Goal: Task Accomplishment & Management: Manage account settings

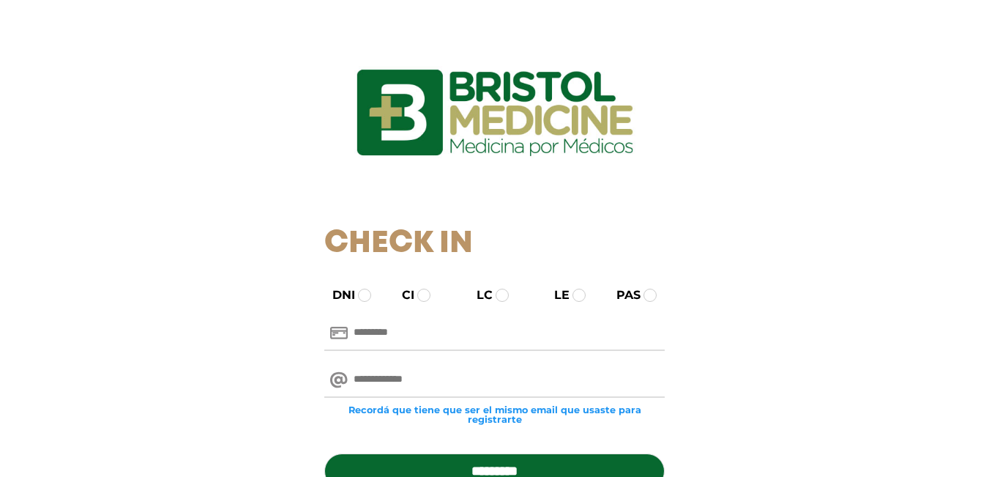
click at [357, 288] on div "DNI CI LC LE PAS" at bounding box center [494, 295] width 362 height 18
click at [365, 291] on span at bounding box center [364, 294] width 13 height 13
click at [430, 342] on input "text" at bounding box center [494, 332] width 340 height 35
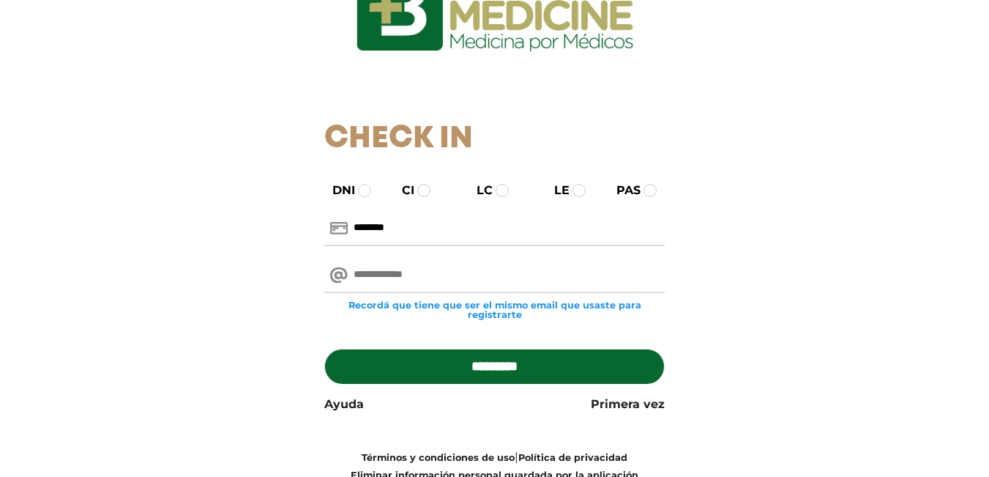
scroll to position [124, 0]
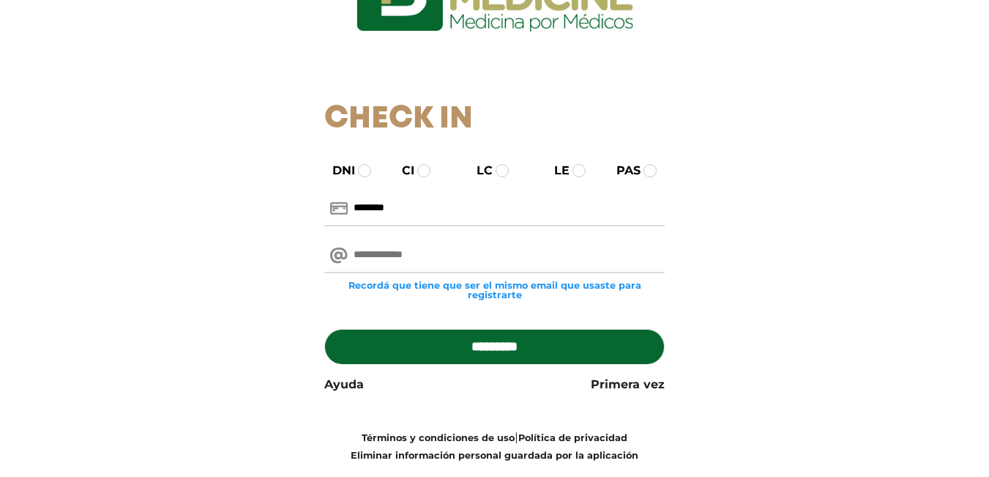
type input "********"
click at [417, 260] on input "email" at bounding box center [494, 255] width 340 height 35
type input "**********"
click at [496, 337] on input "*********" at bounding box center [494, 346] width 340 height 35
type input "**********"
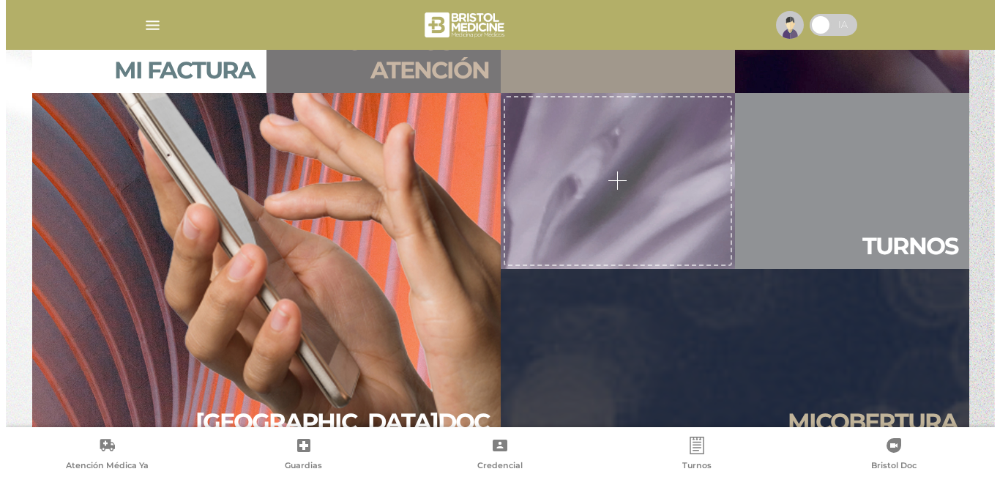
scroll to position [1216, 0]
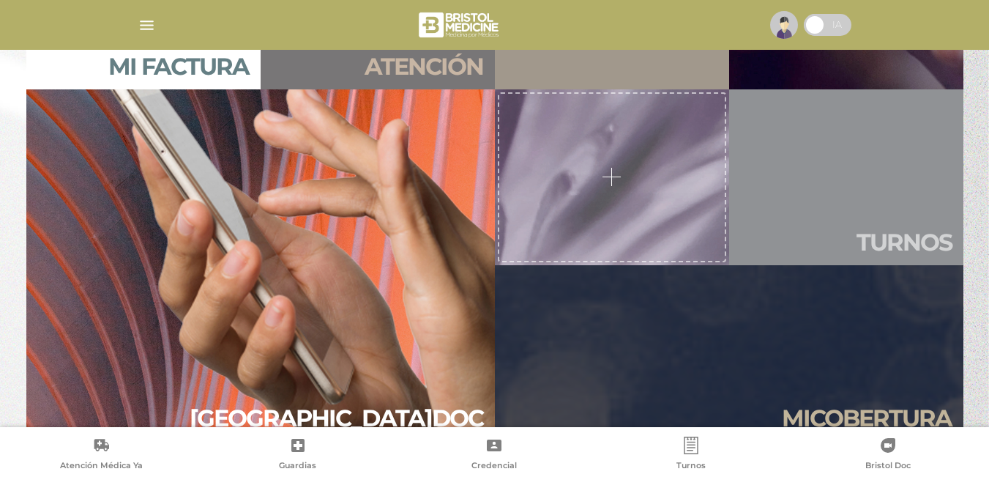
click at [887, 220] on link "Tur nos" at bounding box center [846, 177] width 234 height 176
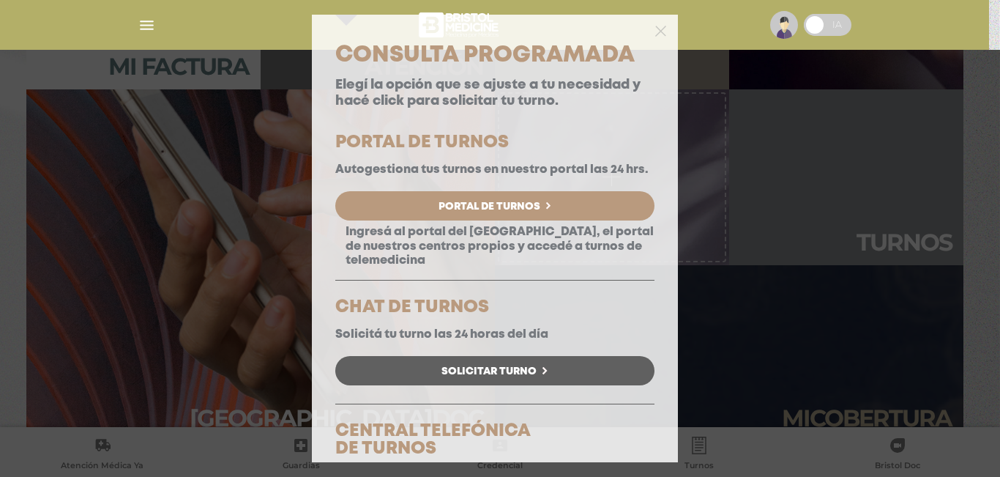
click at [533, 212] on span "Portal de Turnos" at bounding box center [489, 206] width 102 height 10
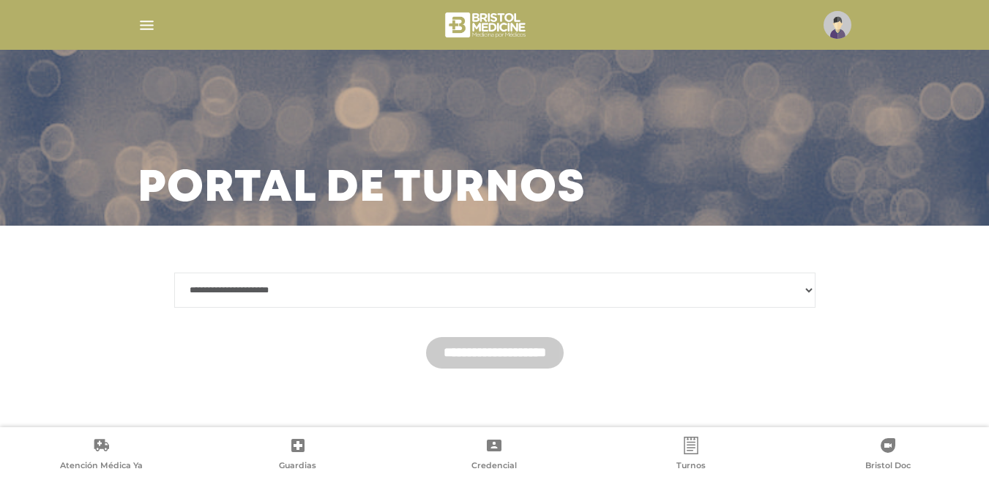
scroll to position [6, 0]
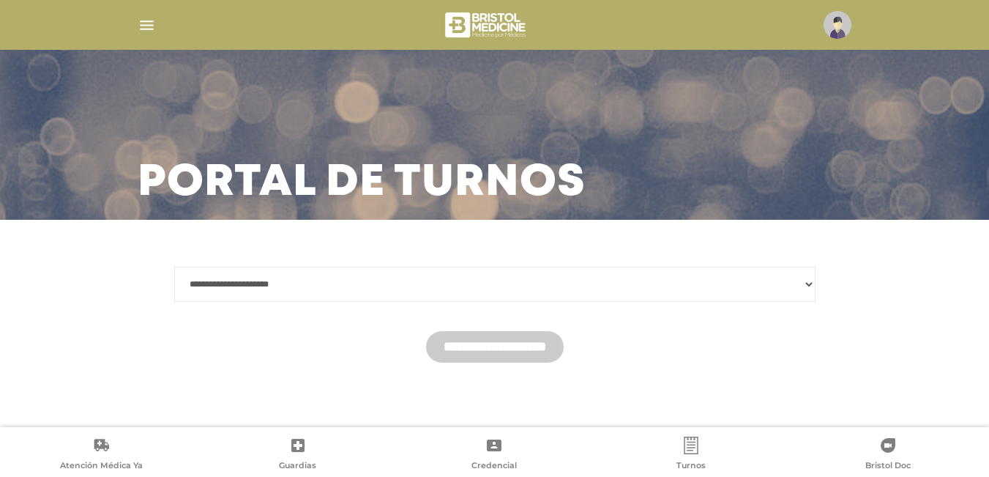
click at [269, 274] on select "**********" at bounding box center [494, 283] width 641 height 35
select select "*******"
click at [174, 266] on select "**********" at bounding box center [494, 283] width 641 height 35
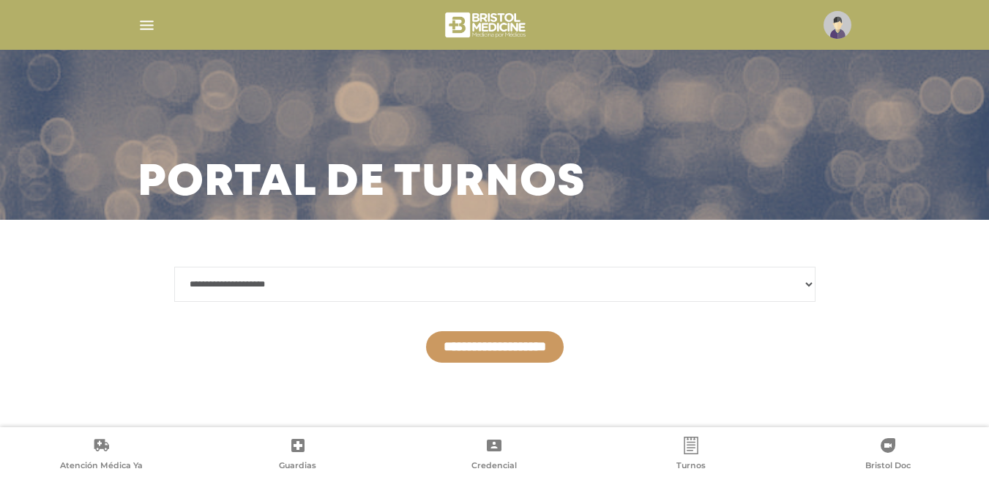
click at [524, 339] on input "**********" at bounding box center [495, 346] width 138 height 31
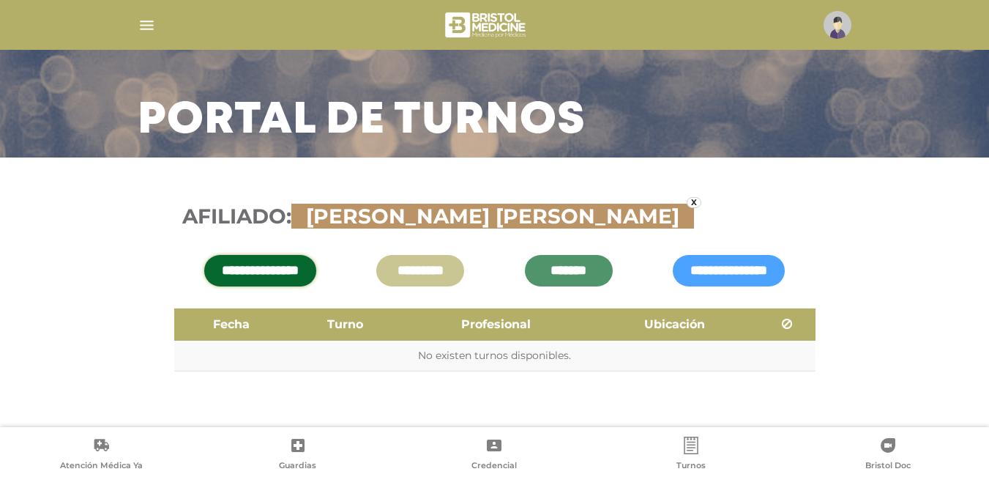
scroll to position [77, 0]
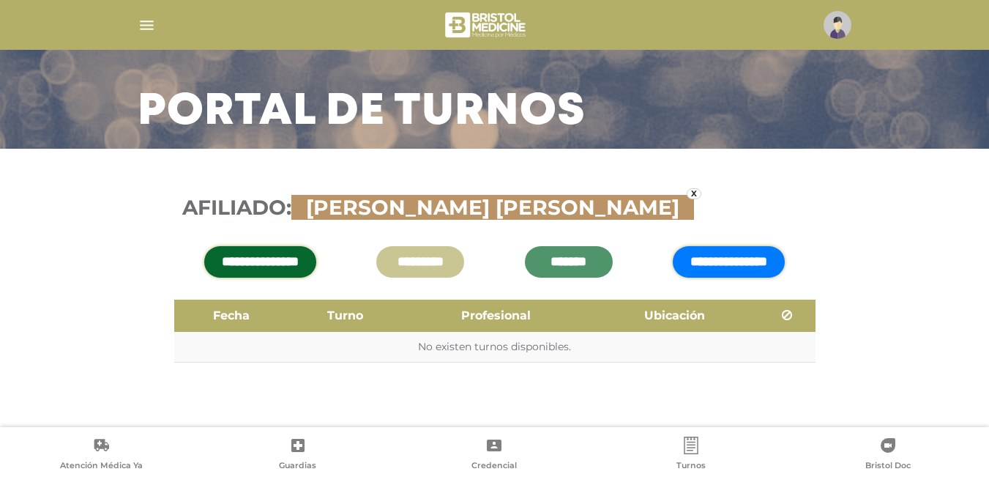
click at [754, 257] on input "**********" at bounding box center [729, 261] width 112 height 31
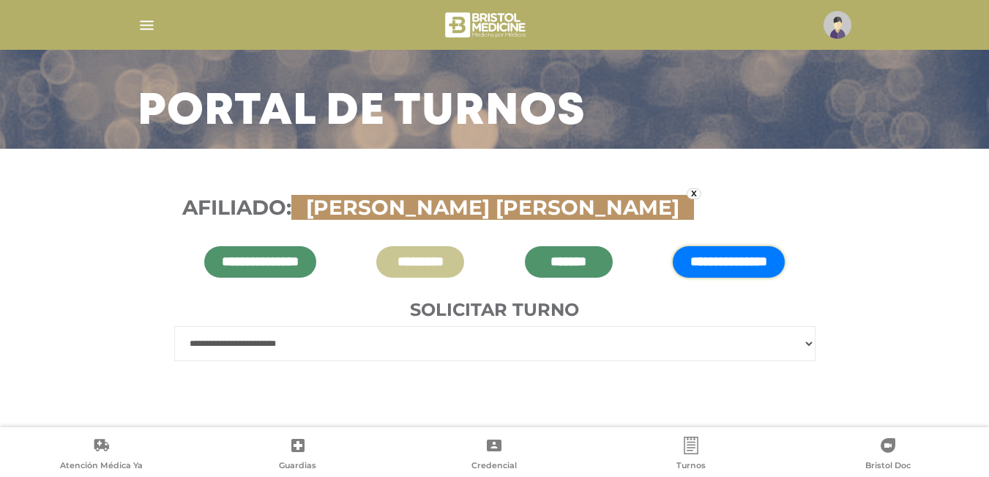
click at [675, 338] on select "**********" at bounding box center [494, 343] width 641 height 35
select select "******"
click at [174, 326] on select "**********" at bounding box center [494, 343] width 641 height 35
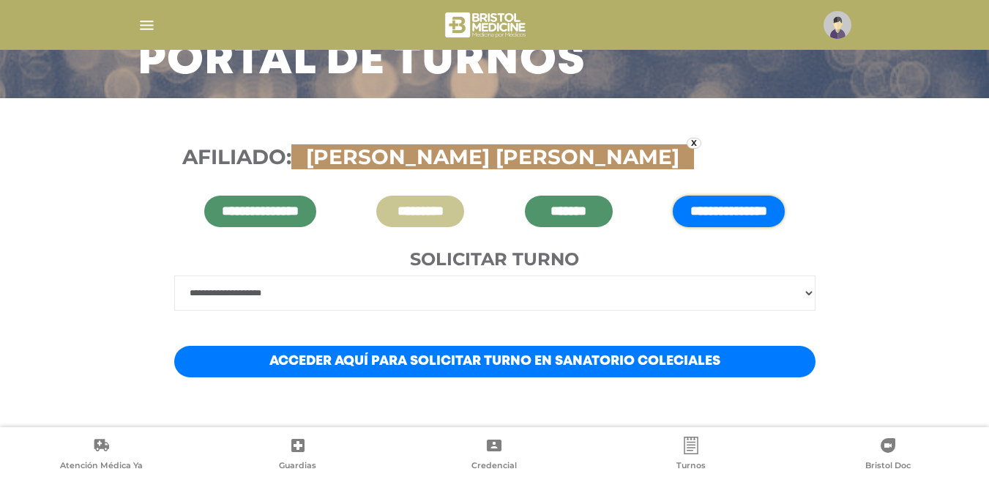
scroll to position [142, 0]
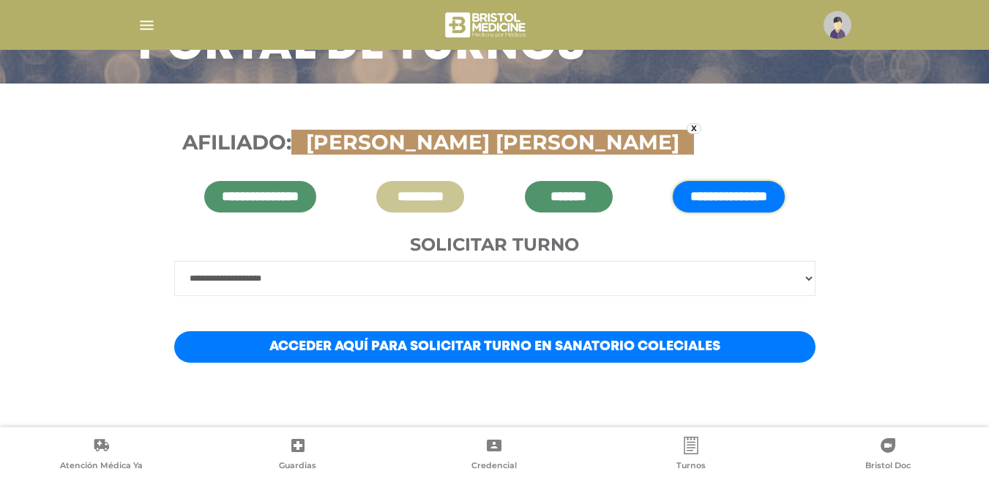
click at [452, 350] on link "Acceder aquí para solicitar turno en Sanatorio Coleciales" at bounding box center [494, 346] width 641 height 31
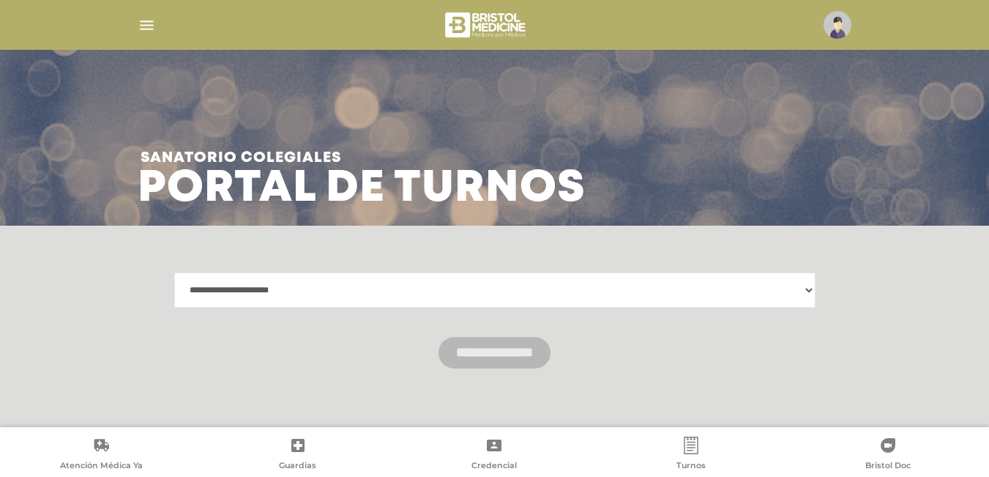
click at [608, 285] on select "**********" at bounding box center [494, 289] width 641 height 35
select select "**********"
click at [174, 272] on select "**********" at bounding box center [494, 289] width 641 height 35
click at [544, 357] on input "**********" at bounding box center [494, 352] width 112 height 31
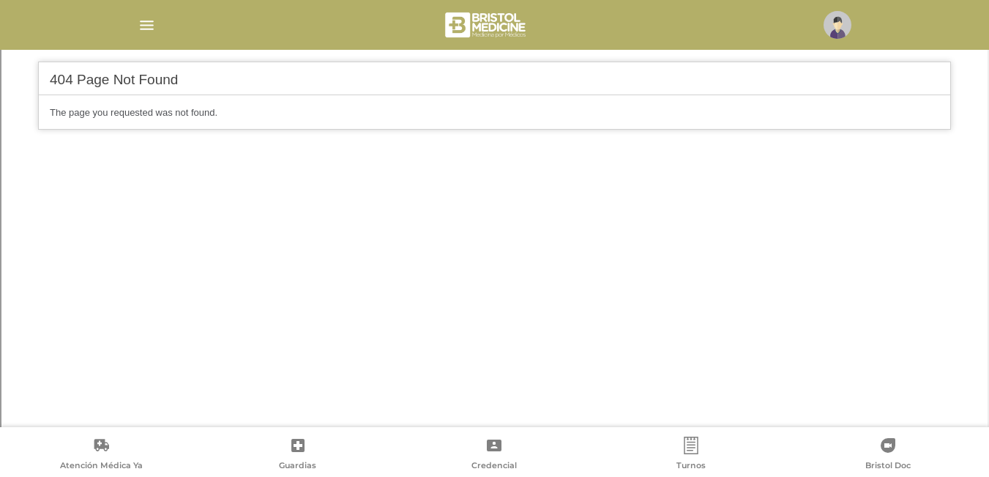
scroll to position [378, 0]
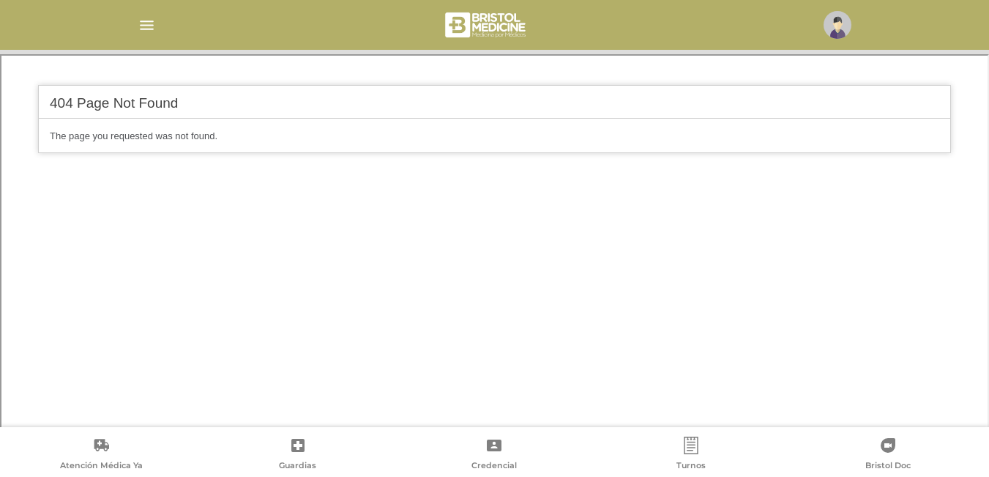
click at [840, 26] on img at bounding box center [838, 25] width 28 height 28
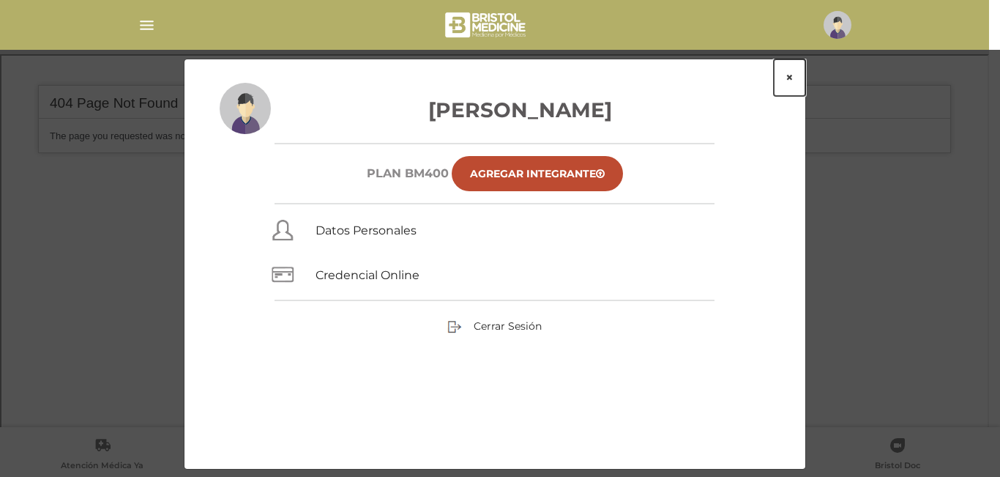
click at [785, 78] on button "×" at bounding box center [789, 77] width 31 height 37
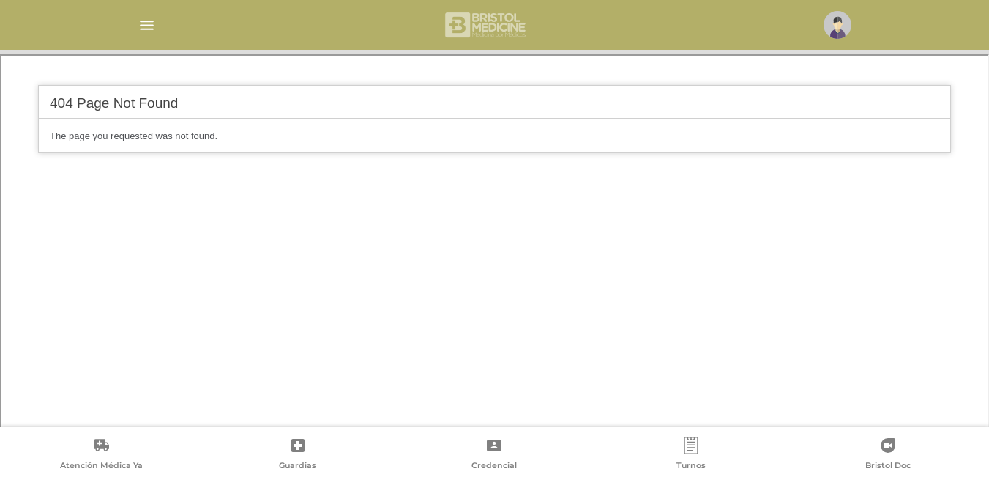
click at [504, 31] on img at bounding box center [486, 24] width 87 height 35
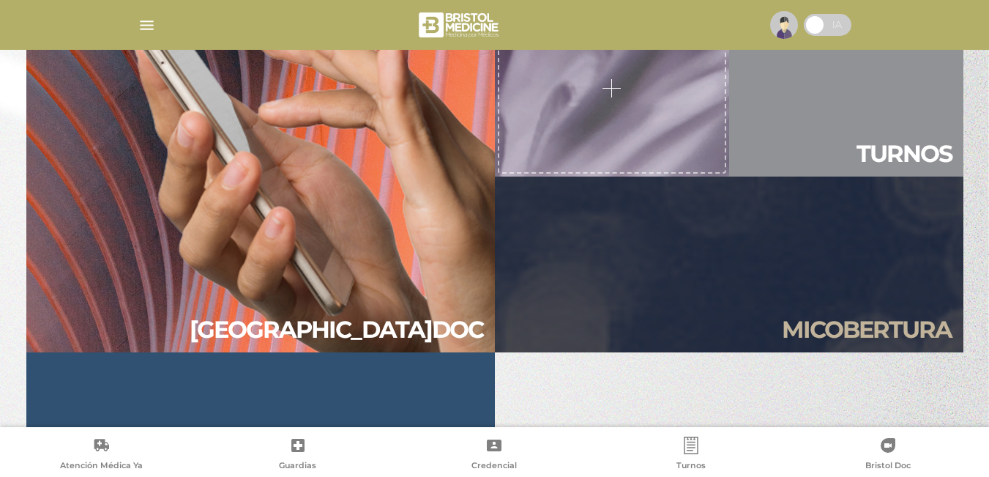
scroll to position [1310, 0]
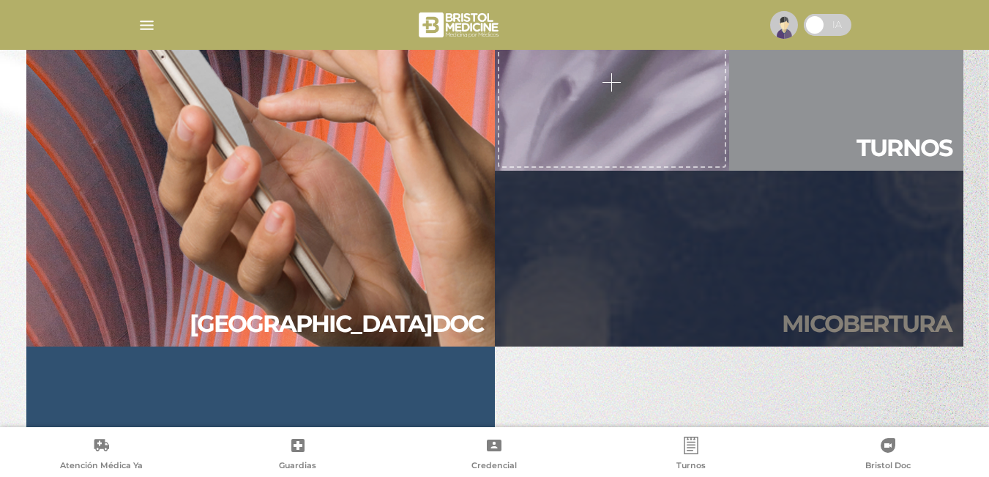
click at [783, 296] on link "Mi cober tura" at bounding box center [729, 259] width 468 height 176
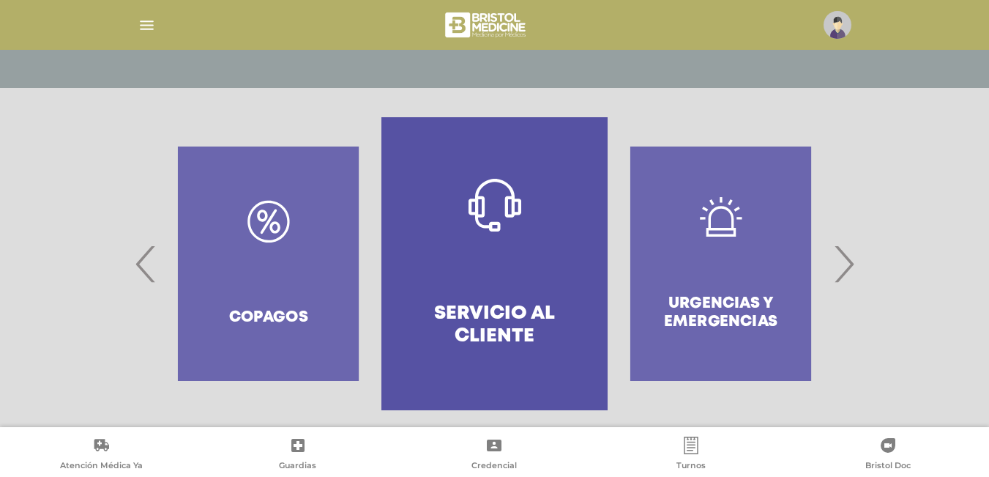
scroll to position [268, 0]
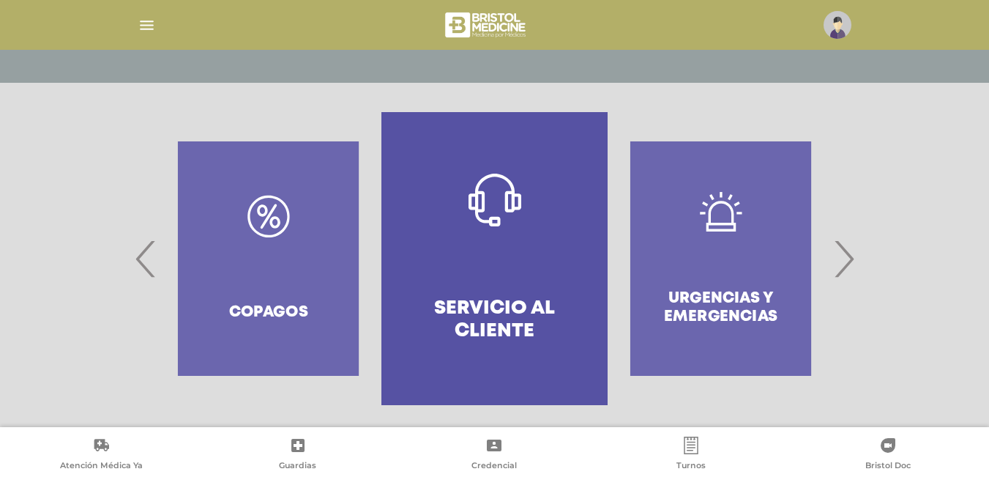
click at [840, 272] on span "›" at bounding box center [843, 258] width 29 height 79
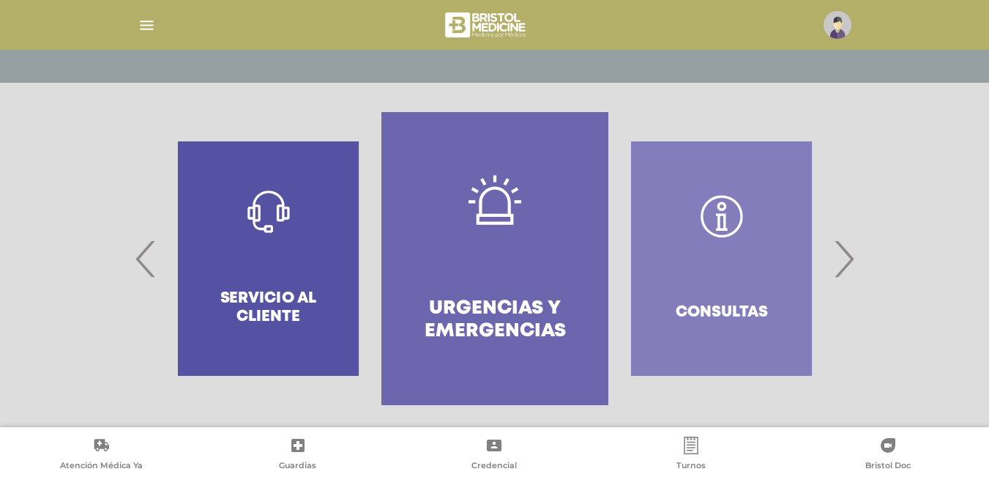
click at [840, 272] on span "›" at bounding box center [843, 258] width 29 height 79
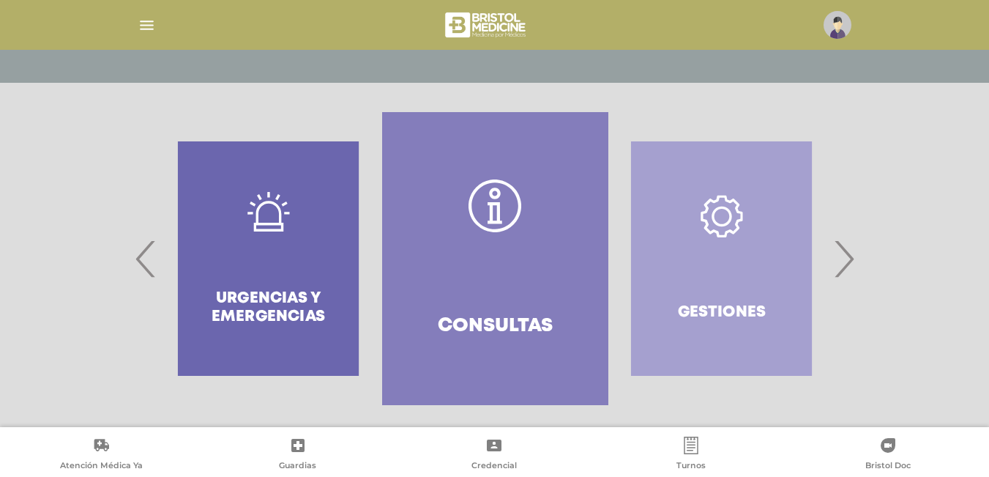
click at [840, 272] on span "›" at bounding box center [843, 258] width 29 height 79
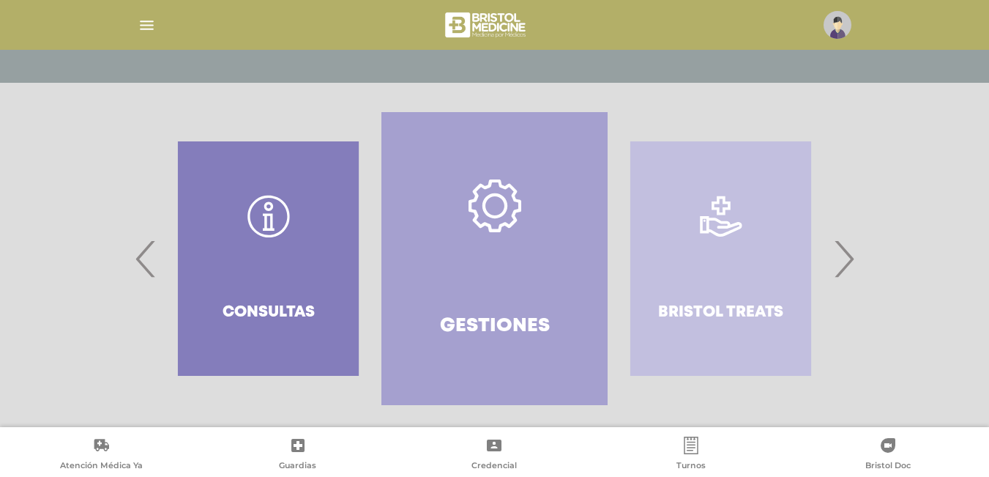
click at [840, 272] on span "›" at bounding box center [843, 258] width 29 height 79
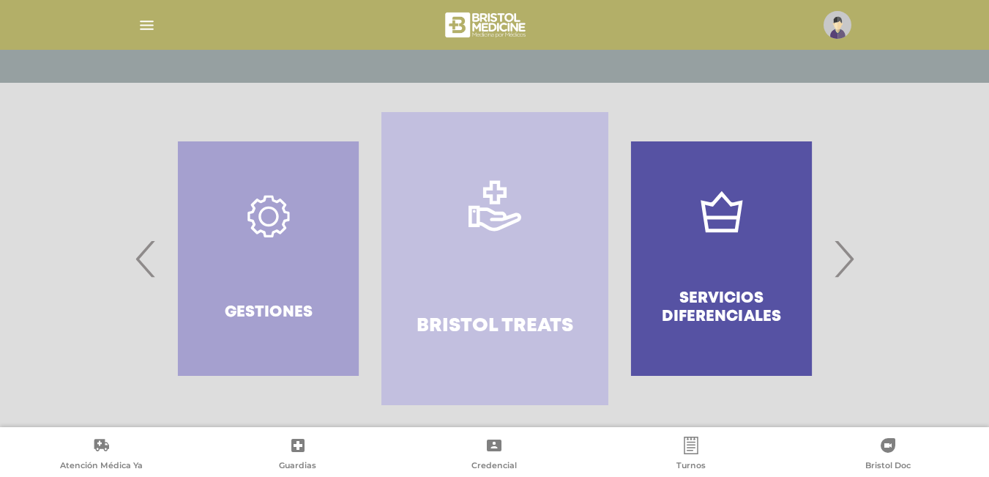
click at [842, 253] on span "›" at bounding box center [843, 258] width 29 height 79
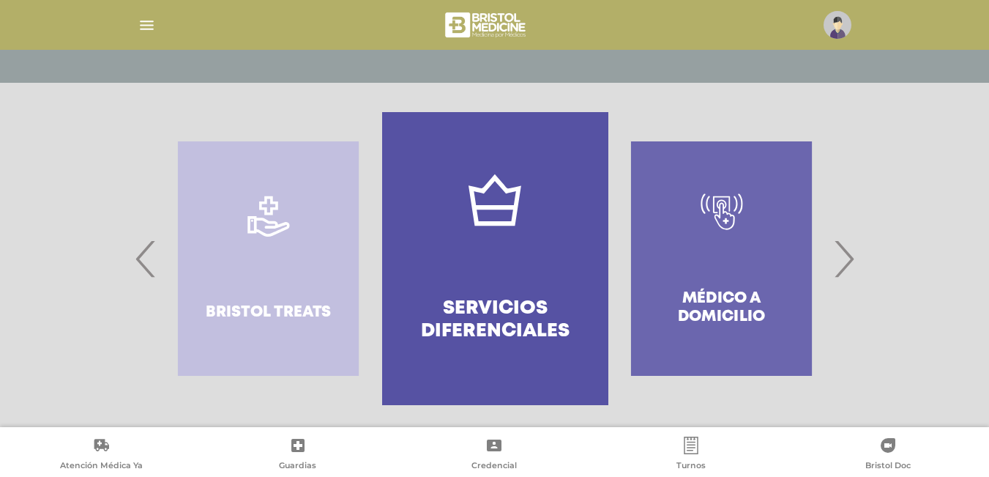
click at [846, 257] on span "›" at bounding box center [843, 258] width 29 height 79
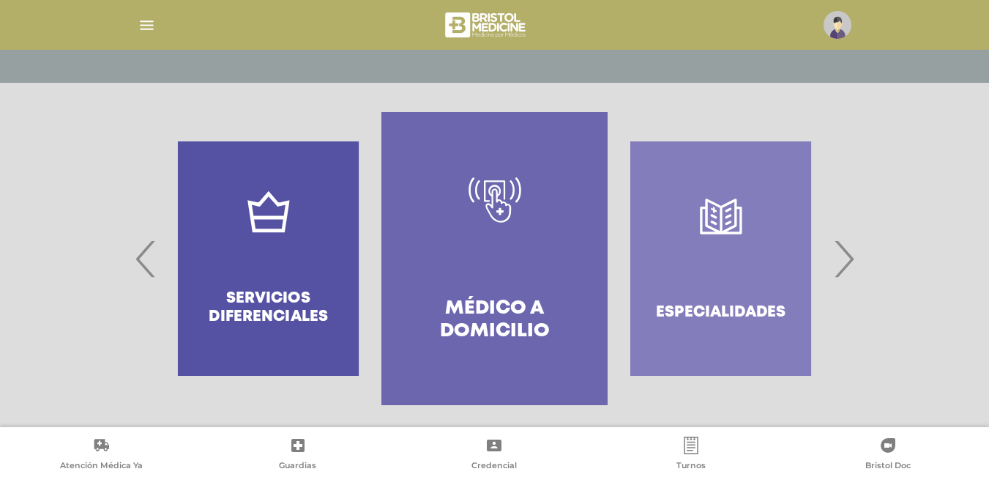
click at [846, 257] on span "›" at bounding box center [843, 258] width 29 height 79
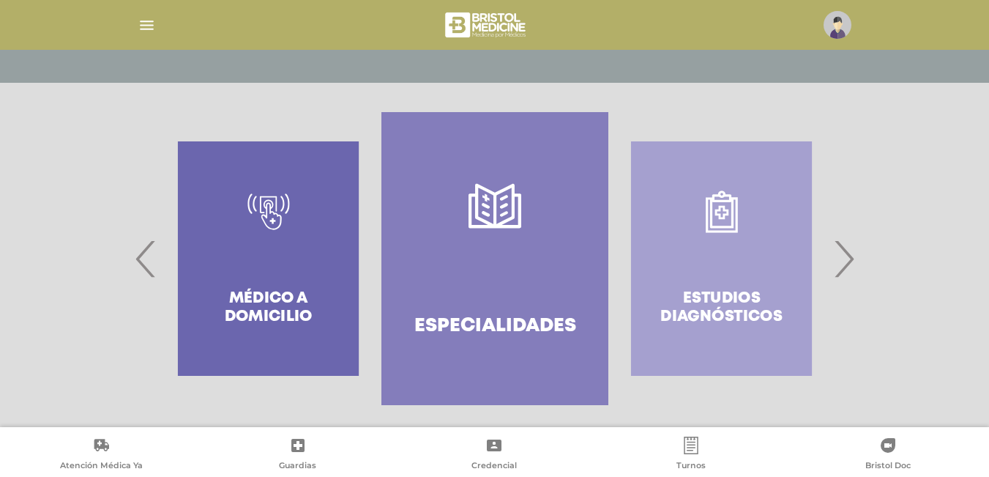
click at [846, 257] on span "›" at bounding box center [843, 258] width 29 height 79
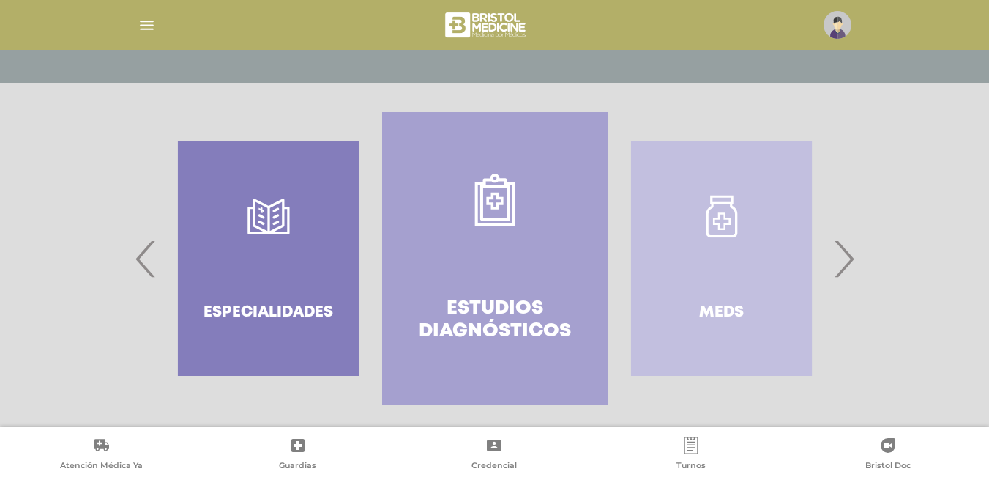
click at [498, 239] on link "Estudios diagnósticos" at bounding box center [495, 258] width 226 height 293
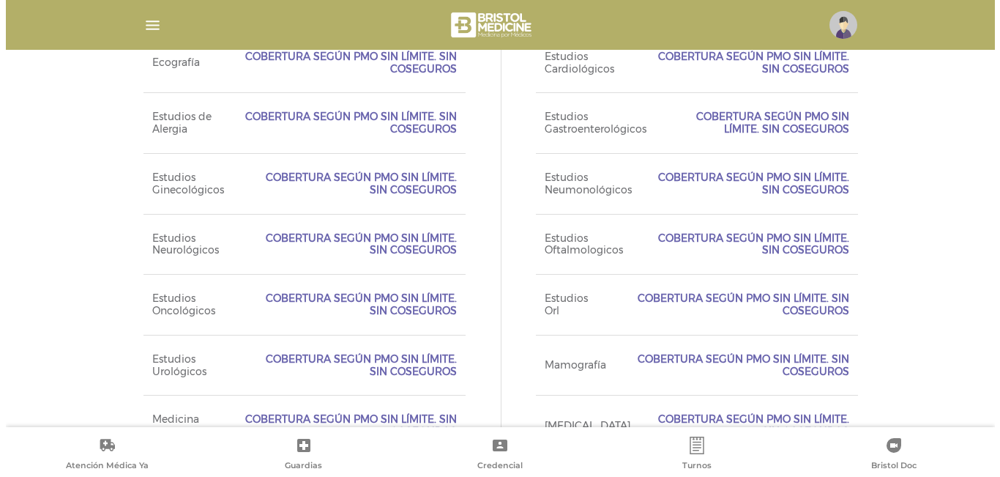
scroll to position [1055, 0]
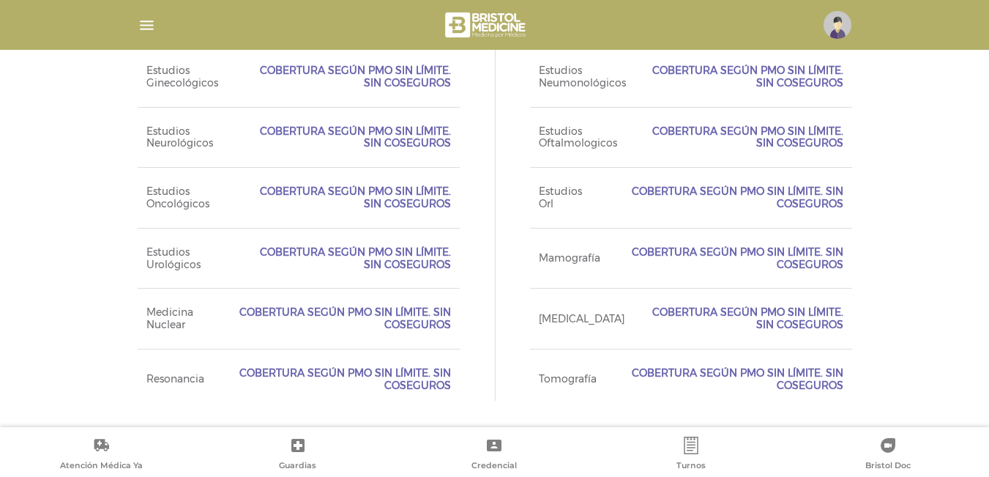
click at [690, 443] on icon at bounding box center [691, 445] width 18 height 18
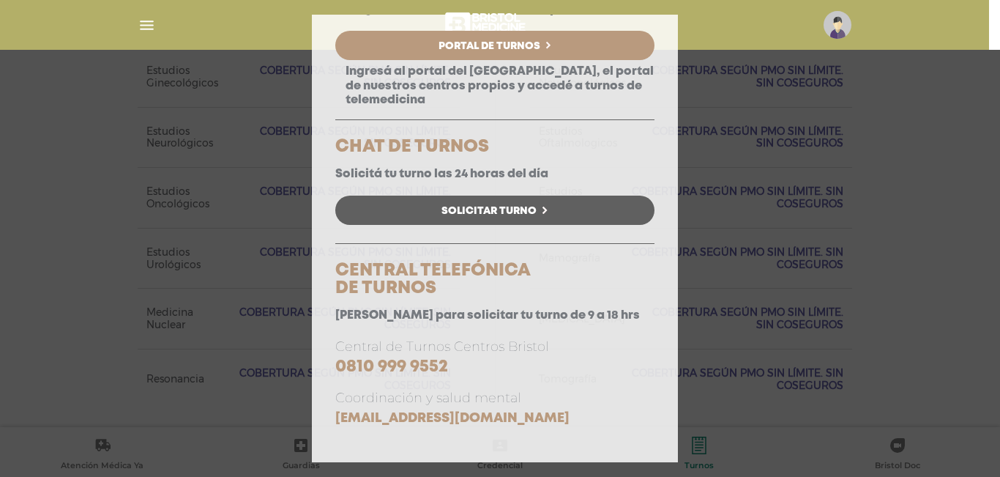
scroll to position [0, 0]
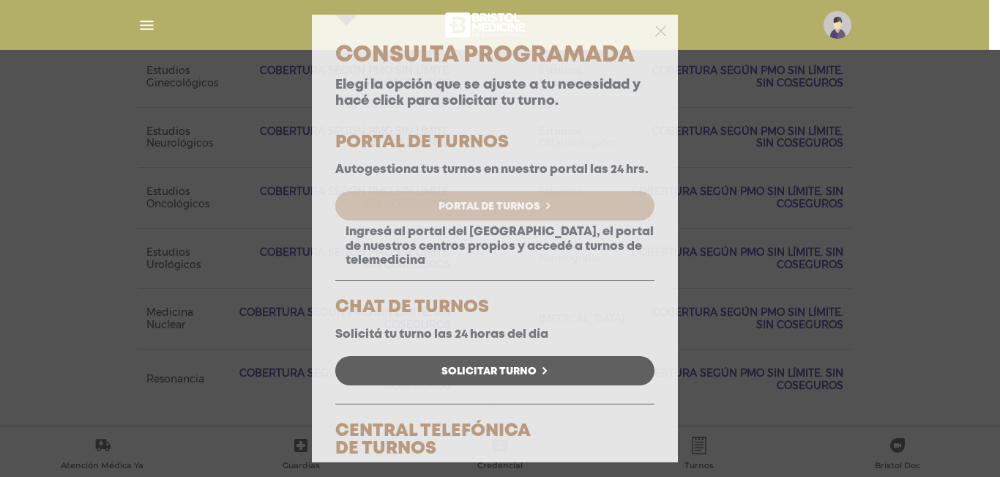
click at [558, 216] on link "Portal de Turnos" at bounding box center [494, 205] width 319 height 29
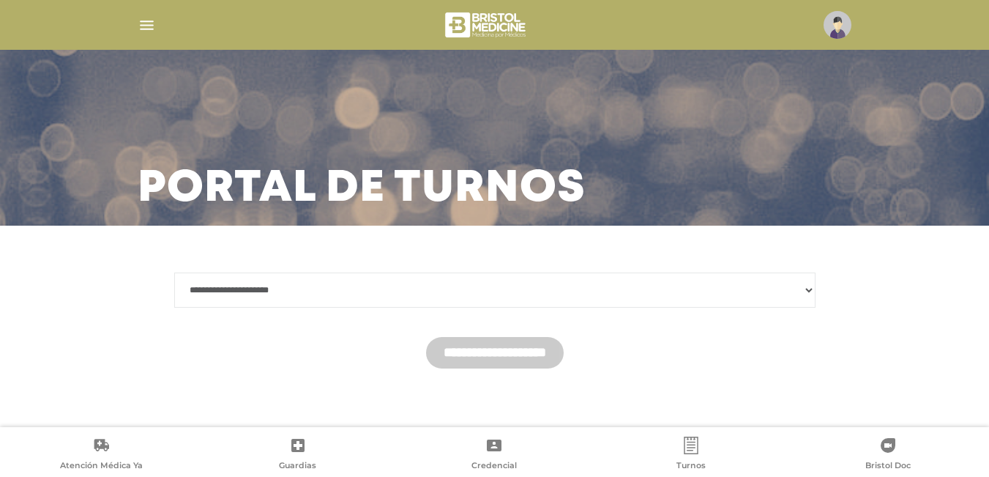
scroll to position [6, 0]
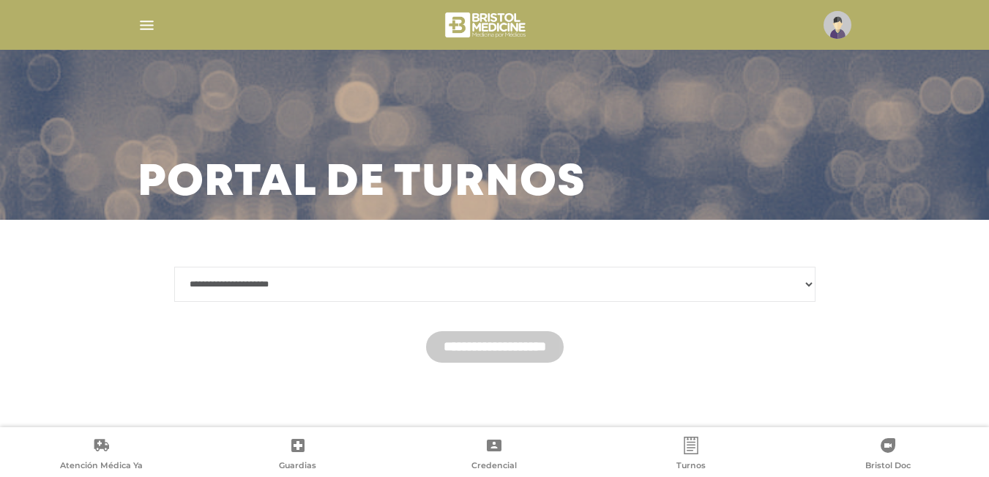
click at [766, 289] on select "**********" at bounding box center [494, 283] width 641 height 35
select select "*******"
click at [174, 266] on select "**********" at bounding box center [494, 283] width 641 height 35
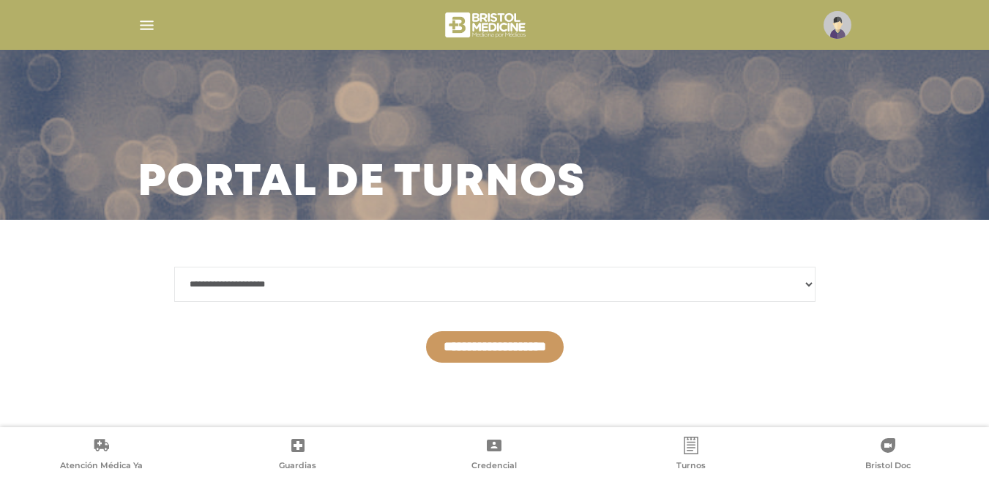
click at [549, 349] on input "**********" at bounding box center [495, 346] width 138 height 31
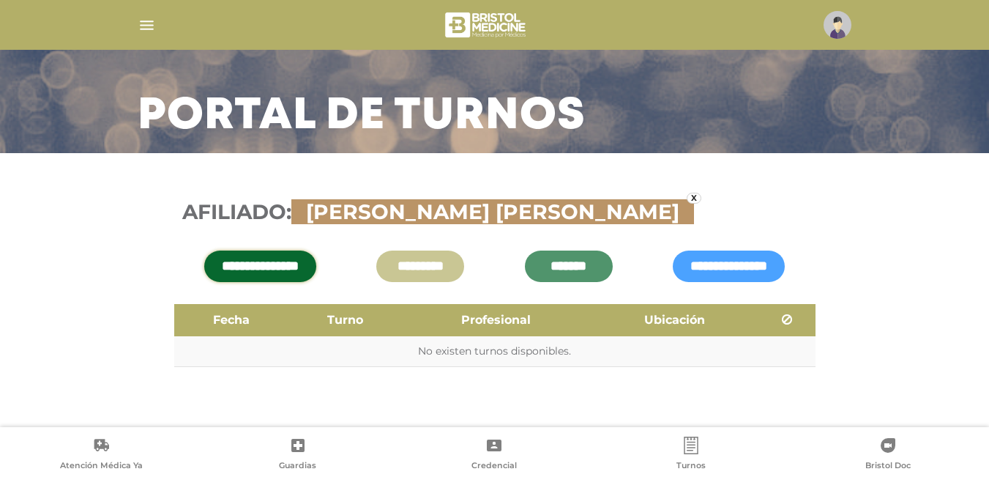
scroll to position [77, 0]
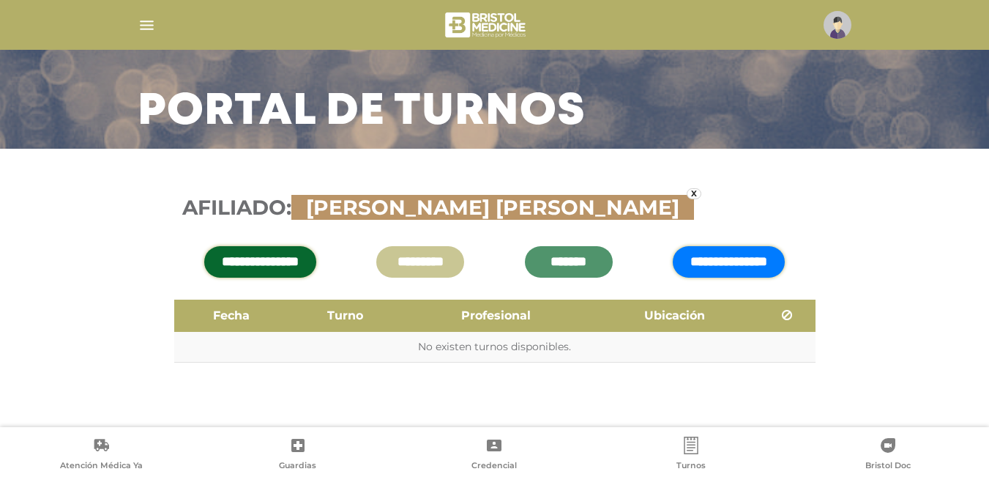
click at [684, 259] on input "**********" at bounding box center [729, 261] width 112 height 31
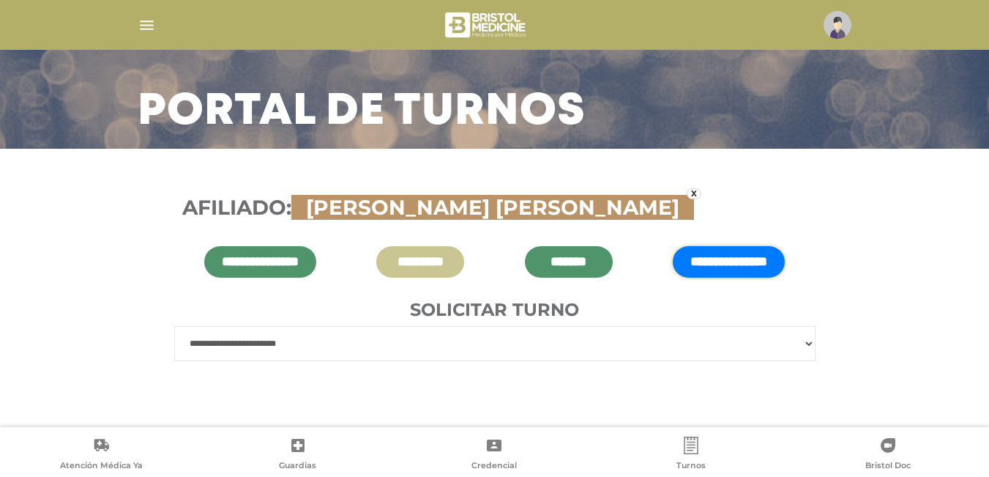
click at [688, 334] on select "**********" at bounding box center [494, 343] width 641 height 35
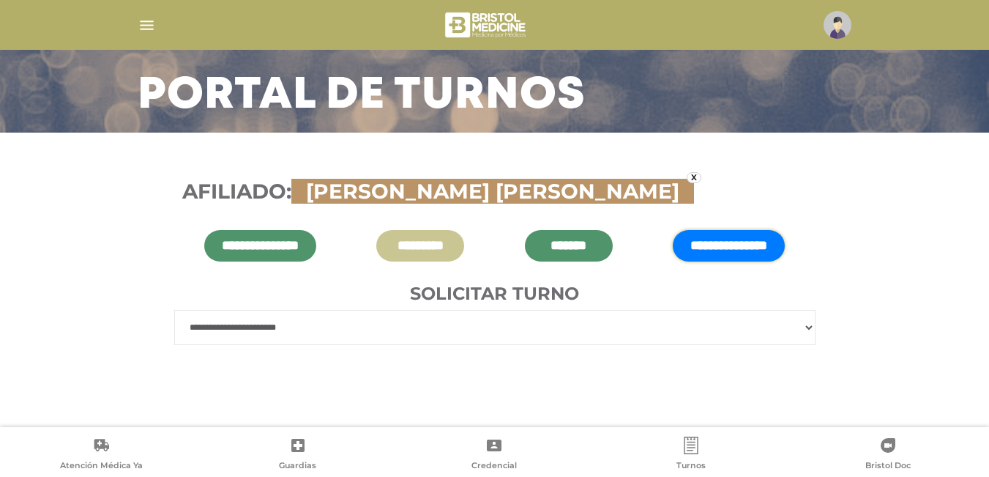
scroll to position [0, 0]
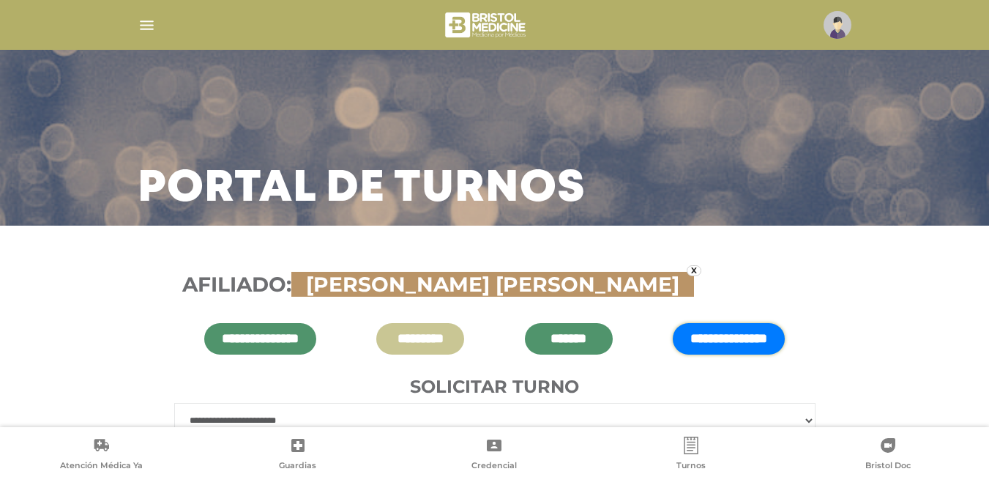
click at [142, 18] on img "button" at bounding box center [147, 25] width 18 height 18
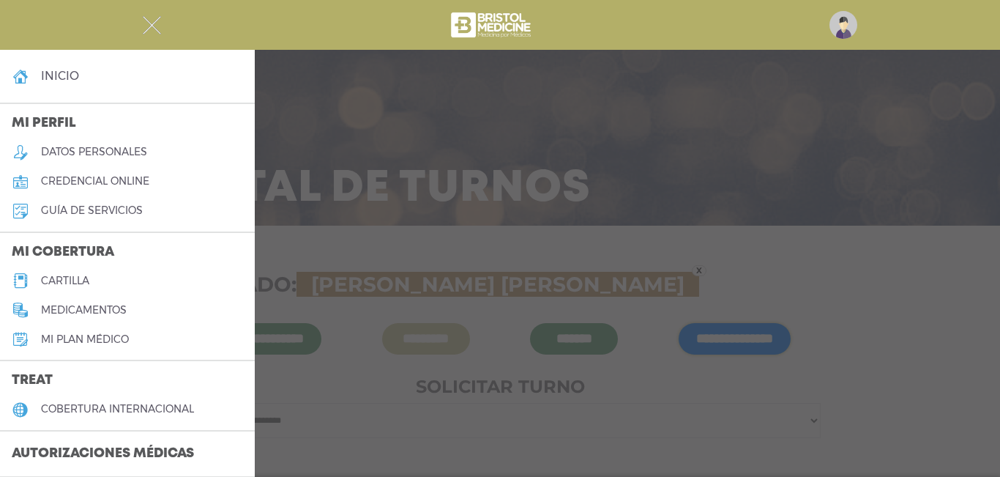
click at [73, 275] on h5 "cartilla" at bounding box center [65, 281] width 48 height 12
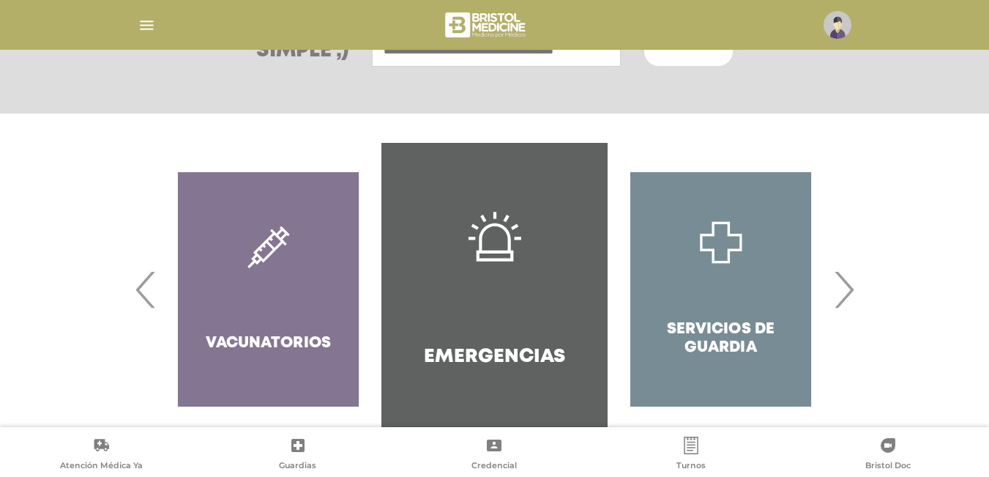
scroll to position [274, 0]
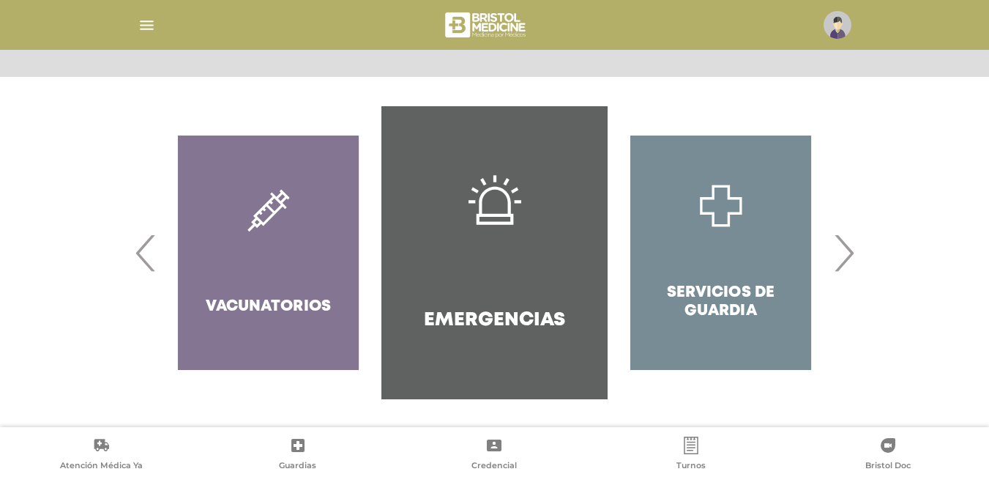
click at [139, 243] on span "‹" at bounding box center [146, 252] width 29 height 79
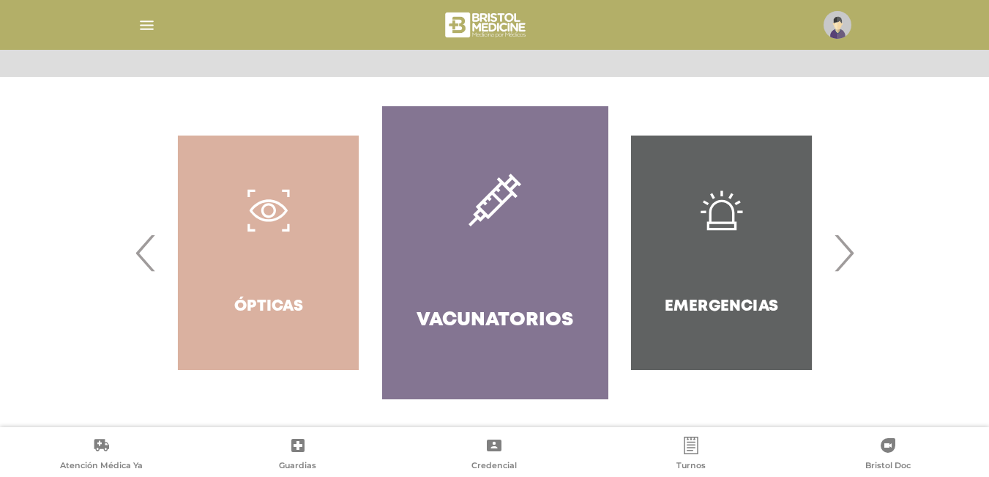
click at [139, 243] on span "‹" at bounding box center [146, 252] width 29 height 79
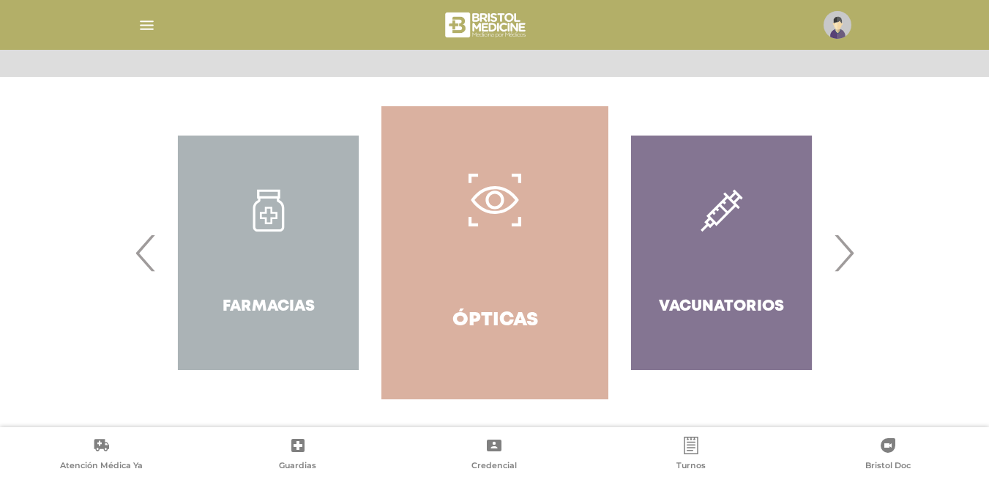
click at [139, 243] on span "‹" at bounding box center [146, 252] width 29 height 79
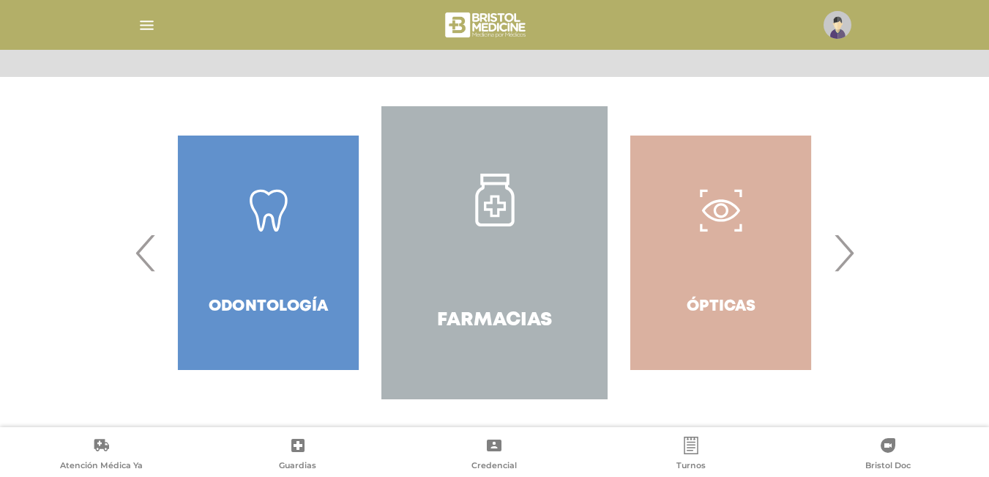
click at [139, 243] on span "‹" at bounding box center [146, 252] width 29 height 79
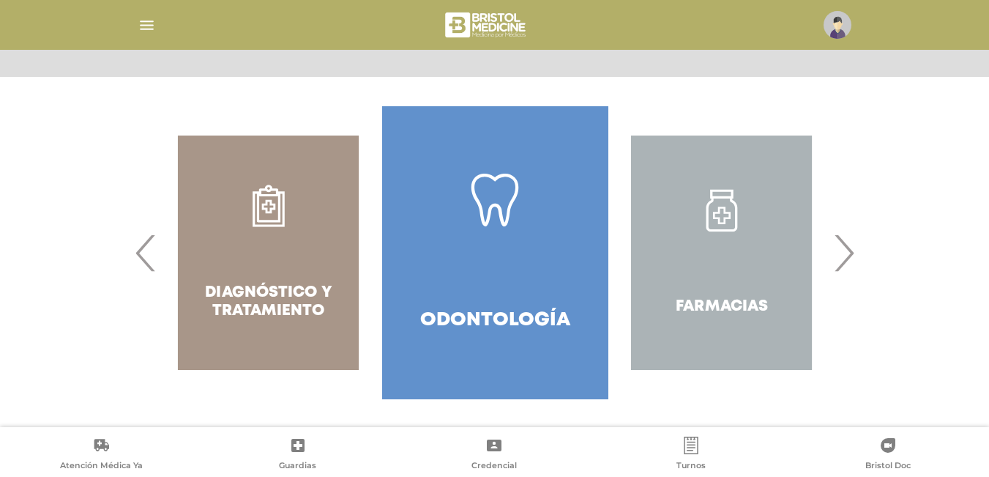
click at [235, 250] on div "Diagnóstico y Tratamiento" at bounding box center [268, 252] width 226 height 293
click at [142, 255] on span "‹" at bounding box center [146, 252] width 29 height 79
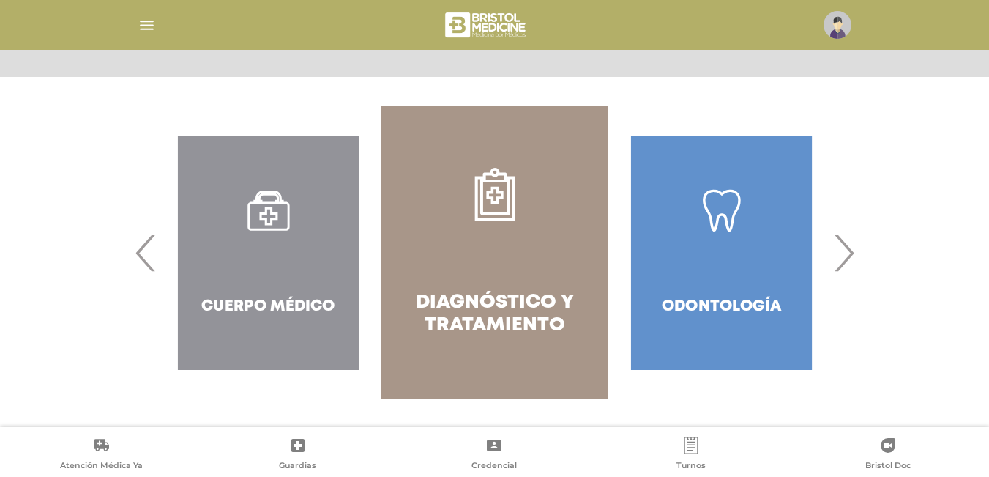
click at [293, 304] on div "Cuerpo Médico" at bounding box center [268, 252] width 226 height 293
click at [136, 250] on span "‹" at bounding box center [146, 252] width 29 height 79
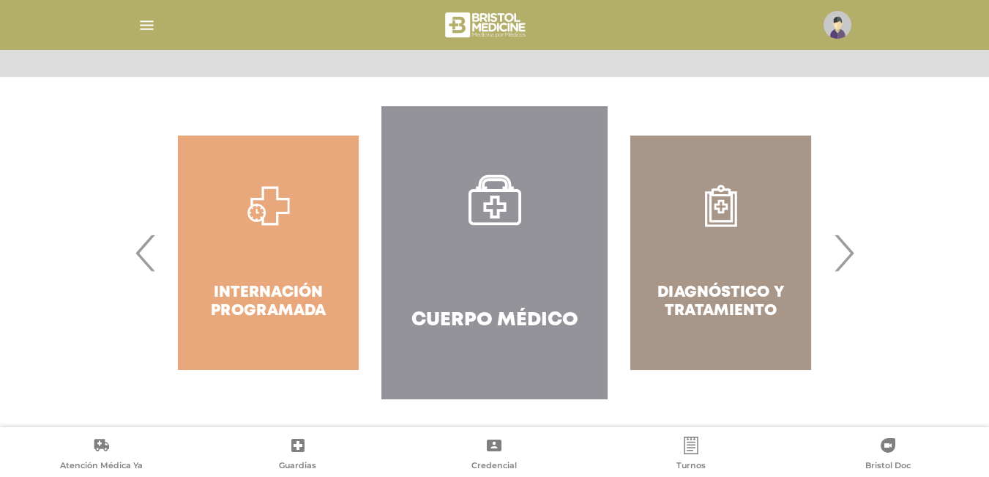
click at [136, 250] on span "‹" at bounding box center [146, 252] width 29 height 79
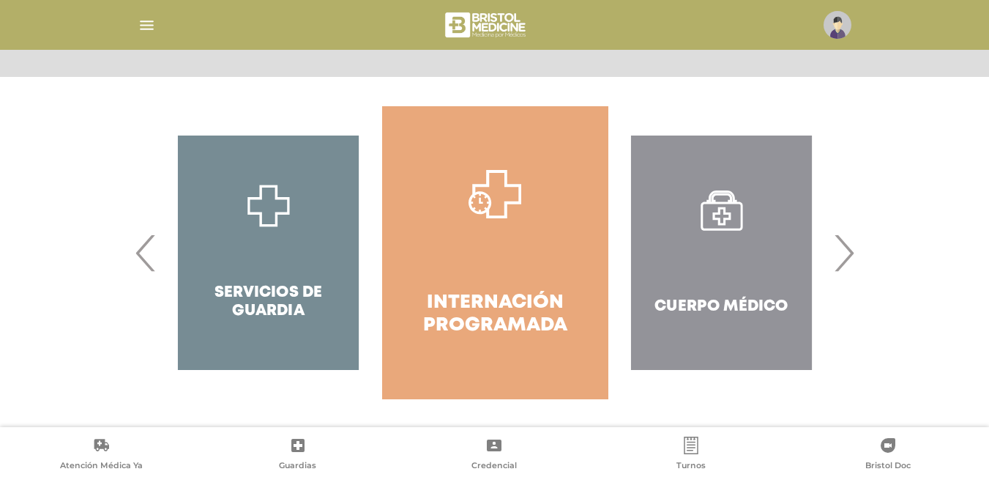
click at [136, 250] on span "‹" at bounding box center [146, 252] width 29 height 79
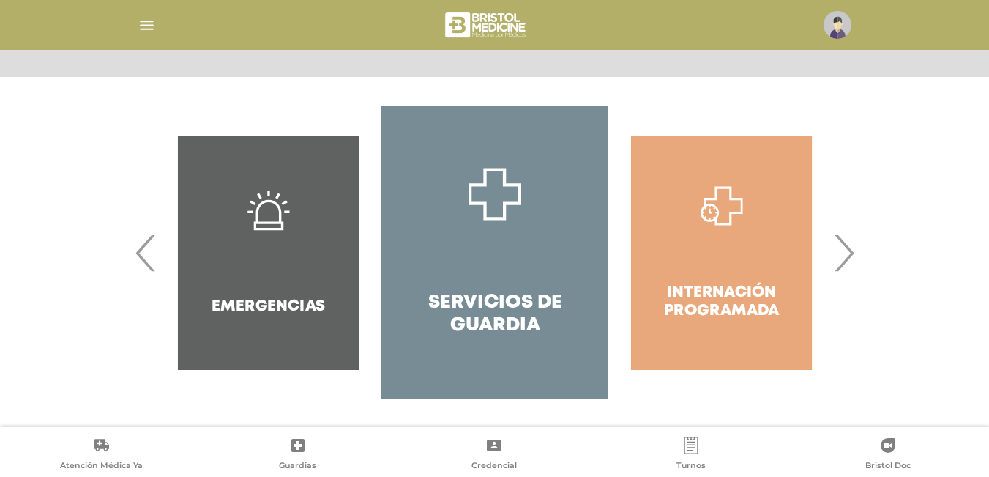
click at [496, 315] on h4 "Servicios de Guardia" at bounding box center [494, 313] width 173 height 45
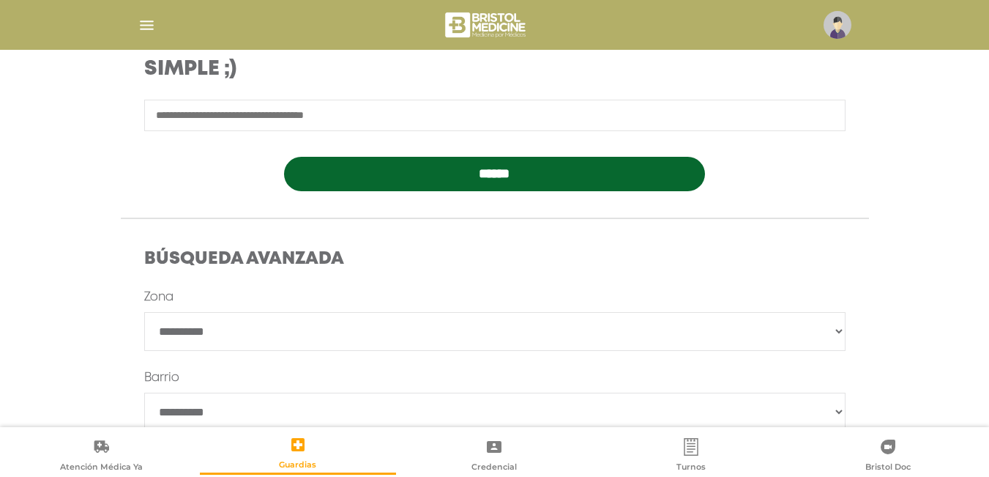
scroll to position [271, 0]
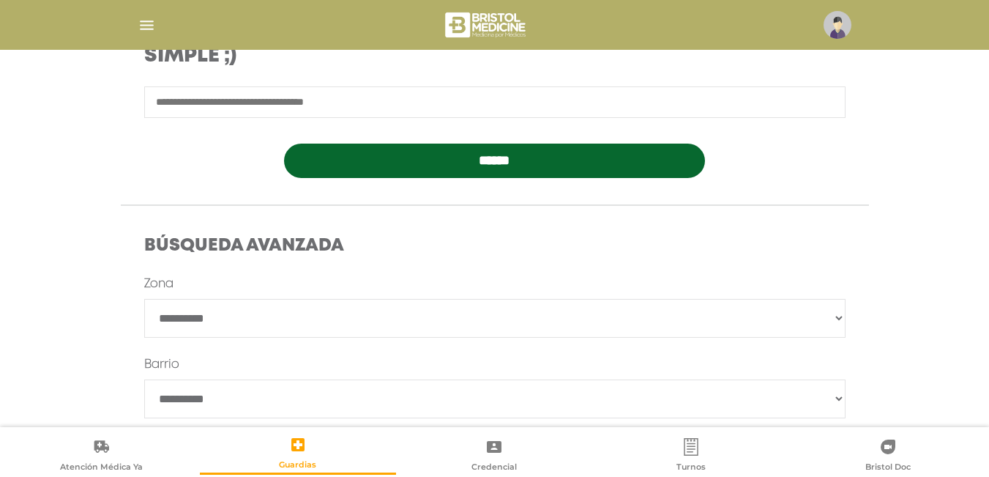
click at [783, 315] on select "**********" at bounding box center [494, 318] width 701 height 39
select select "*******"
click at [144, 299] on select "**********" at bounding box center [494, 318] width 701 height 39
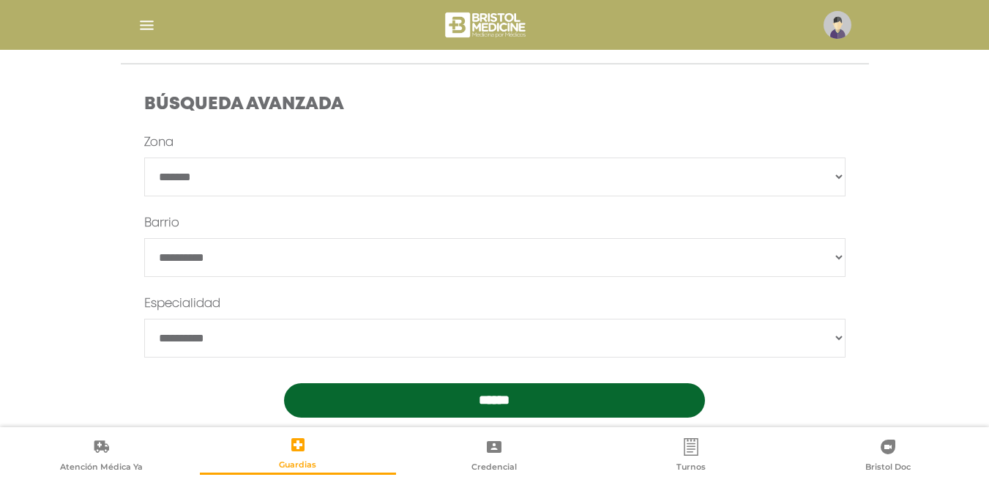
scroll to position [414, 0]
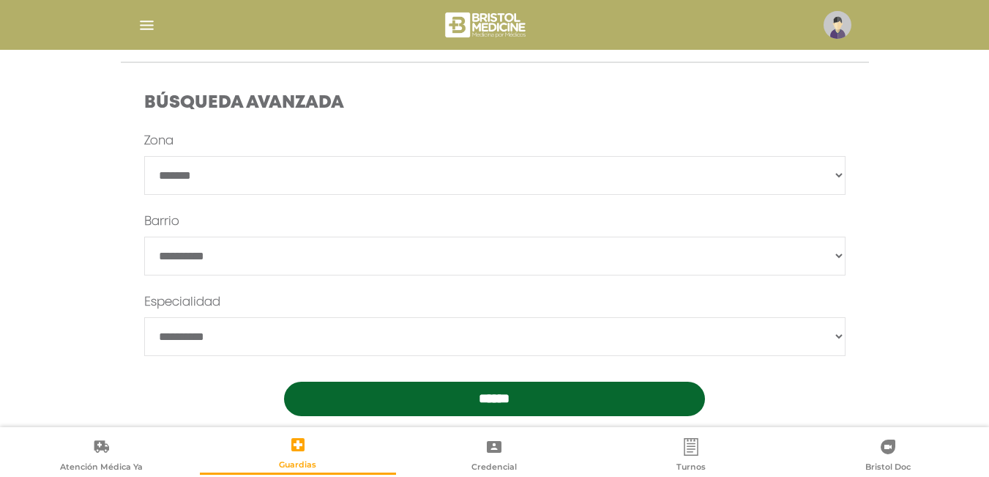
click at [799, 253] on select "*******" at bounding box center [494, 255] width 701 height 39
select select "**********"
click at [144, 236] on select "*******" at bounding box center [494, 255] width 701 height 39
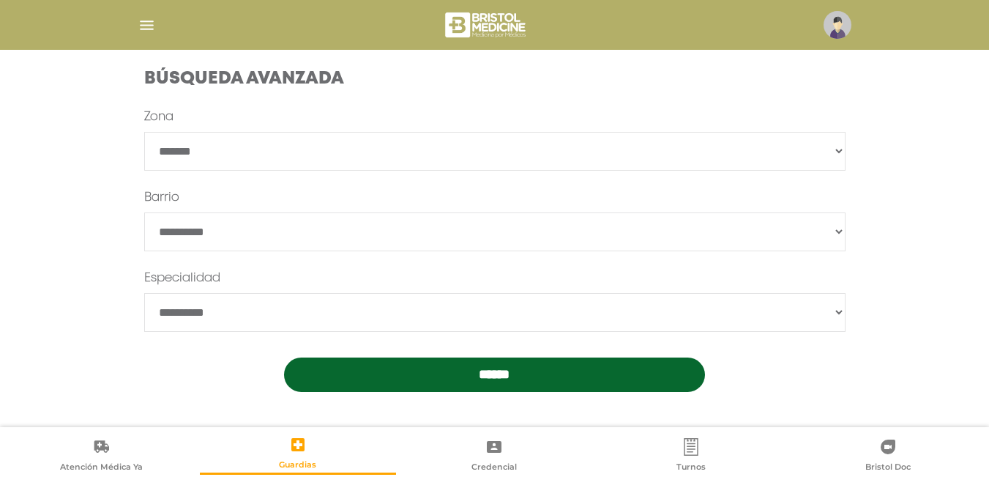
scroll to position [439, 0]
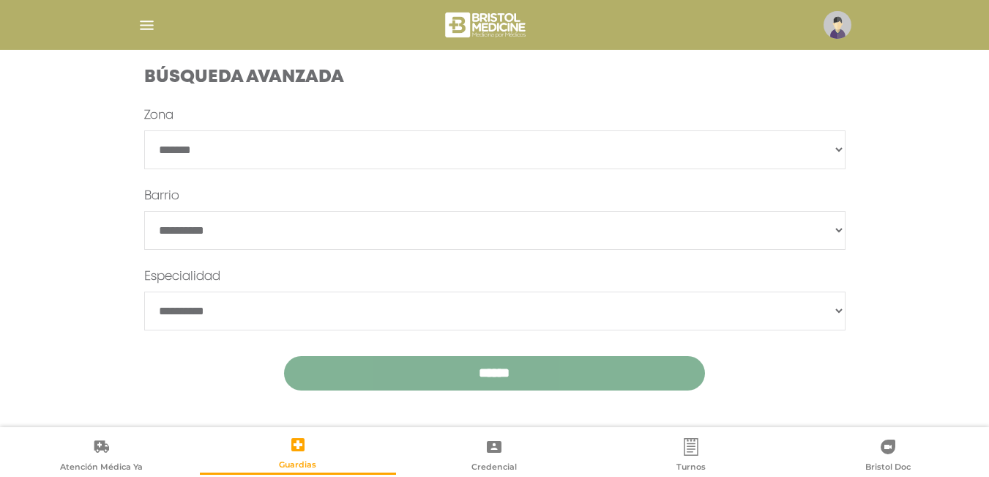
click at [627, 365] on input "******" at bounding box center [494, 373] width 421 height 34
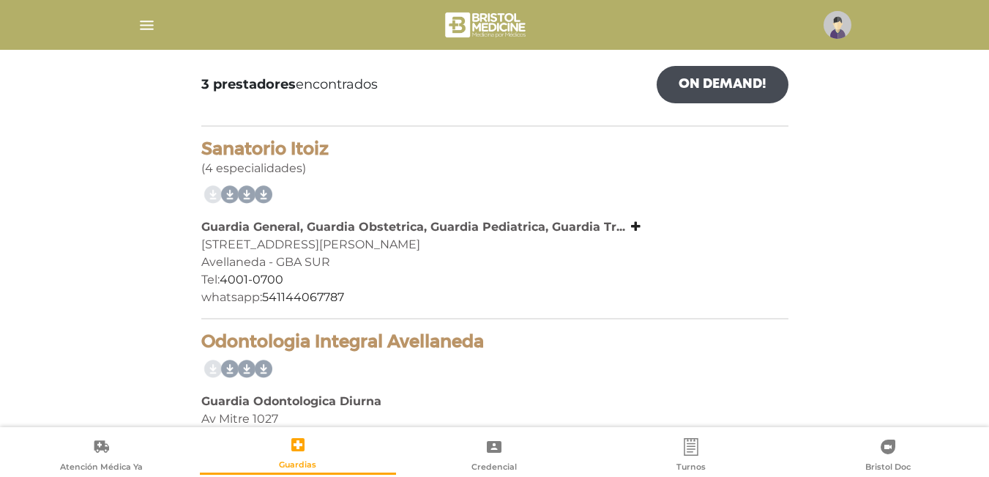
scroll to position [285, 0]
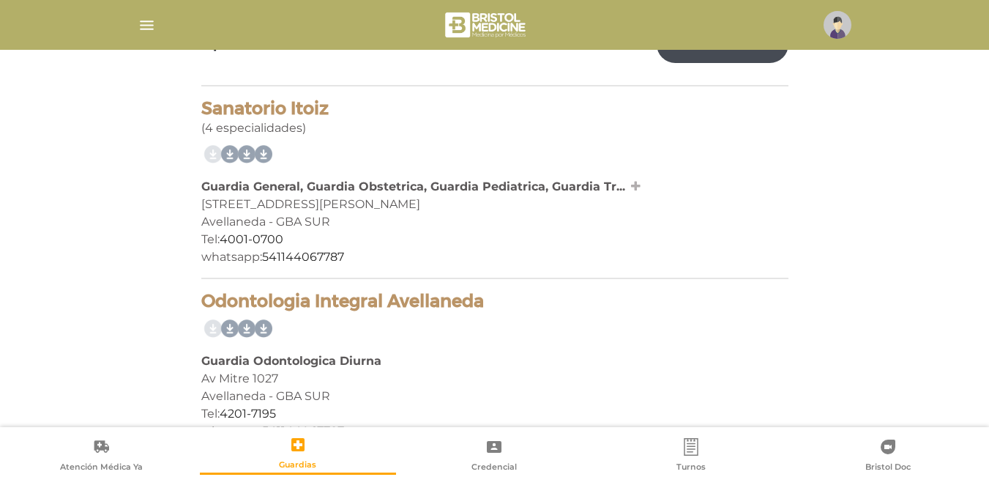
click at [631, 185] on icon at bounding box center [636, 186] width 10 height 12
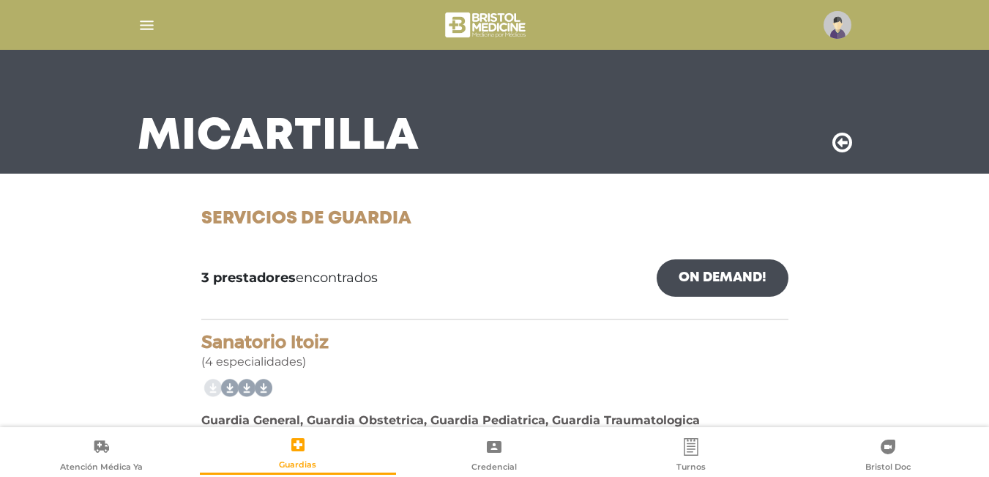
scroll to position [60, 0]
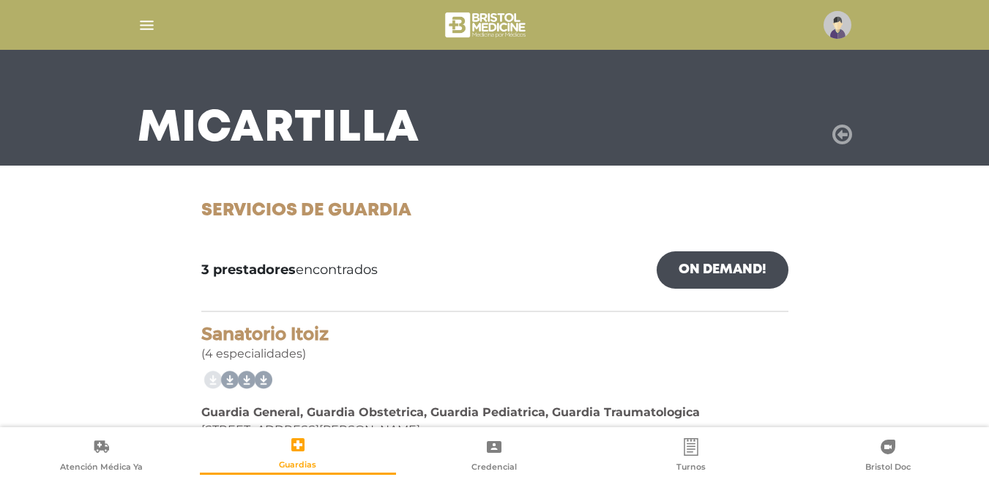
click at [844, 135] on icon at bounding box center [842, 134] width 20 height 23
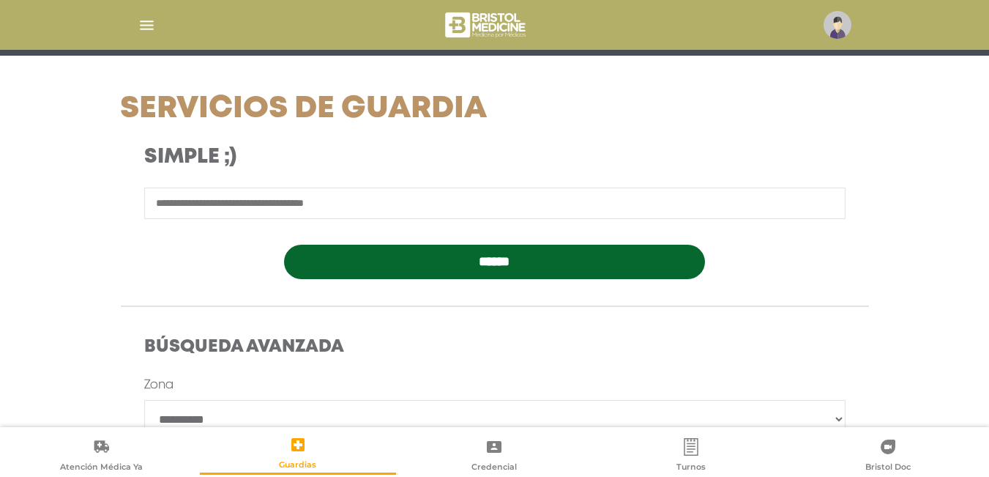
scroll to position [204, 0]
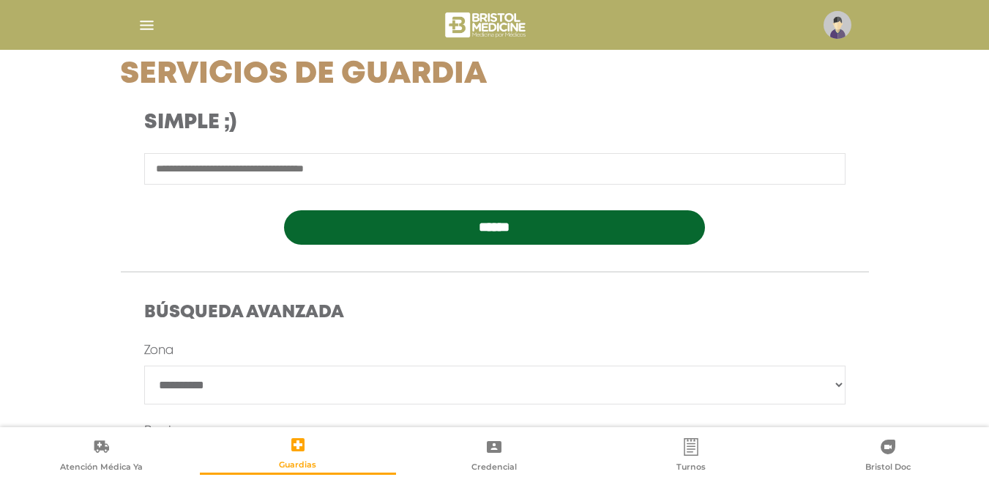
click at [511, 392] on select "**********" at bounding box center [494, 384] width 701 height 39
select select "****"
click at [144, 365] on select "**********" at bounding box center [494, 384] width 701 height 39
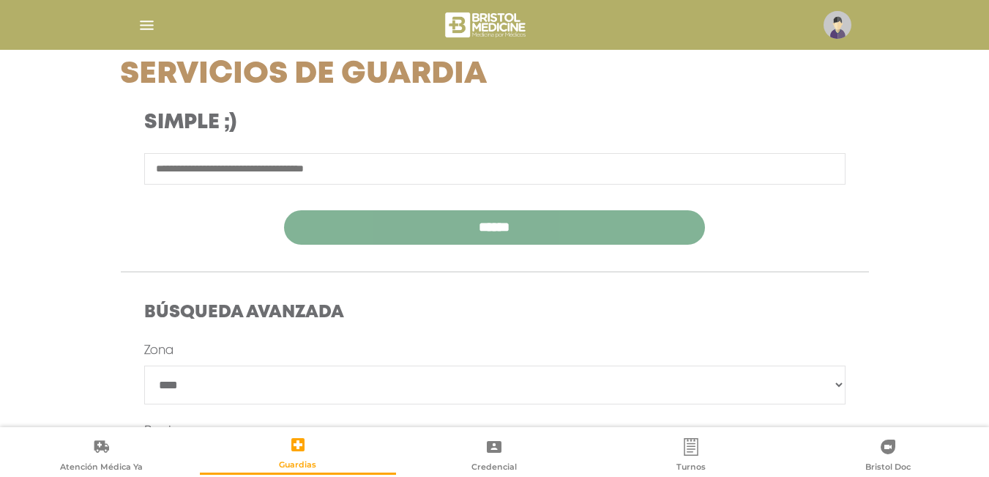
click at [527, 228] on input "******" at bounding box center [494, 227] width 421 height 34
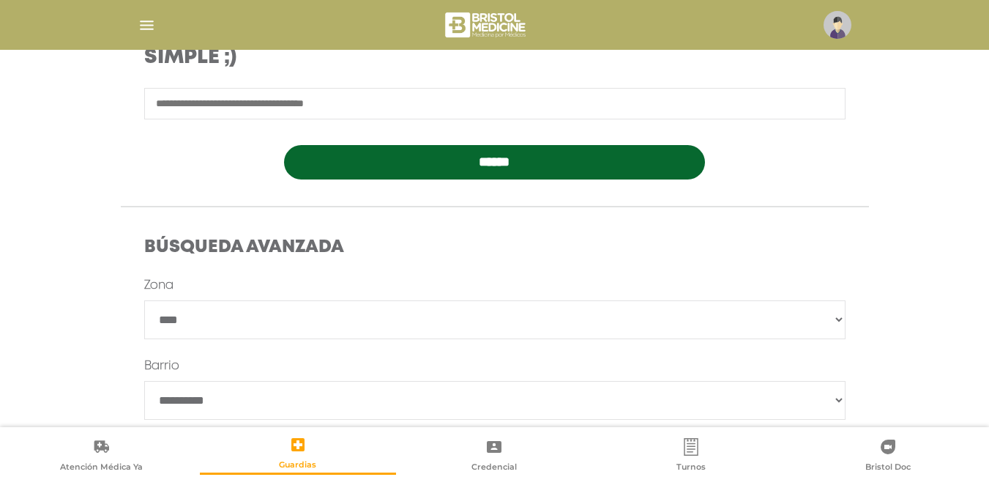
scroll to position [367, 0]
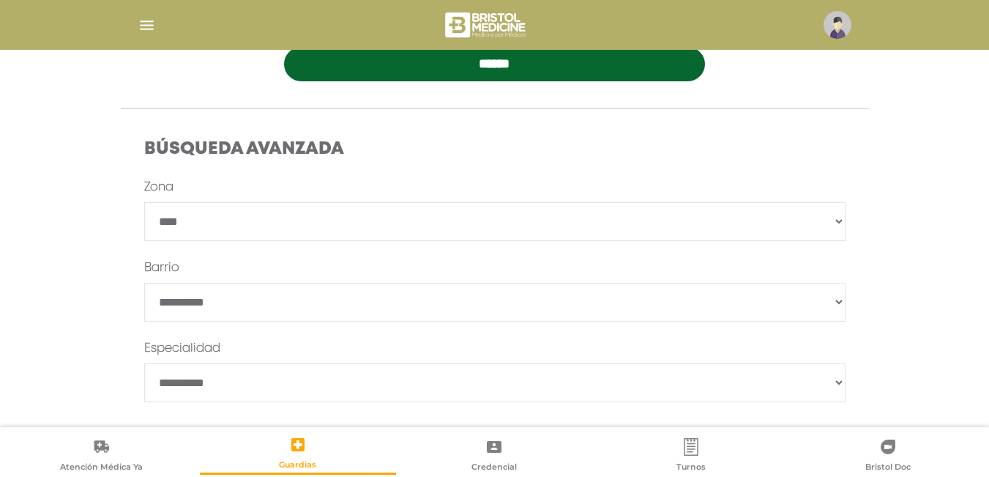
click at [550, 391] on select "**********" at bounding box center [494, 382] width 701 height 39
select select "**********"
click at [144, 363] on select "**********" at bounding box center [494, 382] width 701 height 39
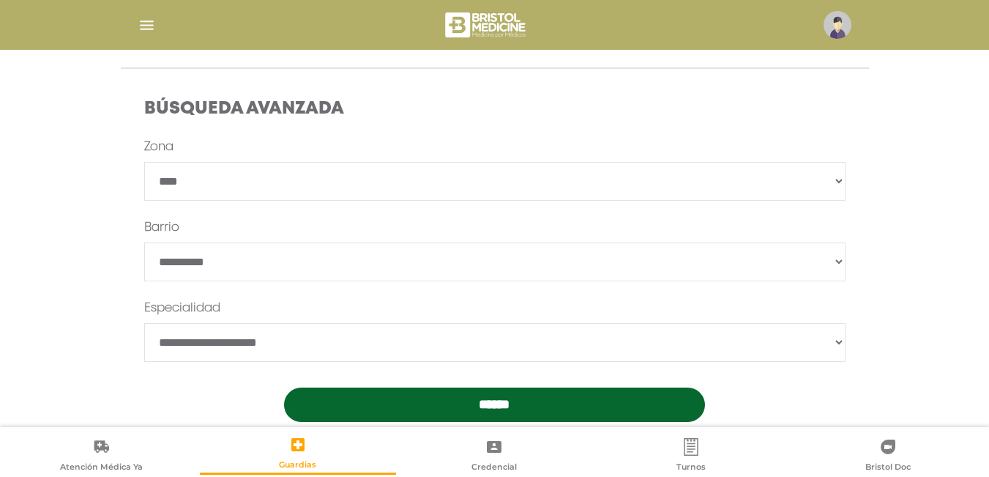
scroll to position [439, 0]
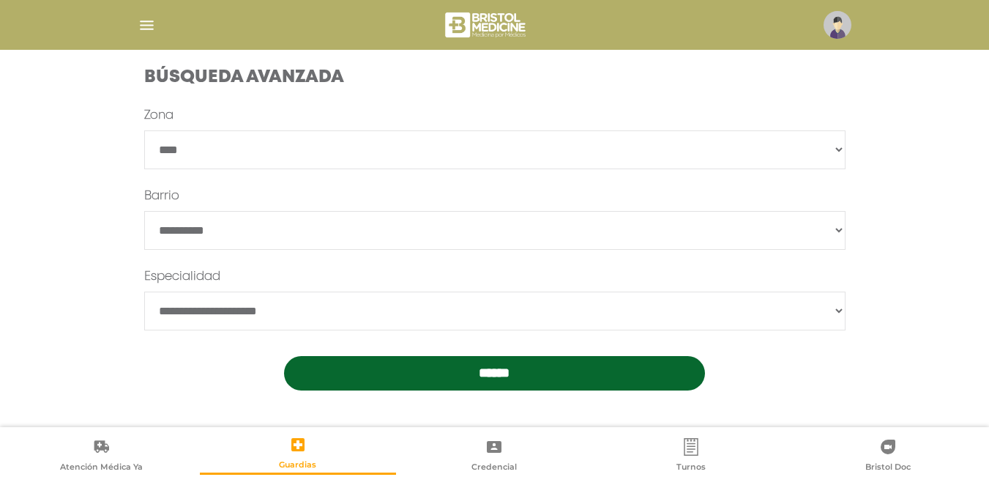
click at [547, 373] on input "******" at bounding box center [494, 373] width 421 height 34
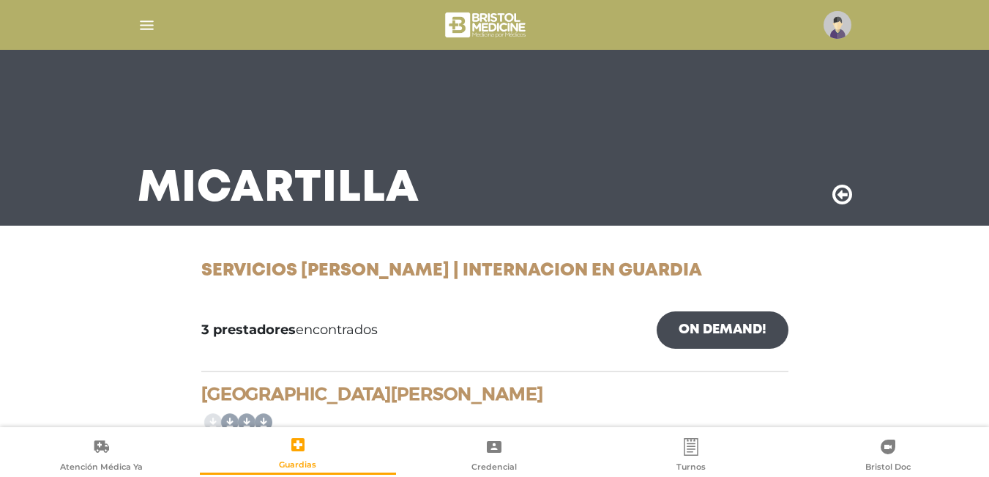
click at [847, 198] on icon at bounding box center [842, 194] width 20 height 23
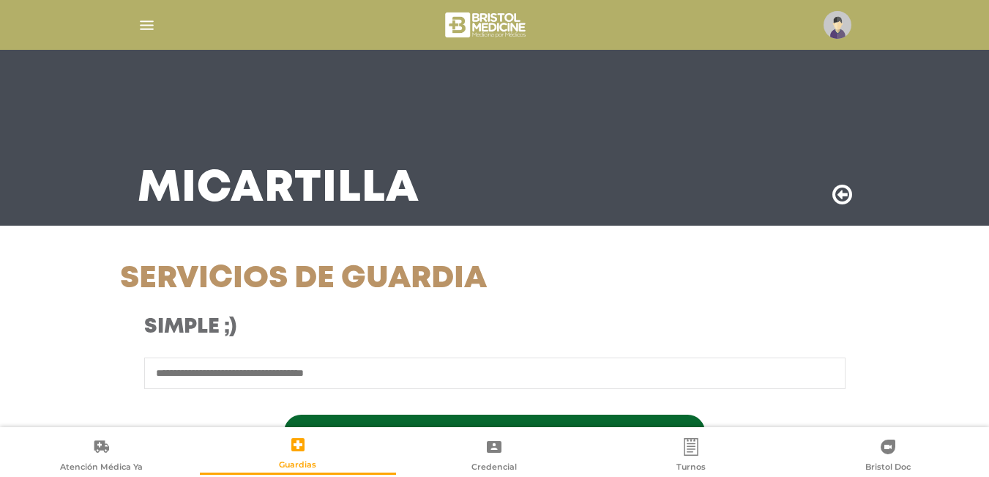
click at [152, 23] on img "button" at bounding box center [147, 25] width 18 height 18
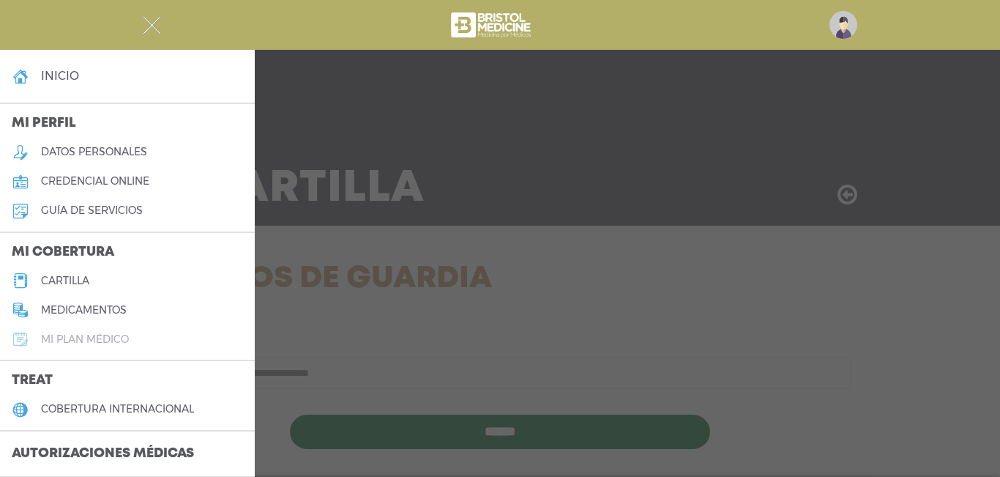
click at [75, 333] on h5 "Mi plan médico" at bounding box center [85, 339] width 88 height 12
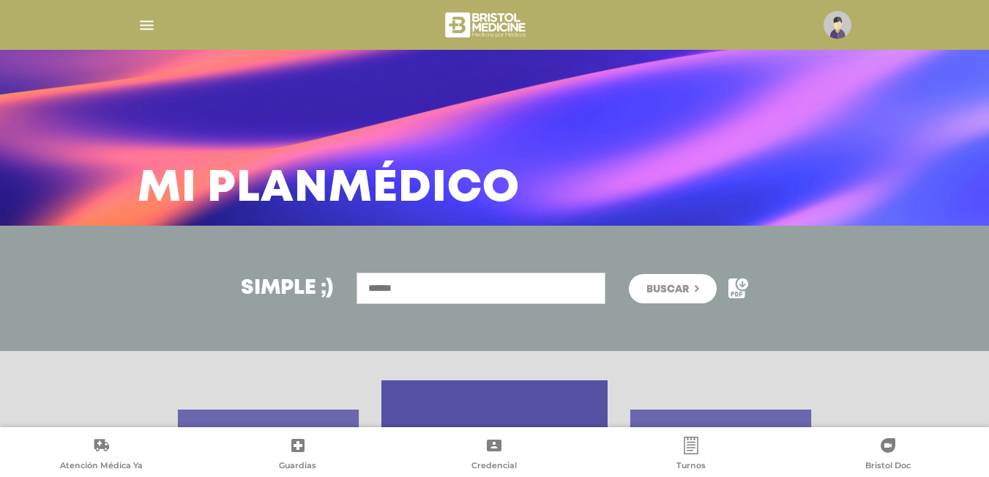
click at [395, 282] on input "text" at bounding box center [480, 287] width 249 height 31
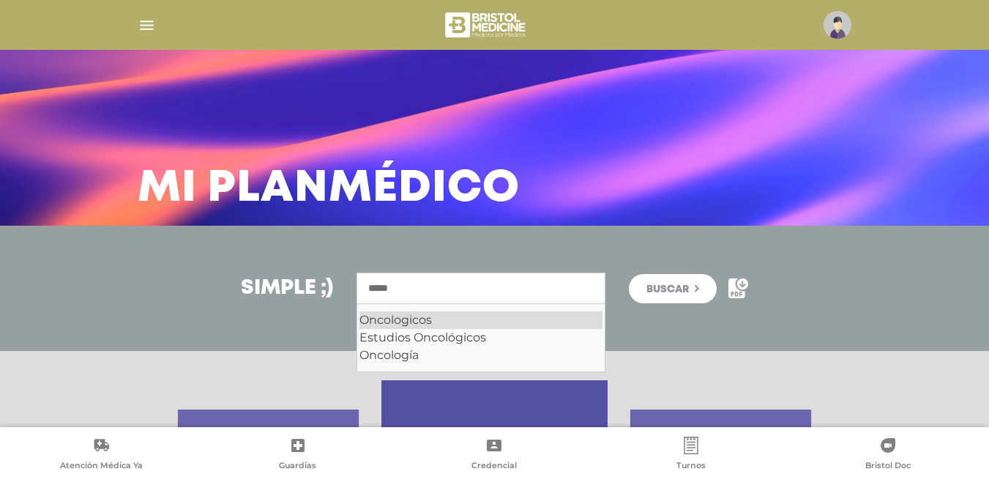
click at [418, 321] on div "Oncologicos" at bounding box center [480, 320] width 243 height 18
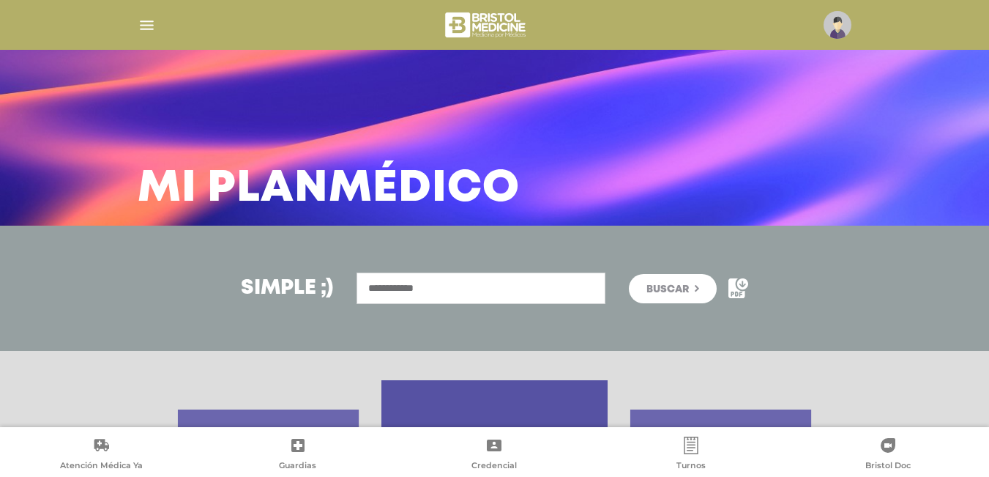
type input "**********"
click at [662, 294] on span "Buscar" at bounding box center [667, 289] width 42 height 10
click at [138, 23] on img "button" at bounding box center [147, 25] width 18 height 18
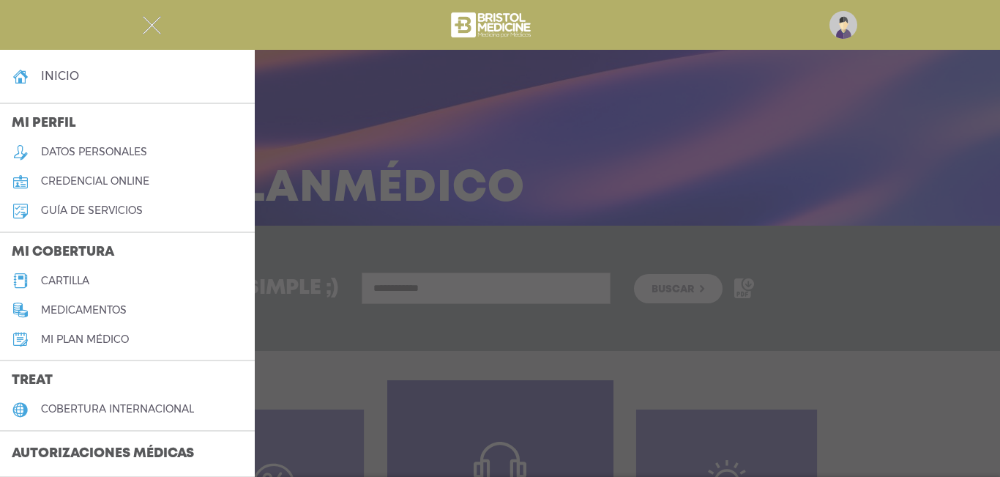
click at [67, 76] on h4 "inicio" at bounding box center [60, 76] width 38 height 14
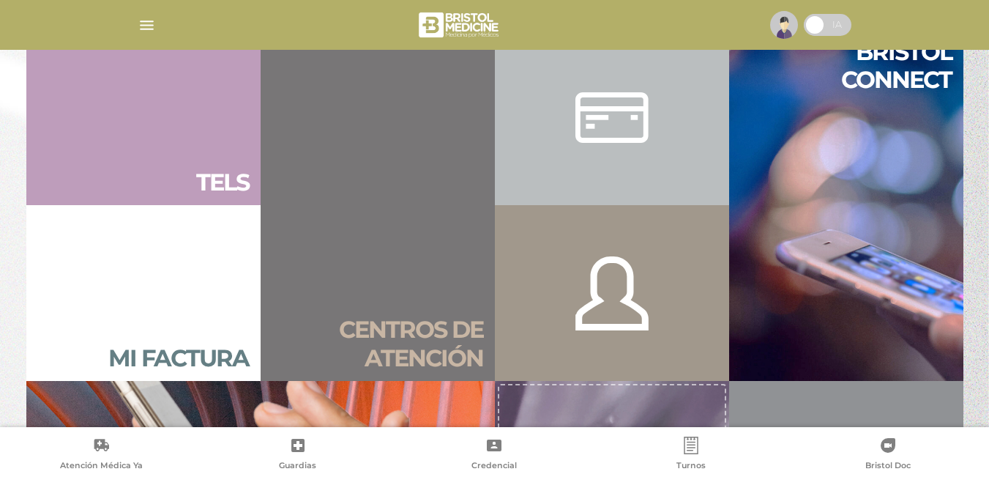
scroll to position [927, 0]
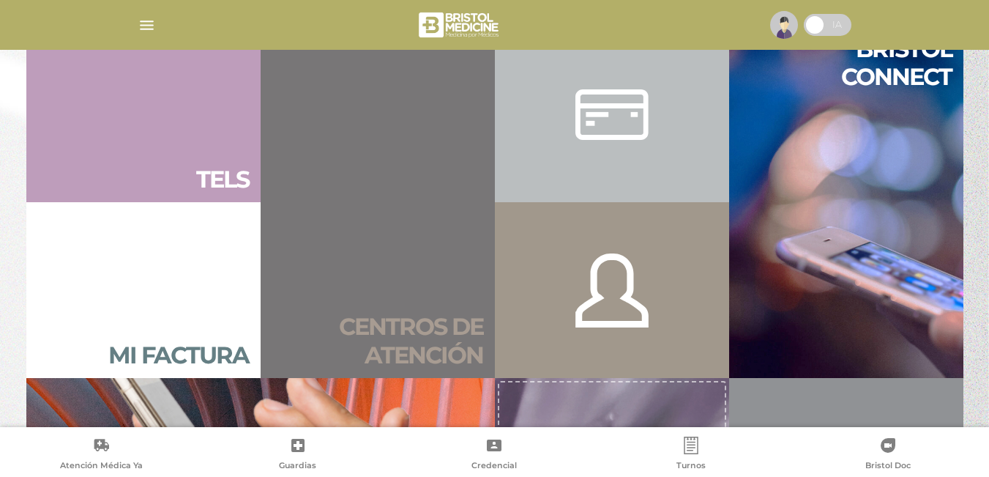
click at [439, 301] on link "Centros de atención" at bounding box center [378, 201] width 234 height 351
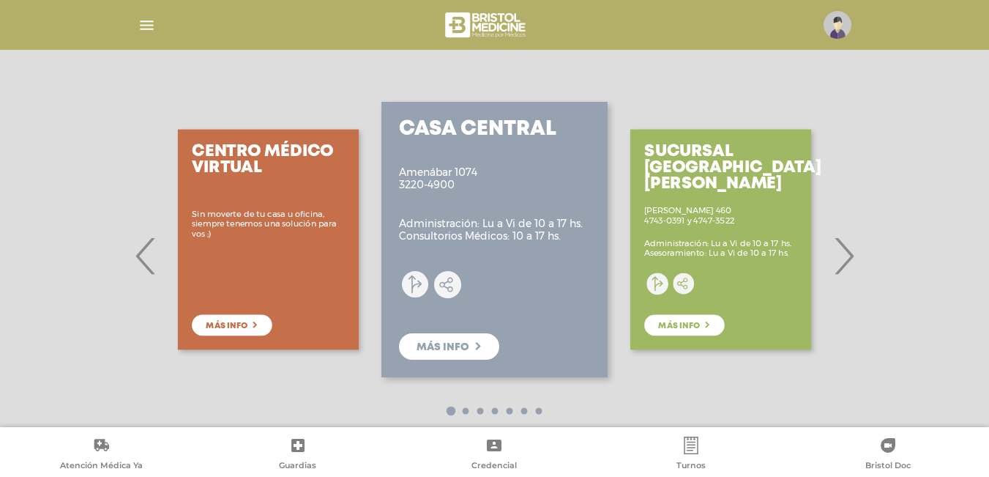
scroll to position [217, 0]
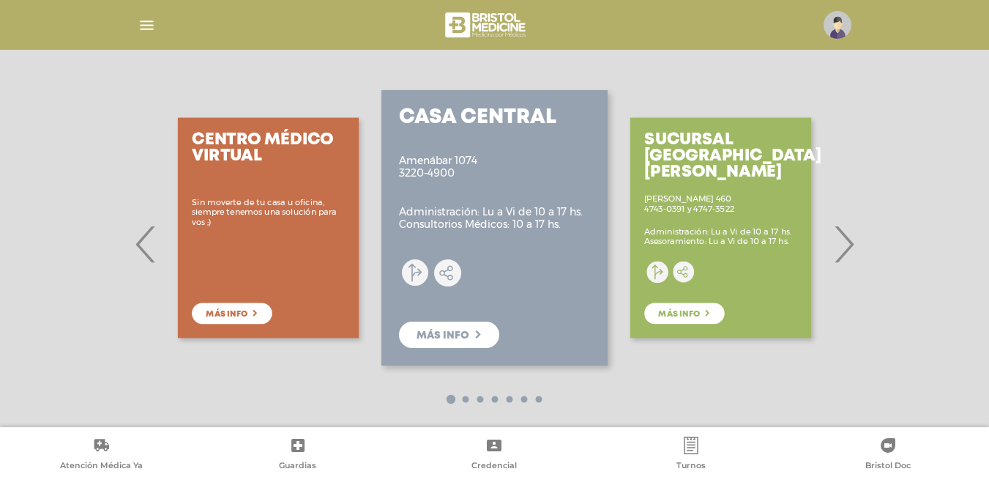
click at [839, 239] on span "›" at bounding box center [843, 243] width 29 height 79
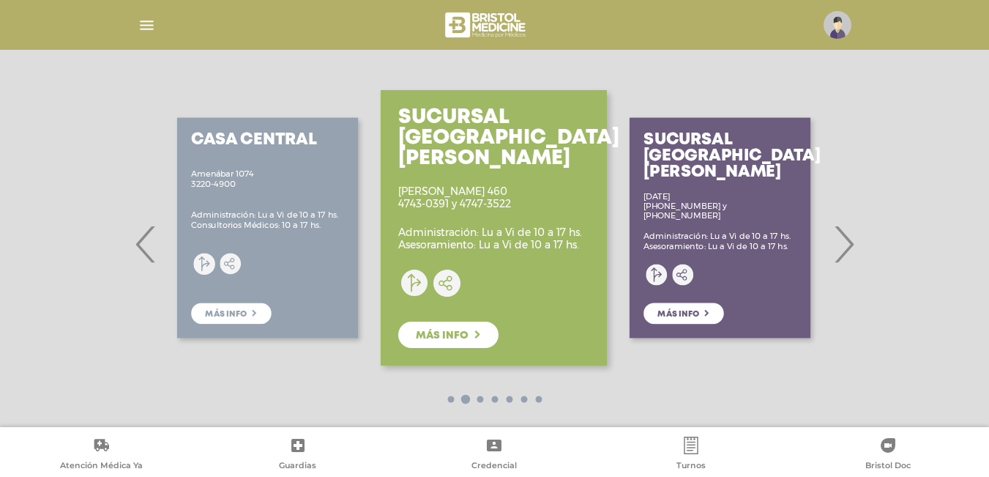
click at [839, 239] on span "›" at bounding box center [843, 243] width 29 height 79
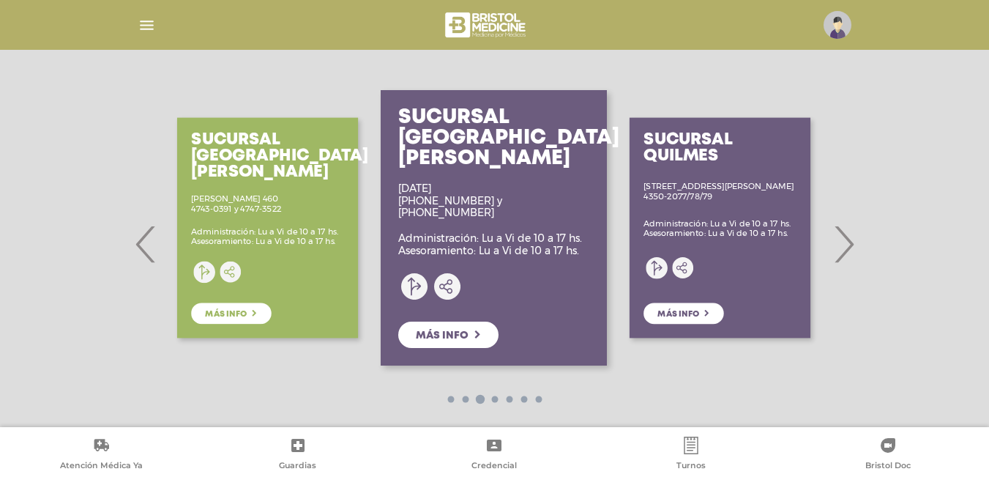
click at [839, 239] on span "›" at bounding box center [843, 243] width 29 height 79
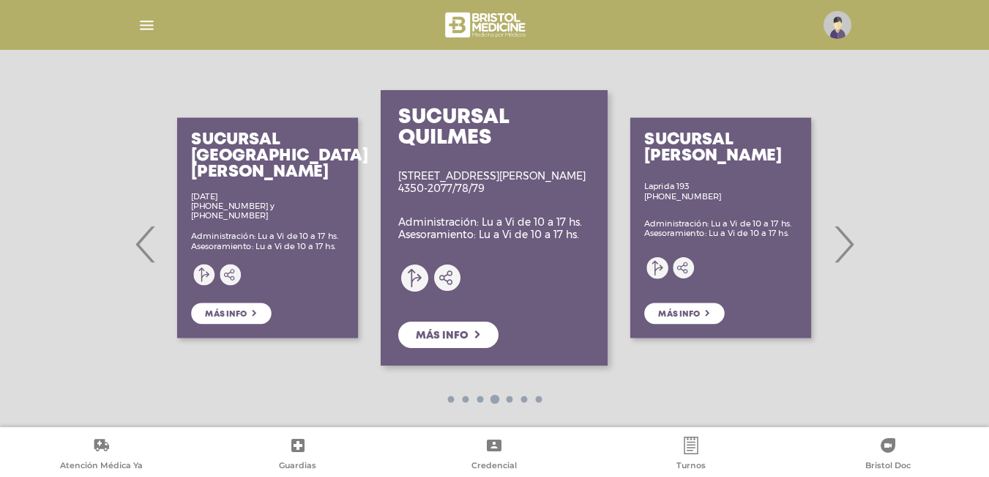
click at [698, 311] on div "Sucursal Avellaneda Laprida 193 0800-222-3363 Administración: Lu a Vi de 10 a 1…" at bounding box center [721, 227] width 226 height 293
click at [841, 240] on span "›" at bounding box center [843, 243] width 29 height 79
click at [848, 234] on span "›" at bounding box center [843, 243] width 29 height 79
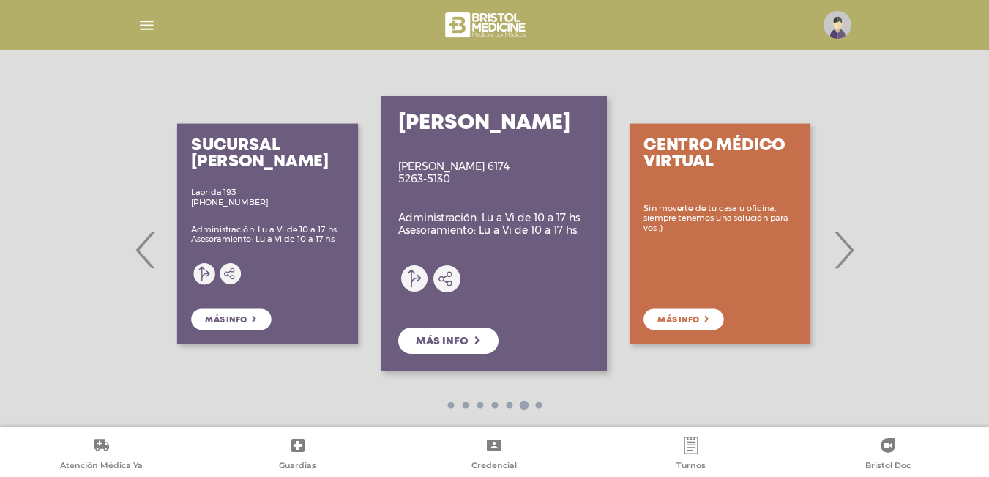
scroll to position [223, 0]
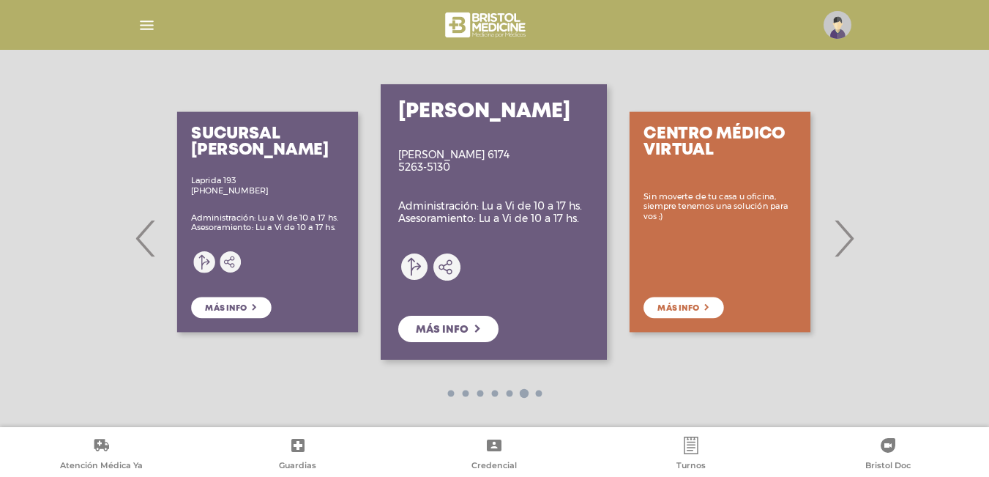
click at [850, 235] on span "›" at bounding box center [843, 237] width 29 height 79
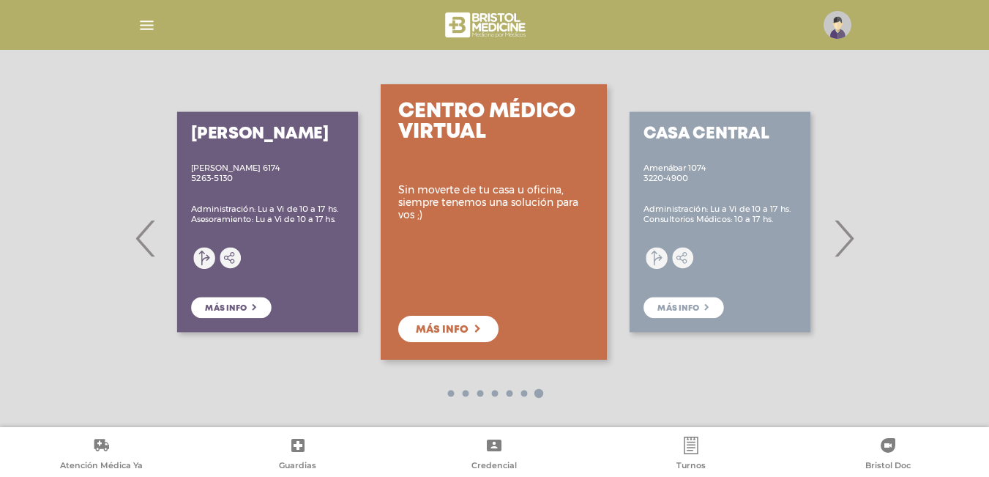
click at [850, 235] on span "›" at bounding box center [843, 237] width 29 height 79
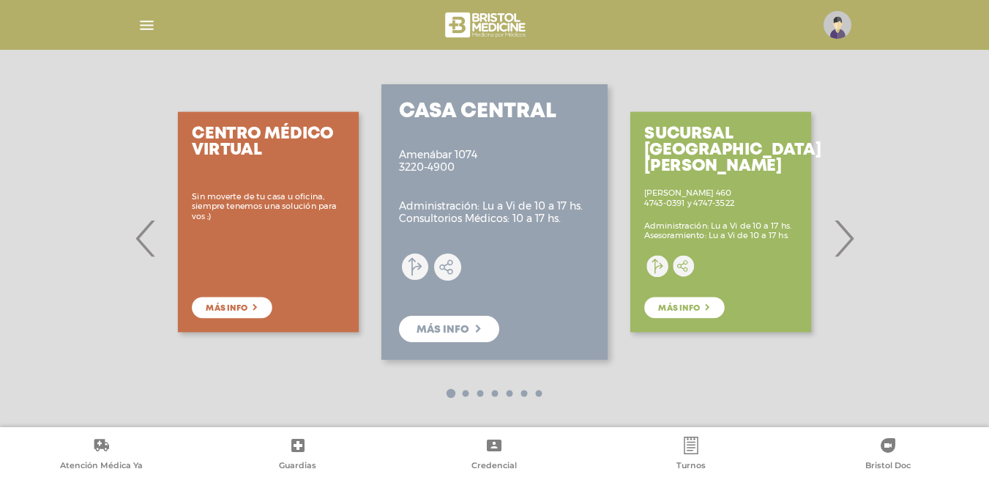
click at [850, 235] on span "›" at bounding box center [843, 237] width 29 height 79
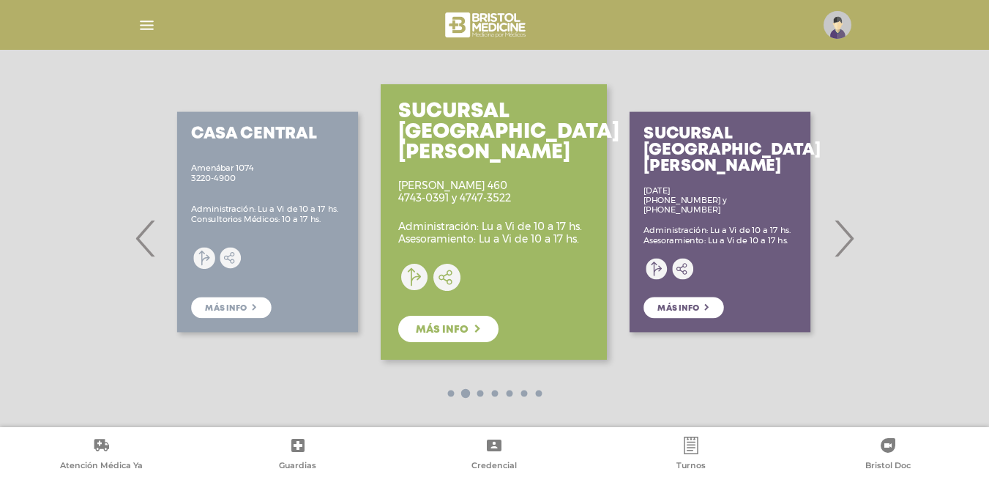
click at [850, 235] on span "›" at bounding box center [843, 237] width 29 height 79
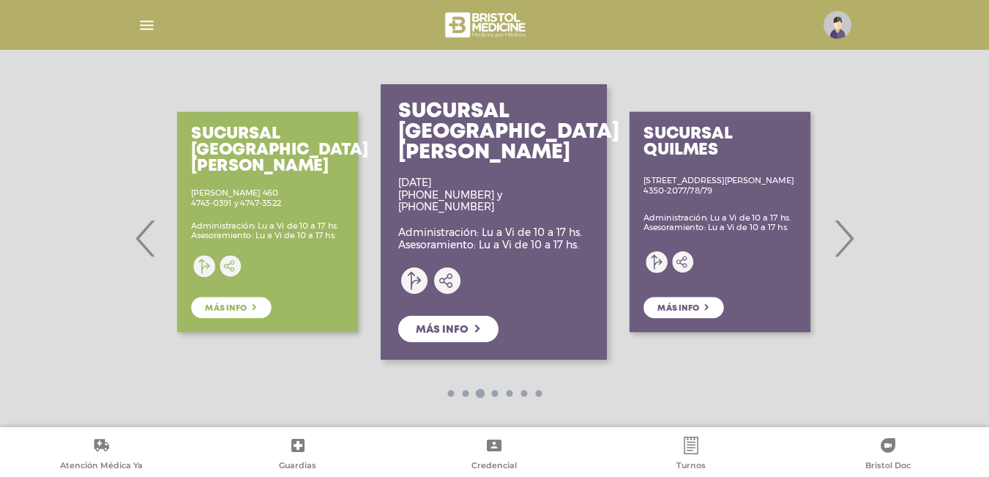
click at [850, 235] on span "›" at bounding box center [843, 237] width 29 height 79
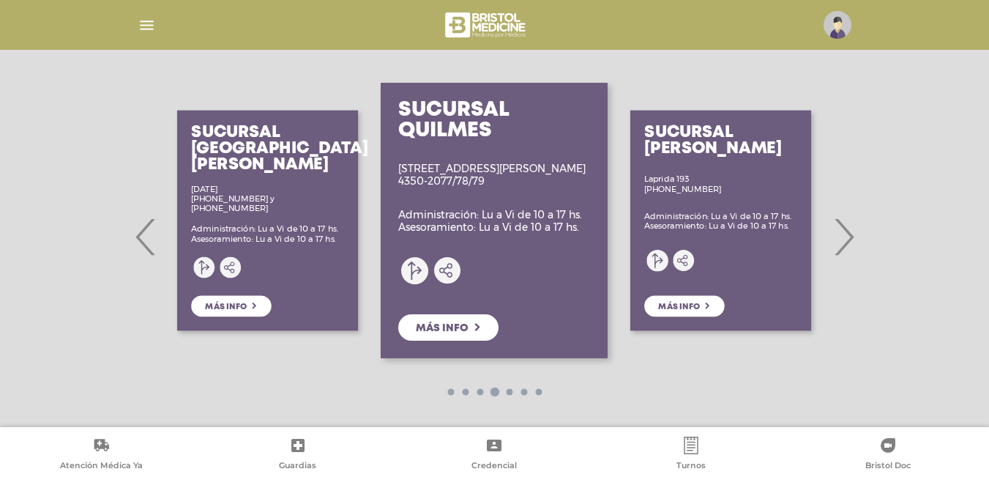
scroll to position [241, 0]
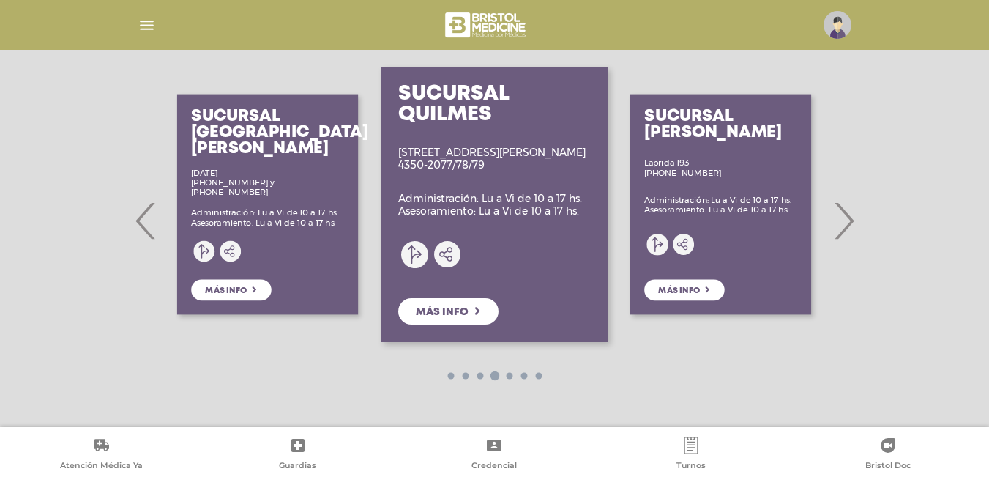
click at [845, 26] on img at bounding box center [838, 25] width 28 height 28
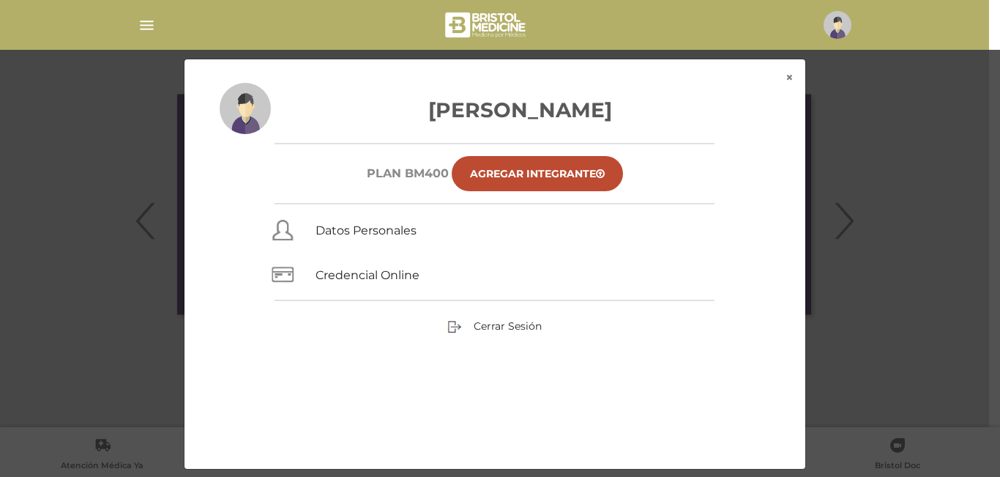
click at [890, 121] on div "× × Llanos Iliana Miriam Plan BM400 Agregar Integrante Datos Personales Credenc…" at bounding box center [500, 264] width 950 height 411
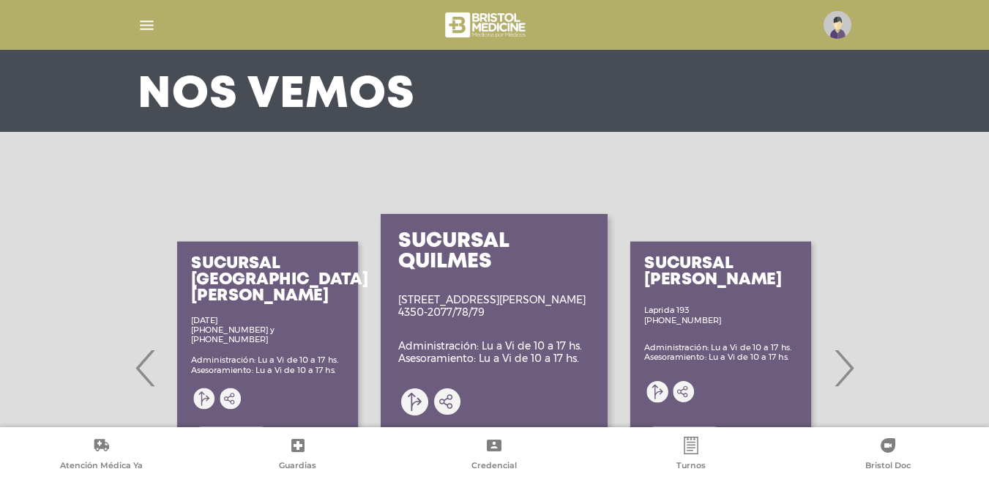
scroll to position [90, 0]
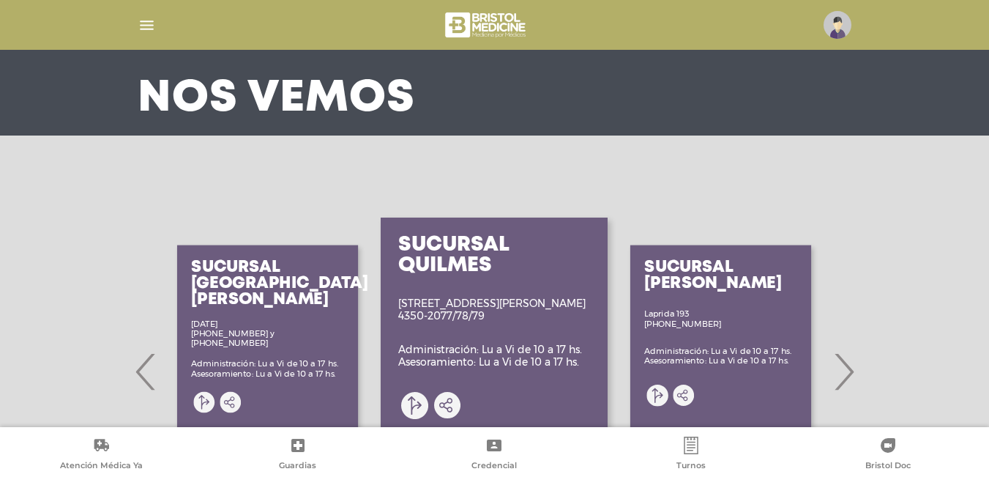
click at [136, 25] on div at bounding box center [495, 24] width 750 height 35
click at [138, 26] on img "button" at bounding box center [147, 25] width 18 height 18
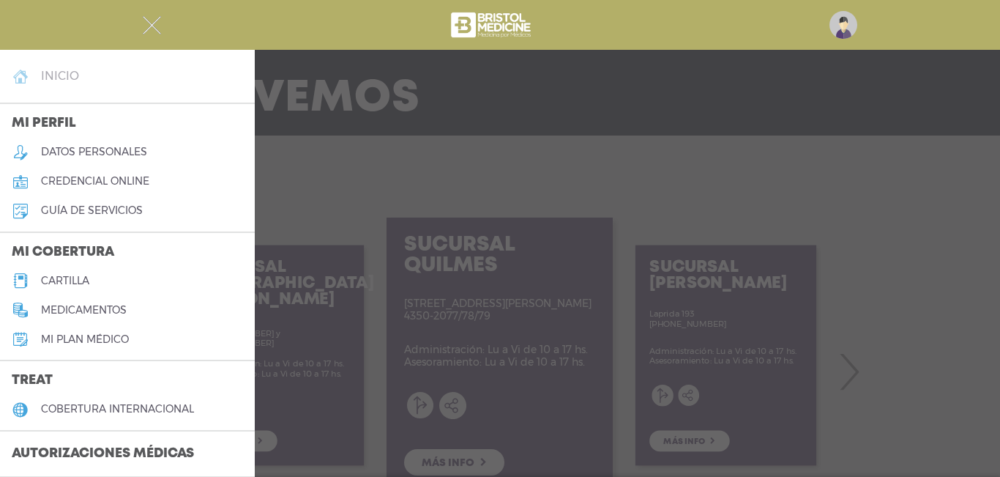
click at [46, 70] on h4 "inicio" at bounding box center [60, 76] width 38 height 14
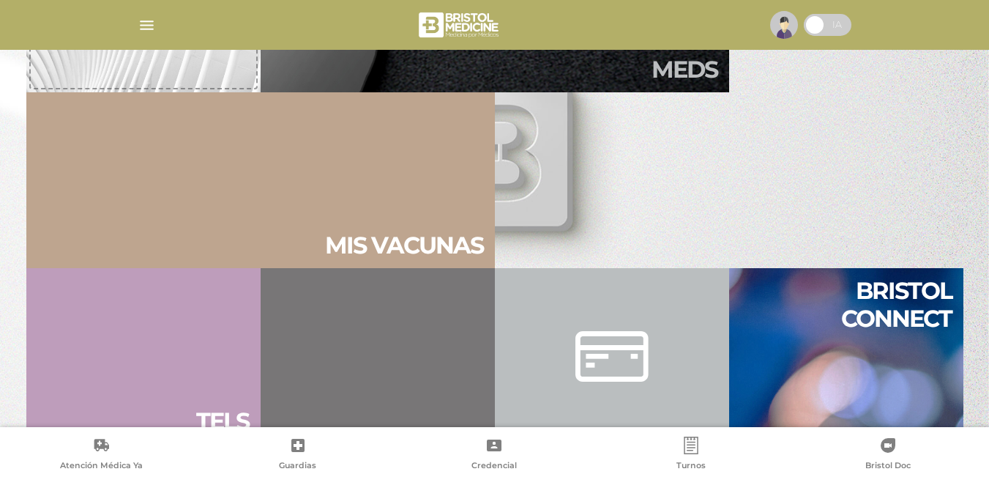
scroll to position [976, 0]
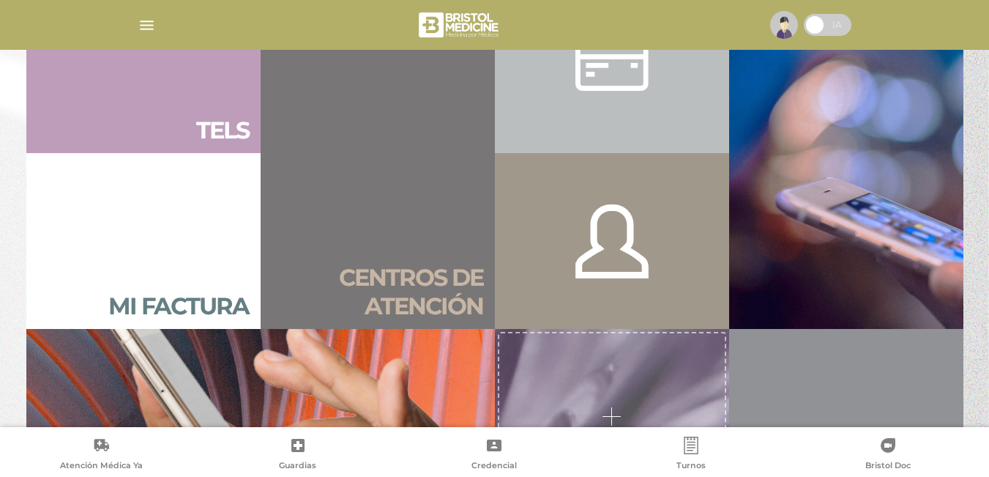
click at [858, 250] on link "Bristol connect" at bounding box center [846, 152] width 234 height 351
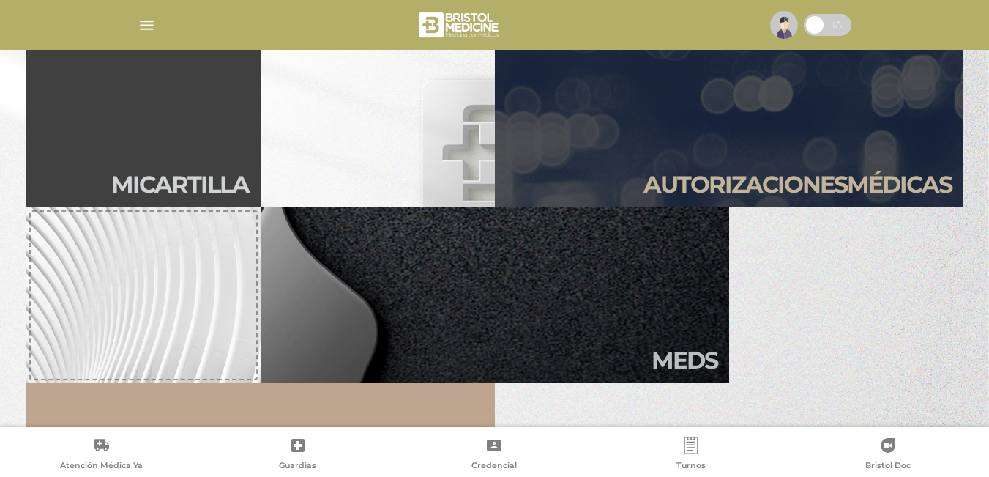
scroll to position [355, 0]
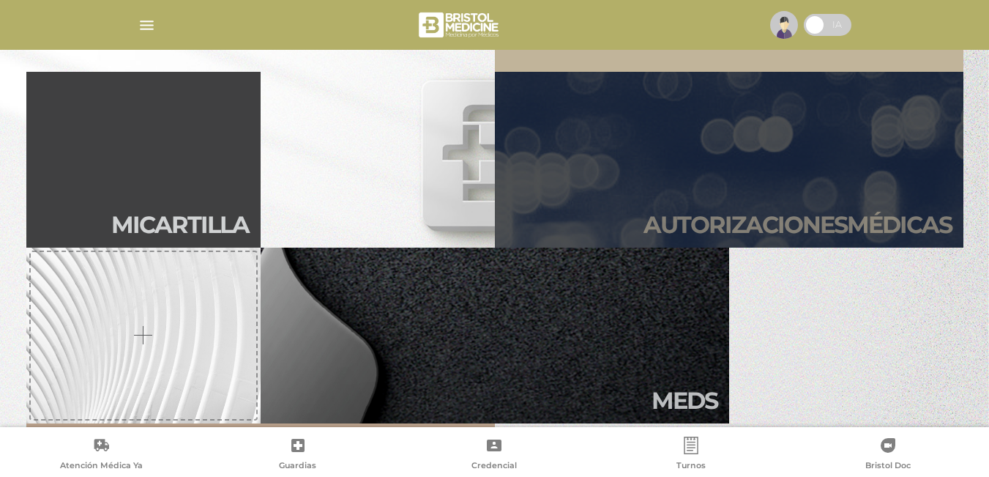
click at [913, 215] on h2 "Autori zaciones médicas" at bounding box center [797, 225] width 308 height 28
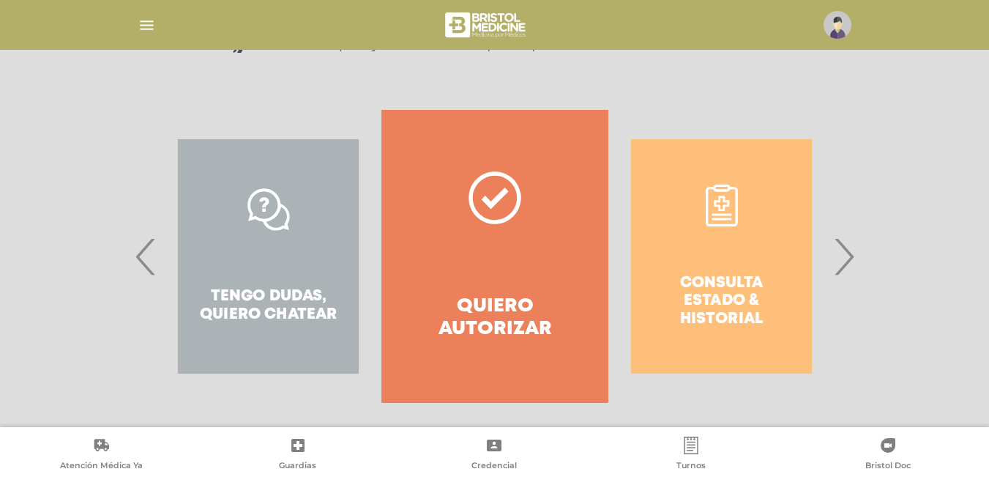
scroll to position [258, 0]
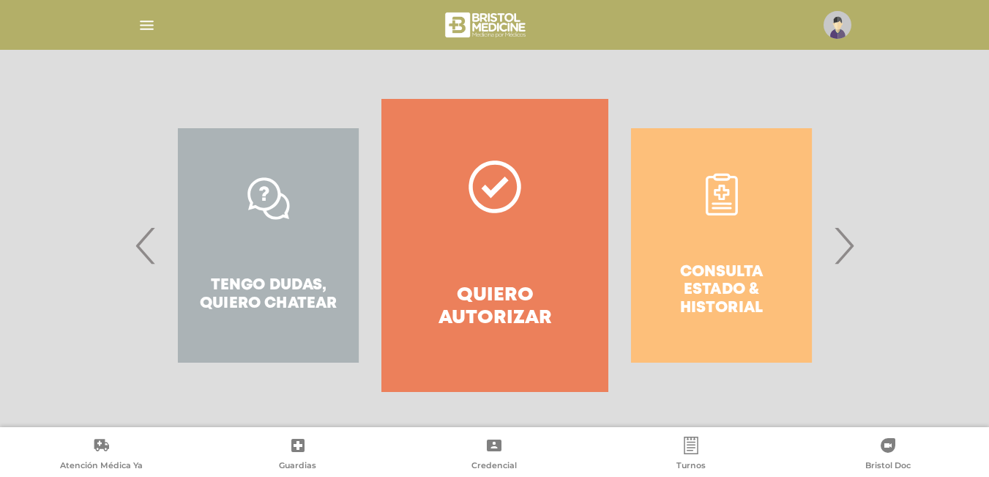
click at [850, 250] on span "›" at bounding box center [843, 245] width 29 height 79
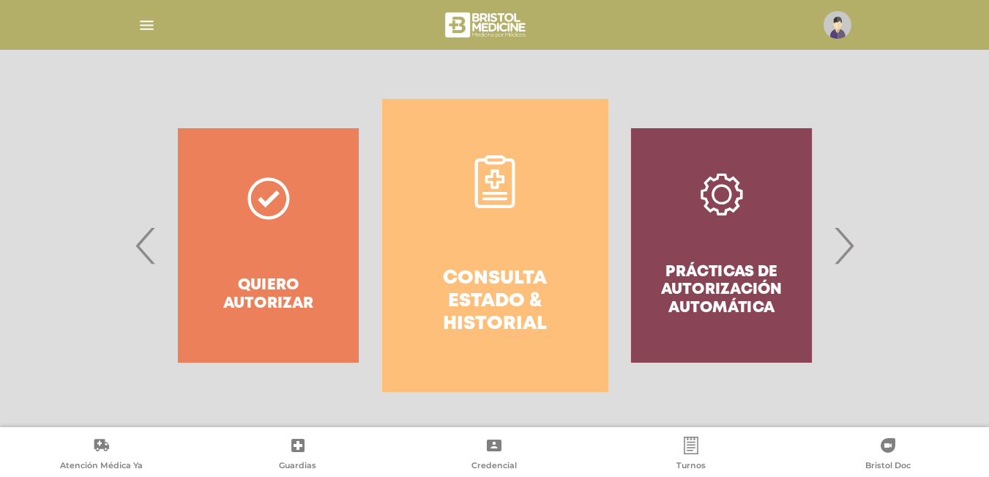
click at [850, 250] on span "›" at bounding box center [843, 245] width 29 height 79
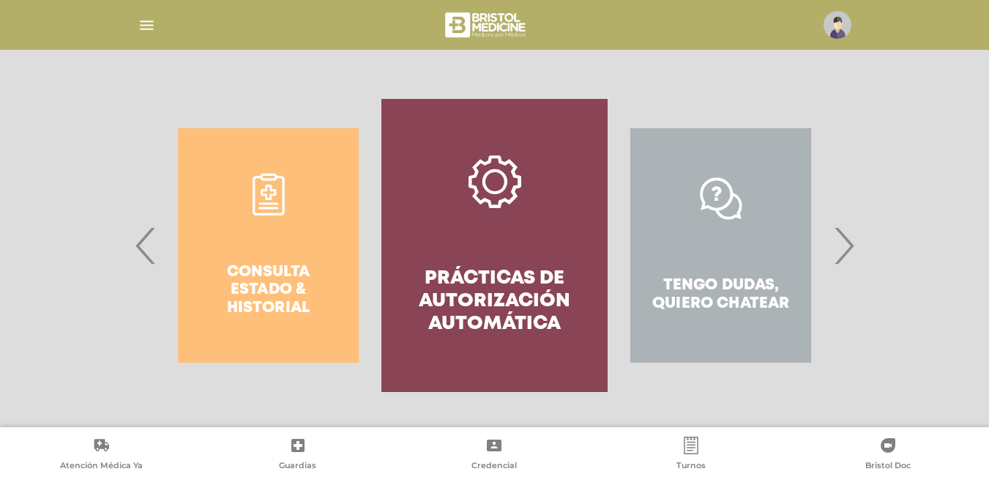
click at [850, 250] on span "›" at bounding box center [843, 245] width 29 height 79
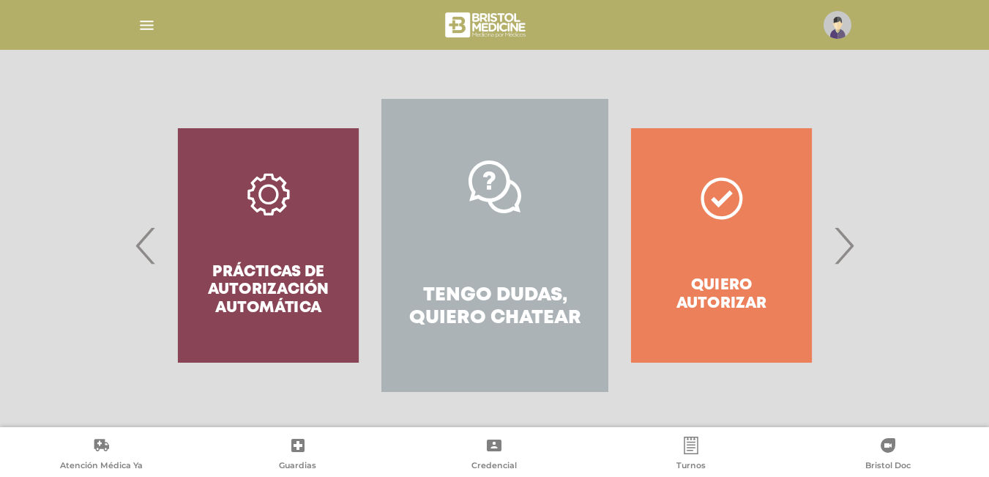
click at [850, 250] on span "›" at bounding box center [843, 245] width 29 height 79
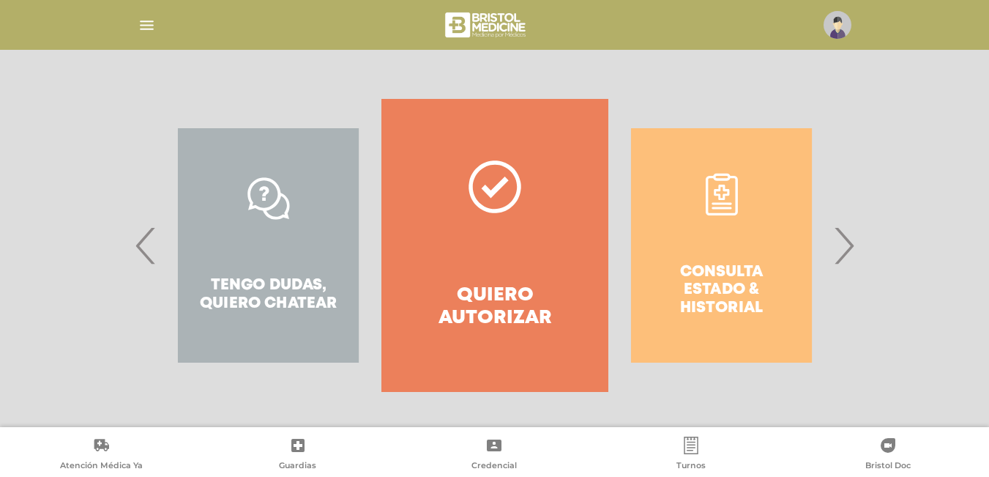
click at [850, 250] on span "›" at bounding box center [843, 245] width 29 height 79
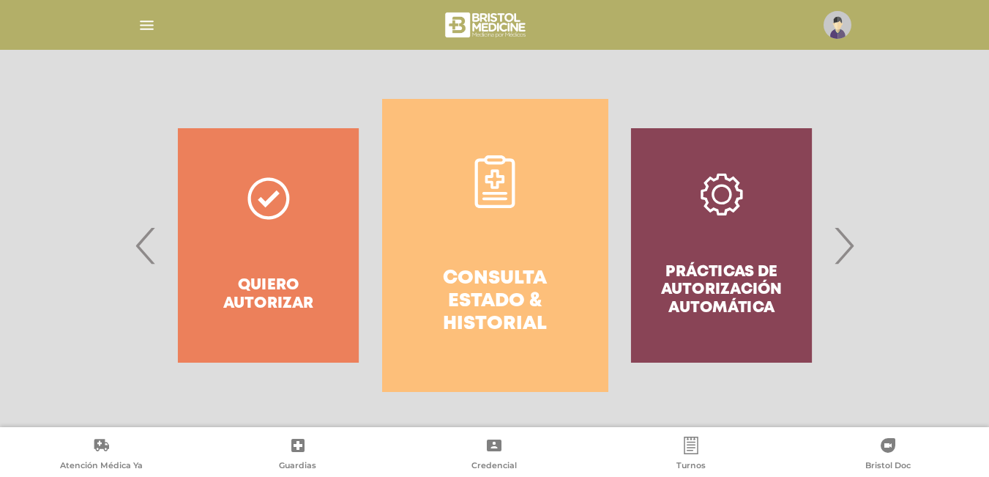
click at [309, 255] on div "Quiero autorizar" at bounding box center [268, 245] width 226 height 293
click at [251, 201] on div "Quiero autorizar" at bounding box center [268, 245] width 226 height 293
click at [275, 204] on div "Quiero autorizar" at bounding box center [268, 245] width 226 height 293
click at [744, 271] on div "Prácticas de autorización automática" at bounding box center [721, 245] width 226 height 293
click at [855, 246] on span "›" at bounding box center [843, 245] width 29 height 79
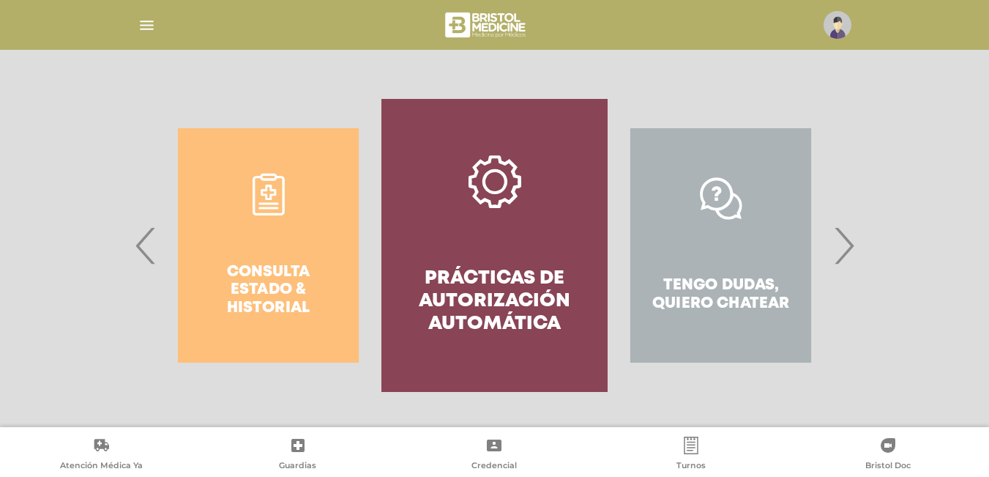
click at [855, 246] on span "›" at bounding box center [843, 245] width 29 height 79
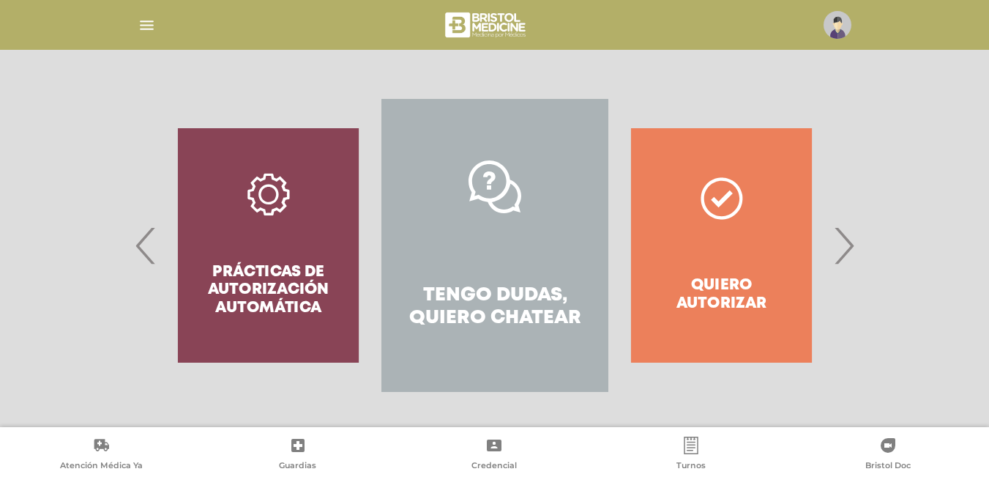
click at [715, 187] on div "Quiero autorizar" at bounding box center [721, 245] width 226 height 293
click at [718, 195] on div "Quiero autorizar" at bounding box center [721, 245] width 226 height 293
click at [718, 197] on div "Quiero autorizar" at bounding box center [721, 245] width 226 height 293
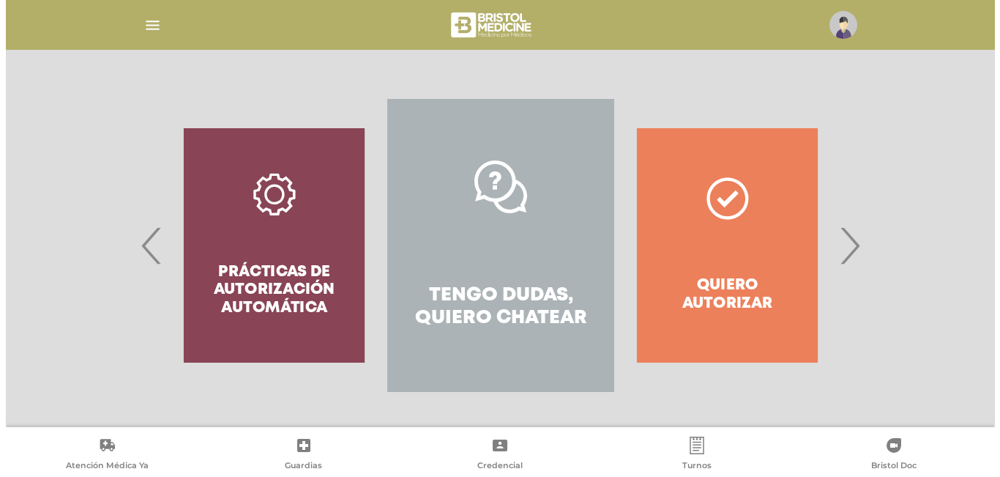
scroll to position [245, 0]
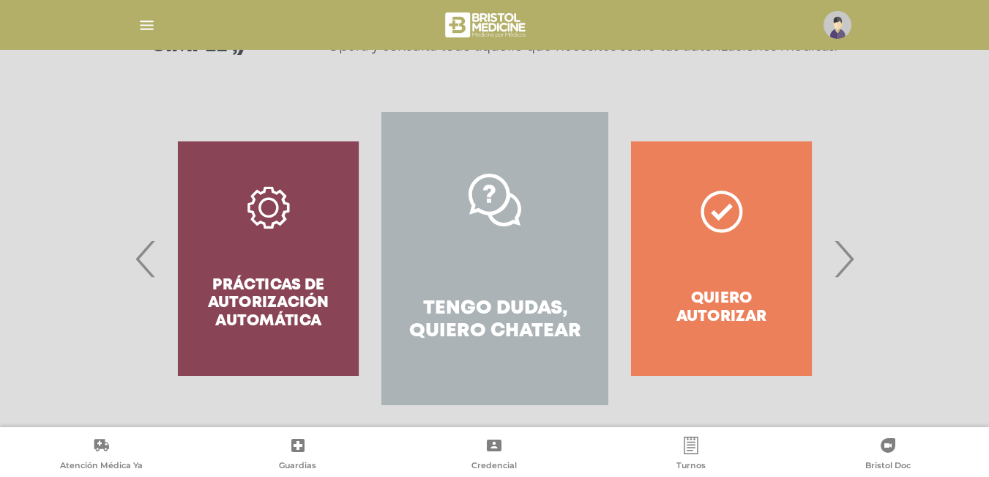
click at [154, 28] on img "button" at bounding box center [147, 25] width 18 height 18
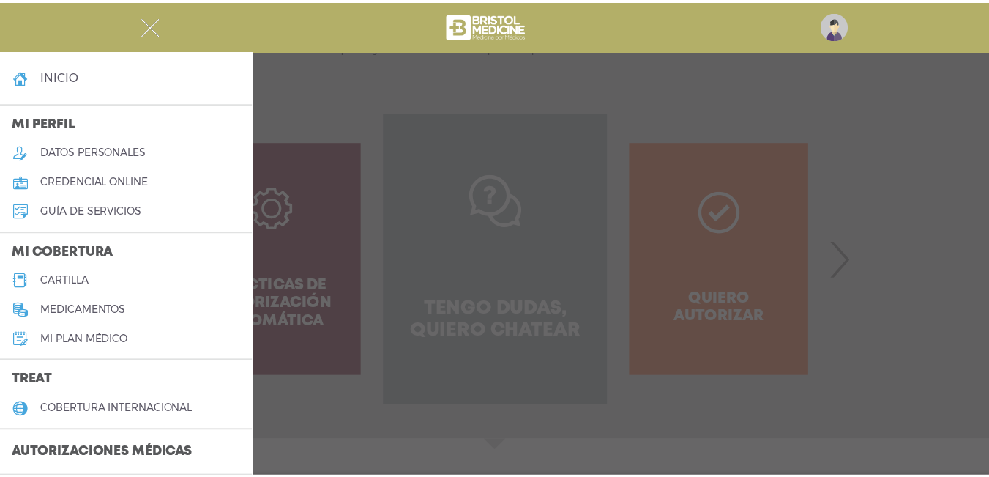
scroll to position [73, 0]
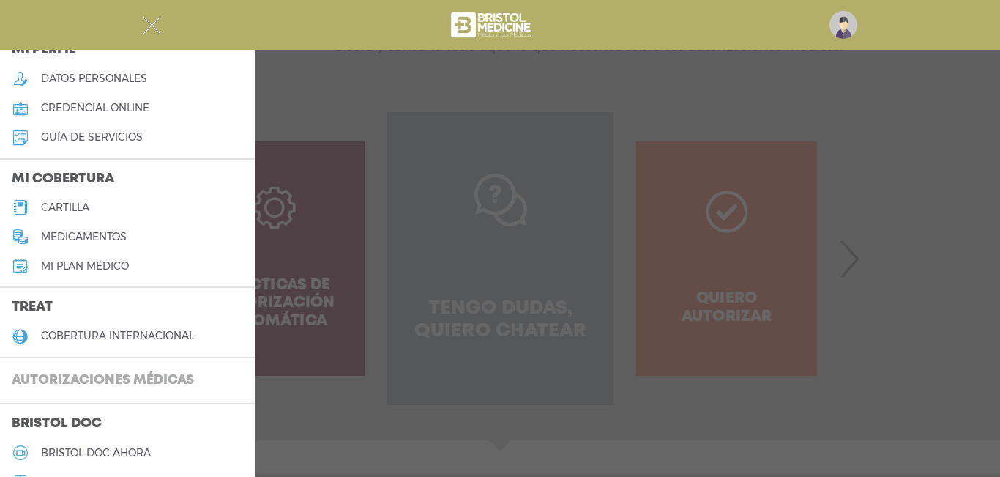
click at [127, 371] on h3 "Autorizaciones médicas" at bounding box center [103, 381] width 206 height 28
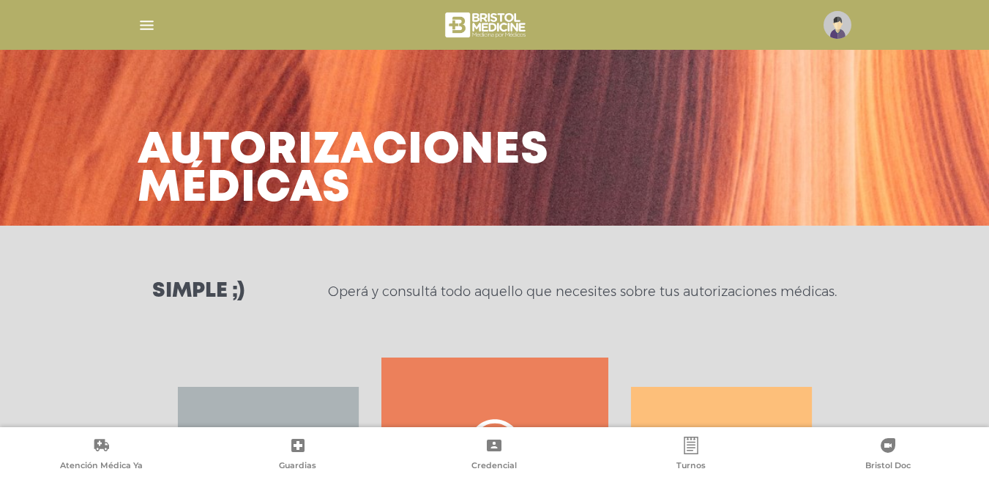
scroll to position [220, 0]
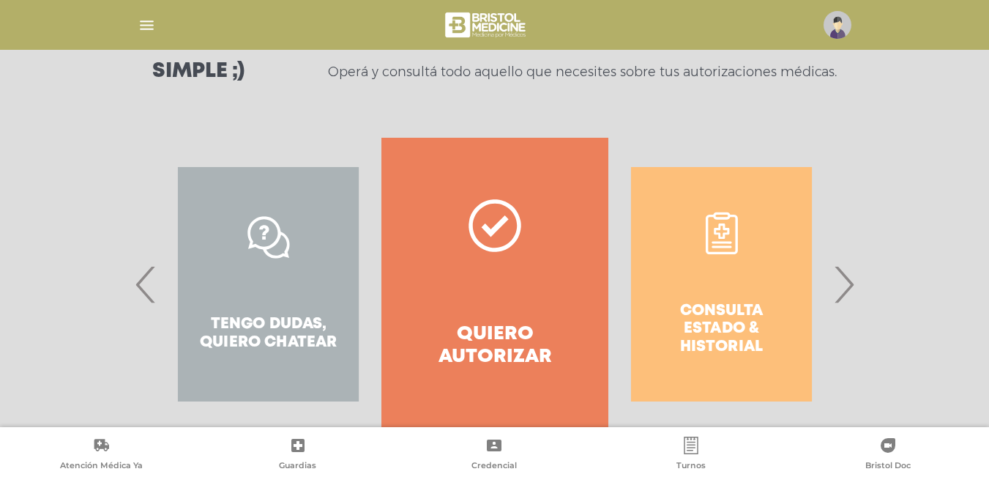
click at [480, 232] on icon at bounding box center [494, 225] width 53 height 53
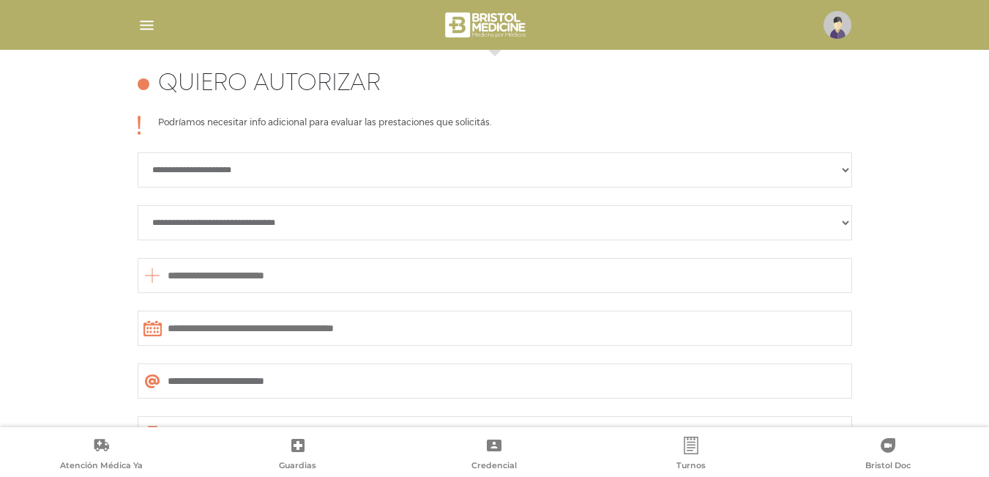
scroll to position [650, 0]
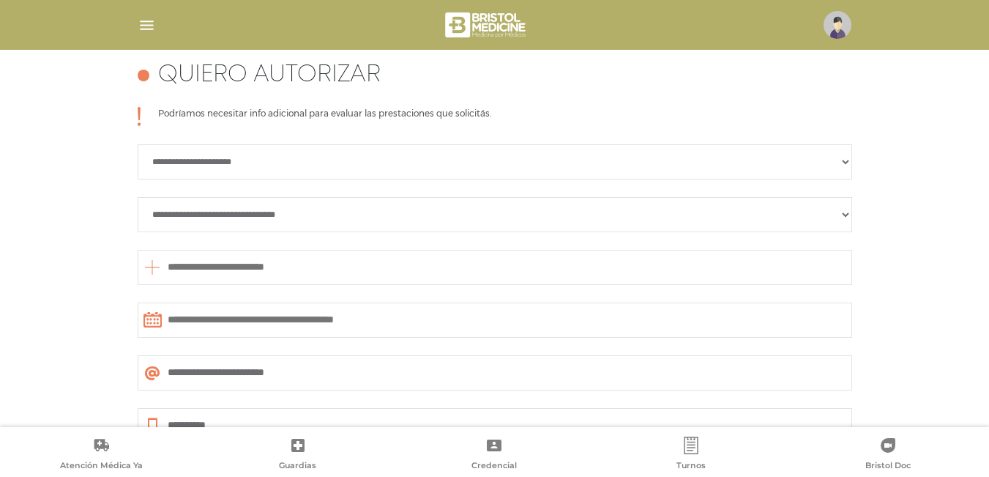
click at [452, 171] on select "**********" at bounding box center [495, 161] width 714 height 35
select select "**********"
click at [138, 144] on select "**********" at bounding box center [495, 161] width 714 height 35
click at [441, 221] on select "**********" at bounding box center [495, 214] width 714 height 35
select select "**********"
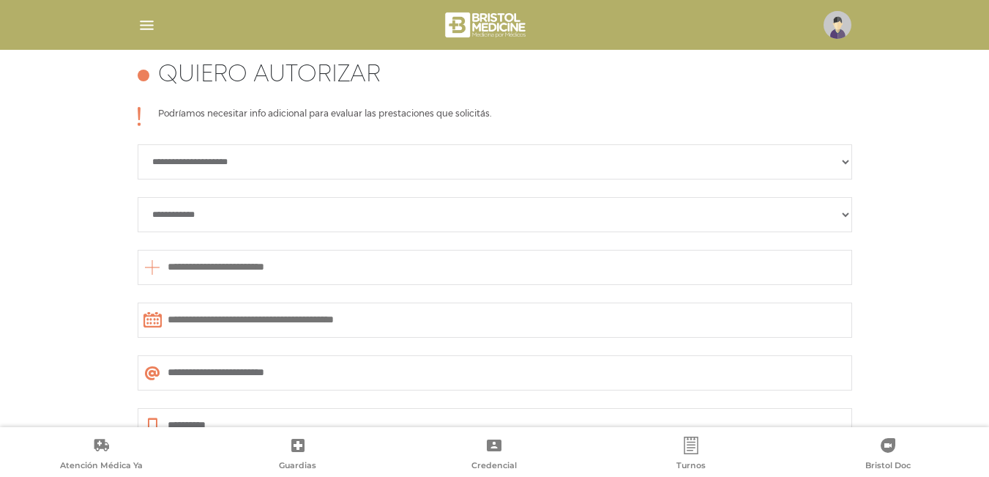
click at [138, 197] on select "**********" at bounding box center [495, 214] width 714 height 35
click at [446, 273] on input "text" at bounding box center [495, 267] width 714 height 35
click at [150, 261] on icon at bounding box center [152, 267] width 18 height 35
click at [149, 262] on icon at bounding box center [152, 267] width 18 height 35
click at [152, 269] on icon at bounding box center [152, 267] width 18 height 35
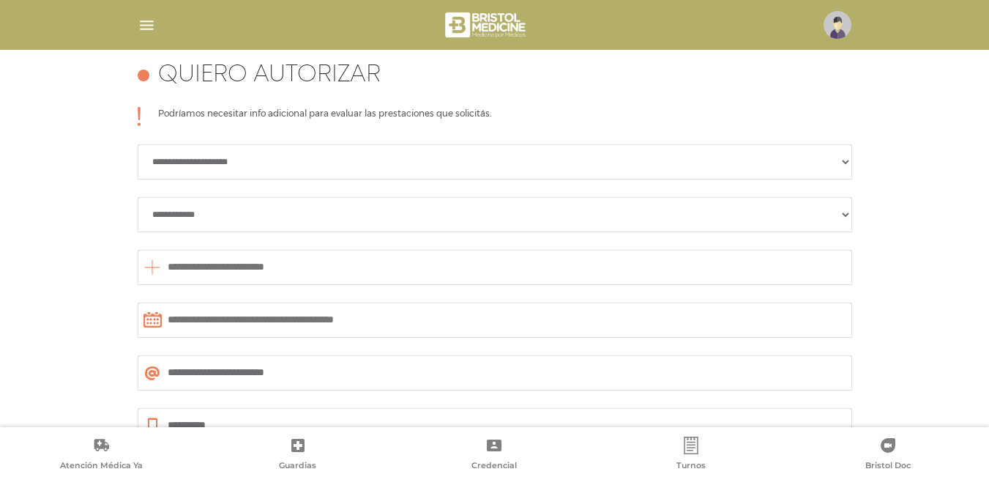
click at [265, 272] on input "text" at bounding box center [495, 267] width 714 height 35
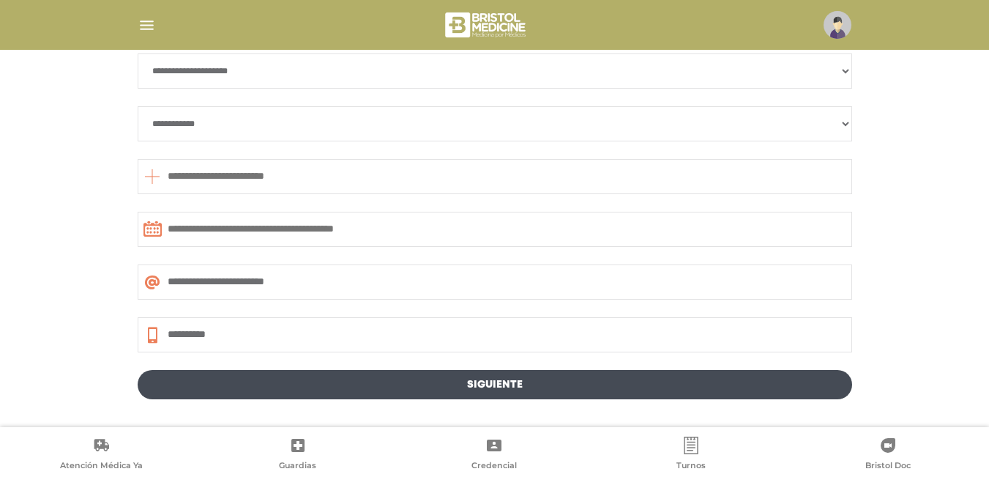
scroll to position [789, 0]
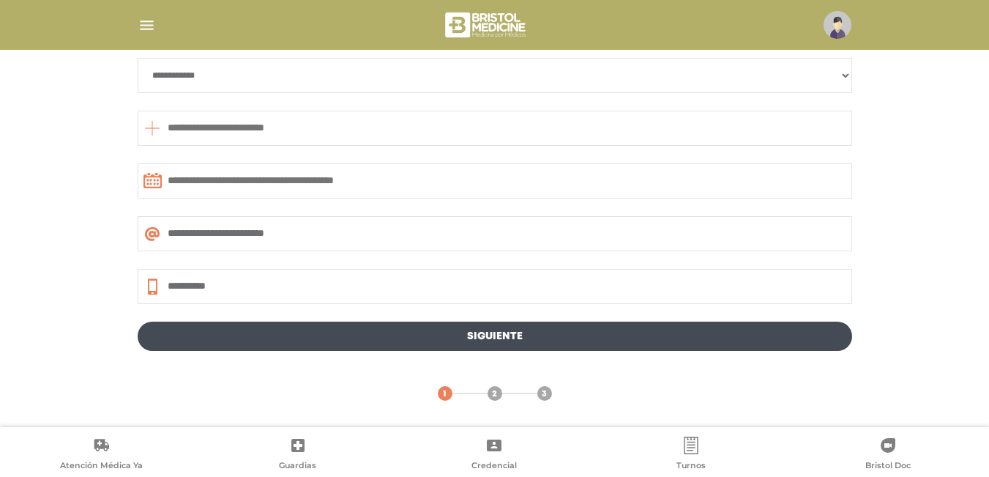
click at [367, 139] on input "text" at bounding box center [495, 128] width 714 height 35
click at [153, 127] on icon at bounding box center [152, 128] width 18 height 35
click at [149, 127] on icon at bounding box center [152, 128] width 18 height 35
click at [281, 182] on input "text" at bounding box center [495, 180] width 714 height 35
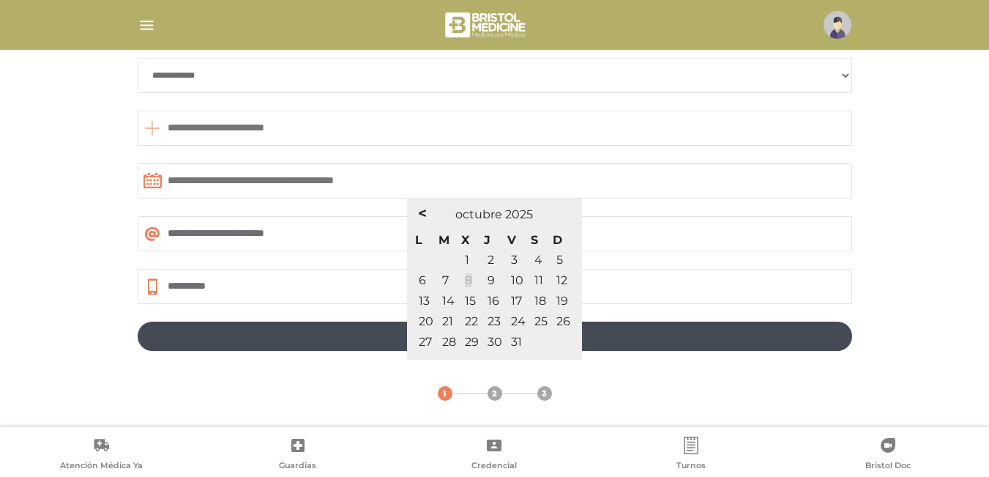
click at [471, 278] on link "8" at bounding box center [468, 280] width 7 height 14
type input "**********"
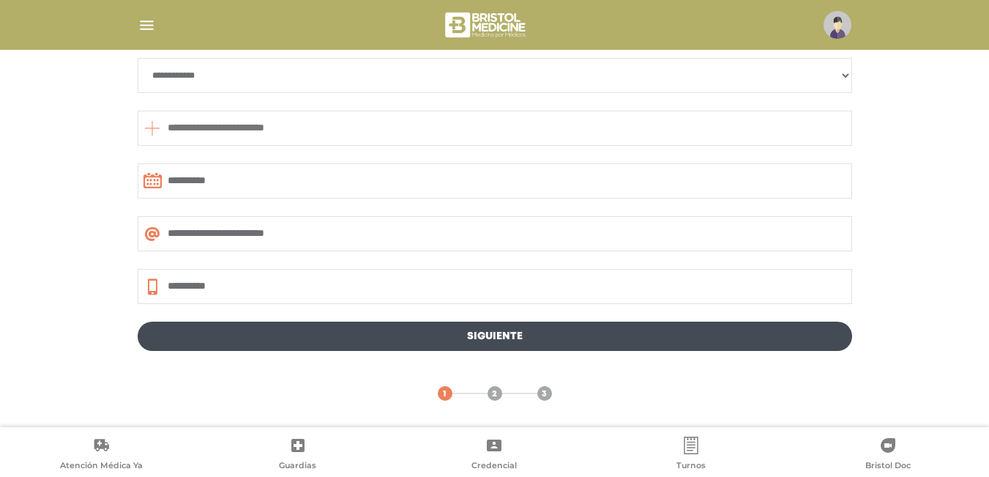
click at [152, 126] on icon at bounding box center [152, 128] width 18 height 35
click at [191, 126] on input "text" at bounding box center [495, 128] width 714 height 35
click at [318, 290] on input "**********" at bounding box center [495, 286] width 714 height 35
type input "**********"
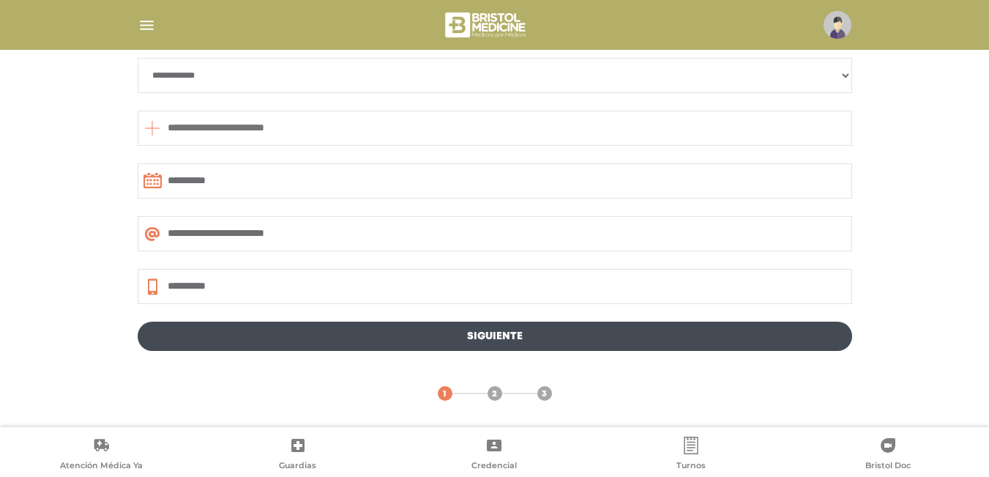
click at [382, 340] on link "Siguiente" at bounding box center [495, 335] width 714 height 29
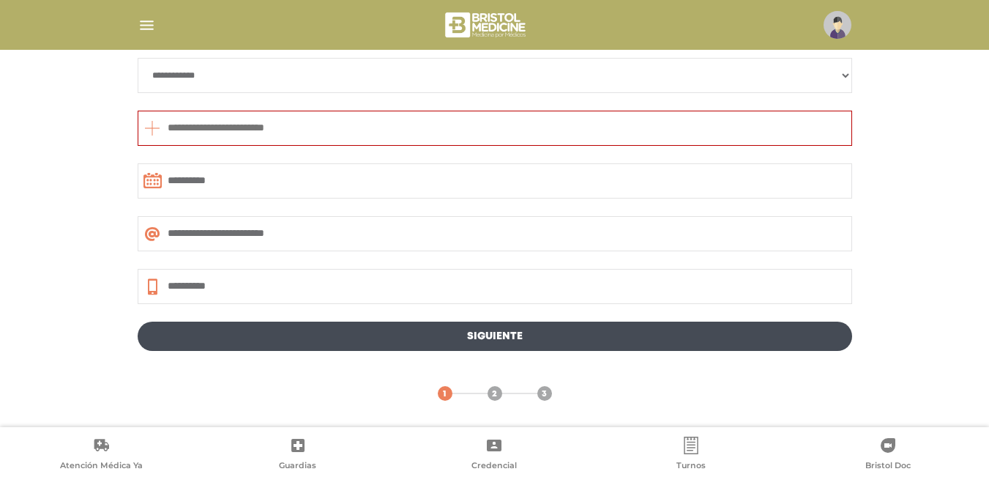
click at [154, 124] on icon at bounding box center [152, 128] width 18 height 35
click at [225, 127] on input "text" at bounding box center [495, 128] width 714 height 35
type input "*"
click at [313, 134] on input "text" at bounding box center [495, 128] width 714 height 35
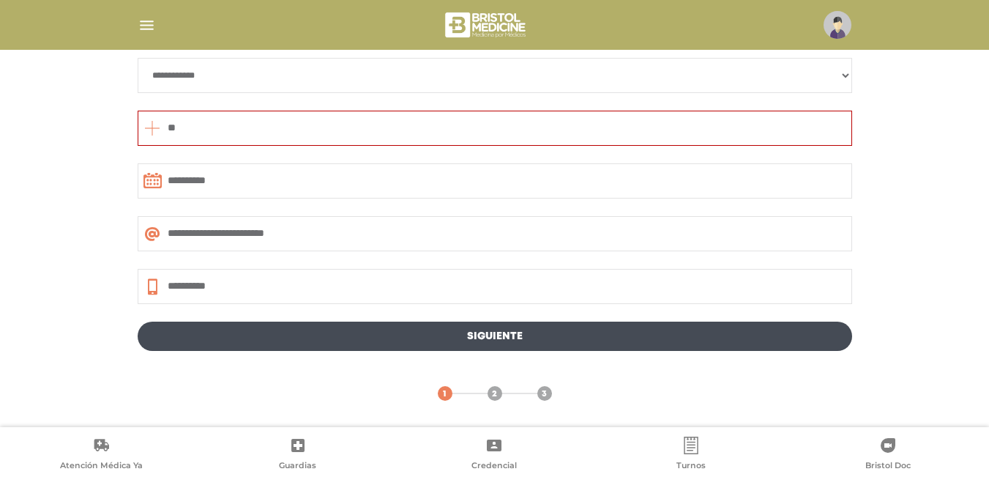
type input "*"
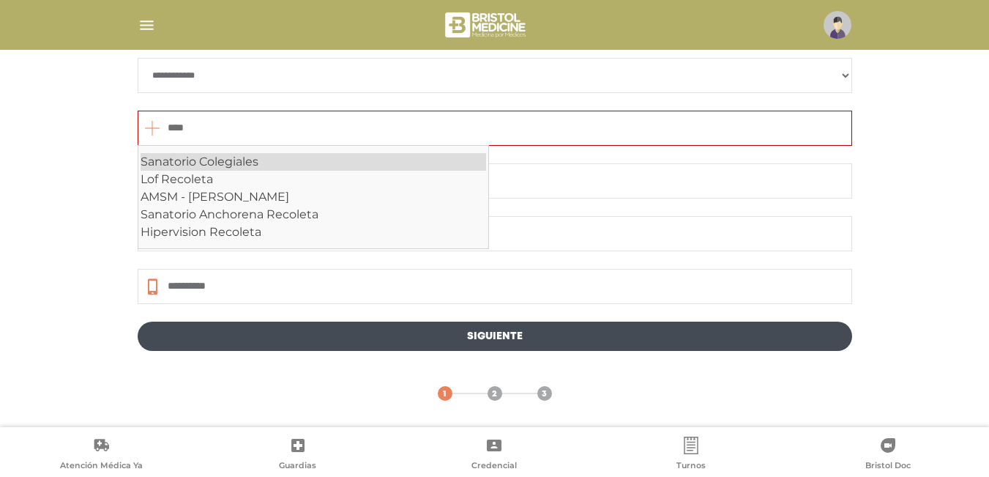
click at [297, 157] on div "Sanatorio Colegiales" at bounding box center [314, 162] width 346 height 18
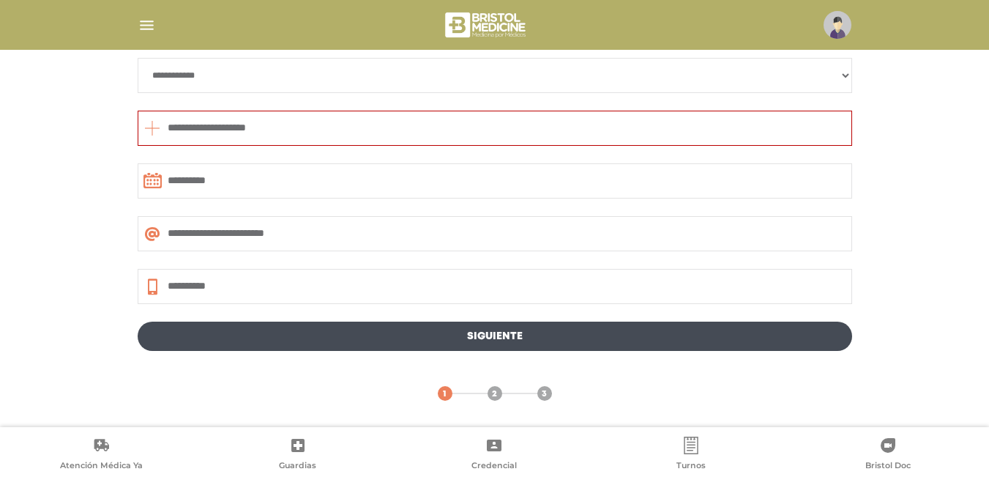
type input "**********"
click at [485, 336] on link "Siguiente" at bounding box center [495, 335] width 714 height 29
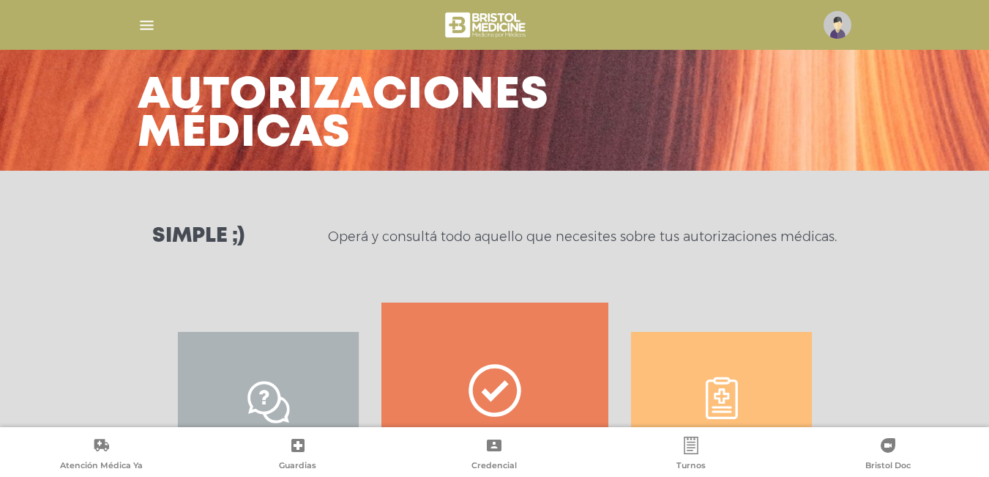
scroll to position [0, 0]
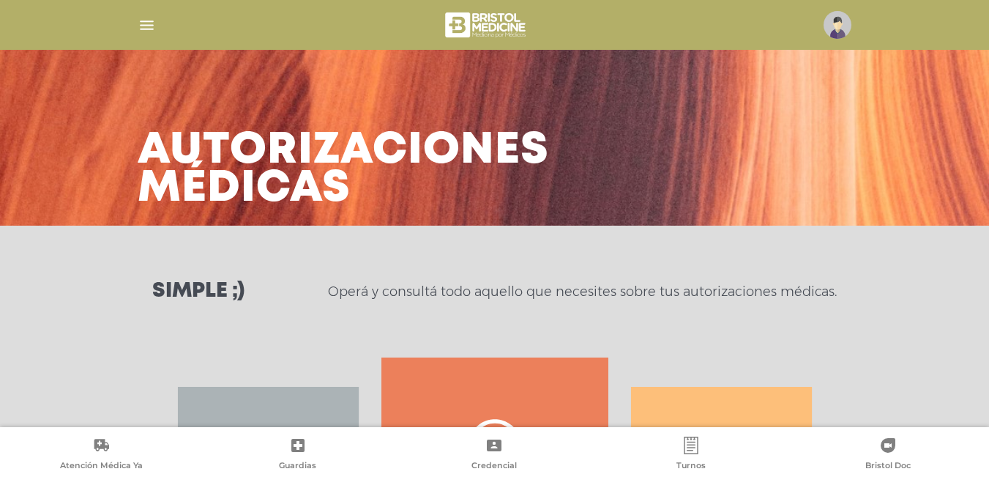
click at [140, 25] on img "button" at bounding box center [147, 25] width 18 height 18
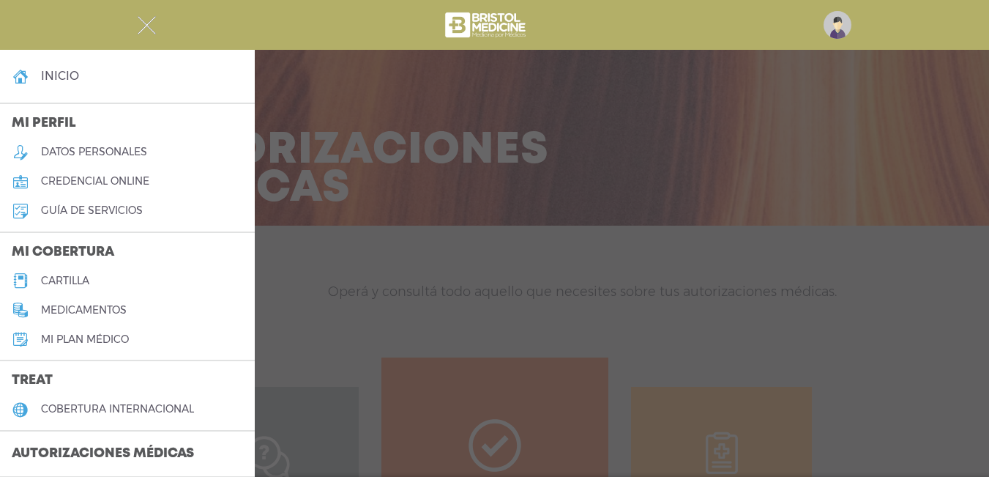
click at [61, 72] on h4 "inicio" at bounding box center [60, 76] width 38 height 14
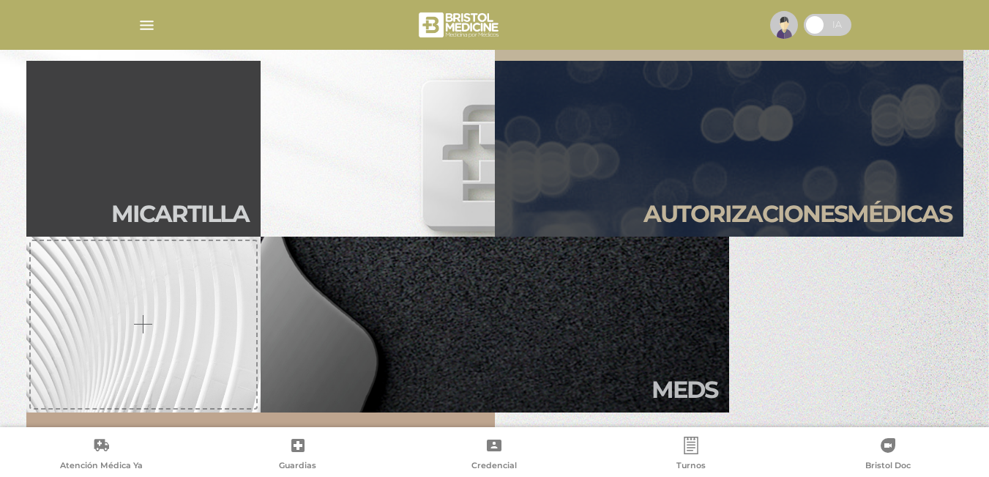
scroll to position [439, 0]
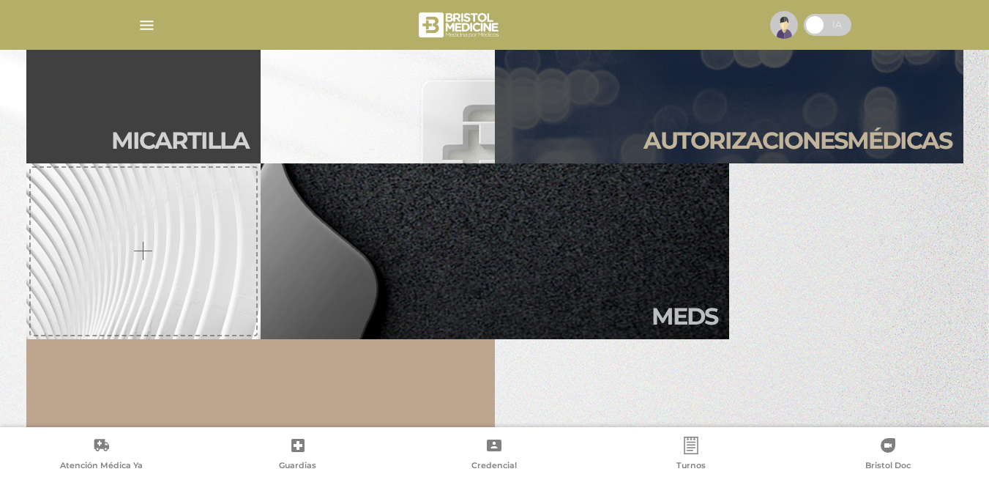
click at [138, 247] on div at bounding box center [143, 251] width 228 height 170
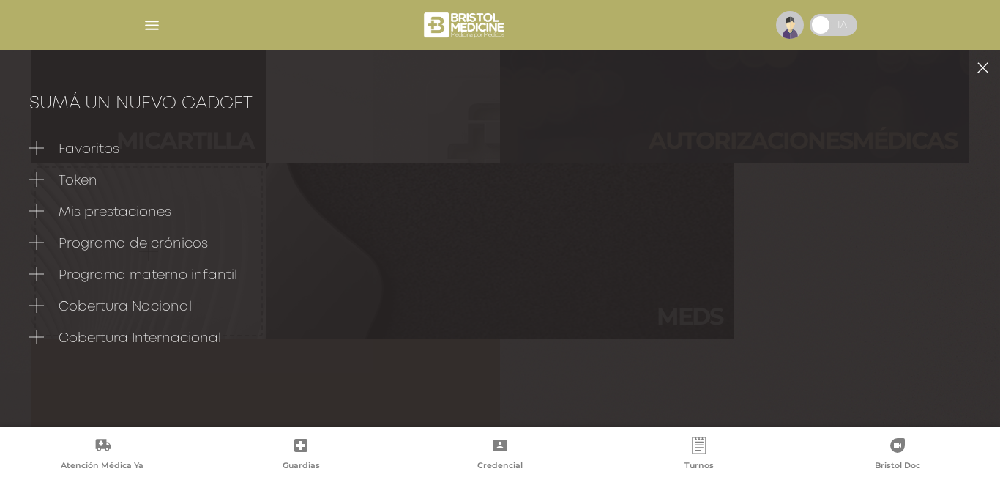
click at [35, 304] on icon at bounding box center [36, 305] width 15 height 15
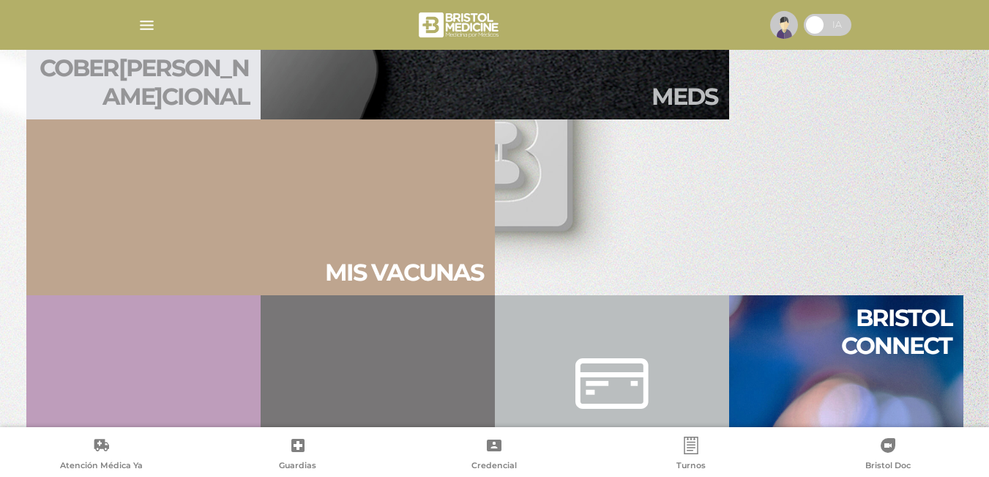
scroll to position [512, 0]
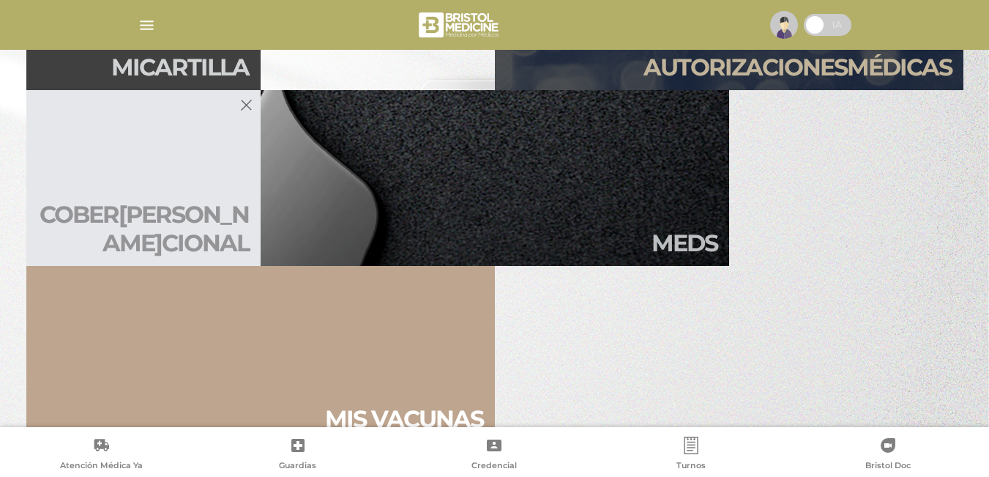
click at [160, 212] on h2 "Cober tura Na cional" at bounding box center [143, 229] width 211 height 56
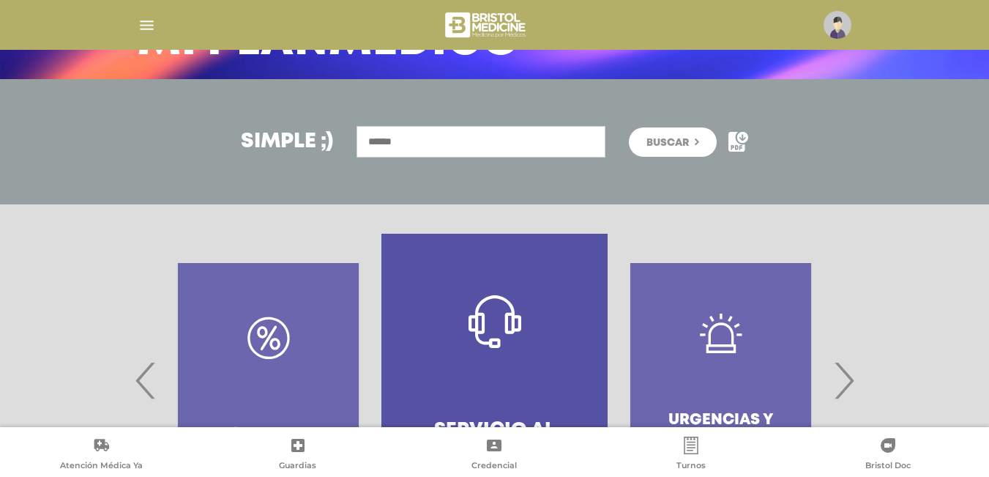
scroll to position [275, 0]
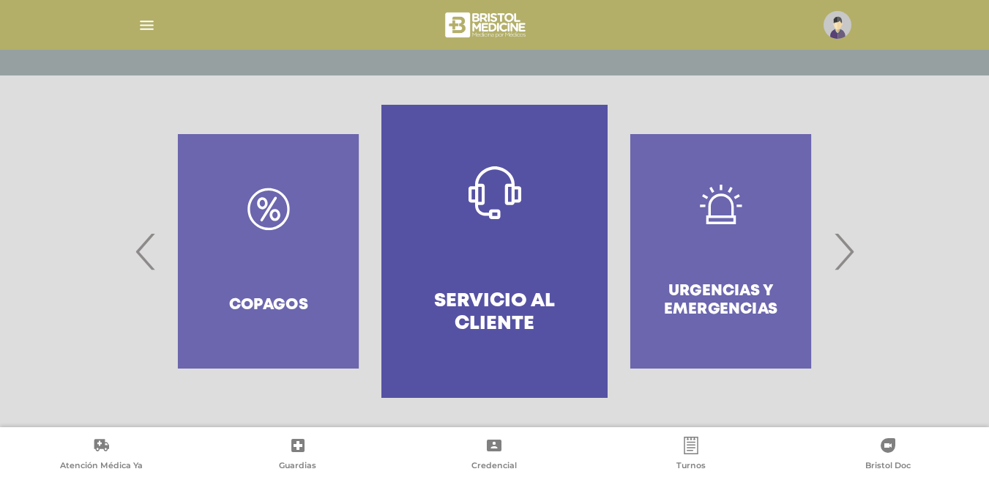
click at [842, 251] on span "›" at bounding box center [843, 251] width 29 height 79
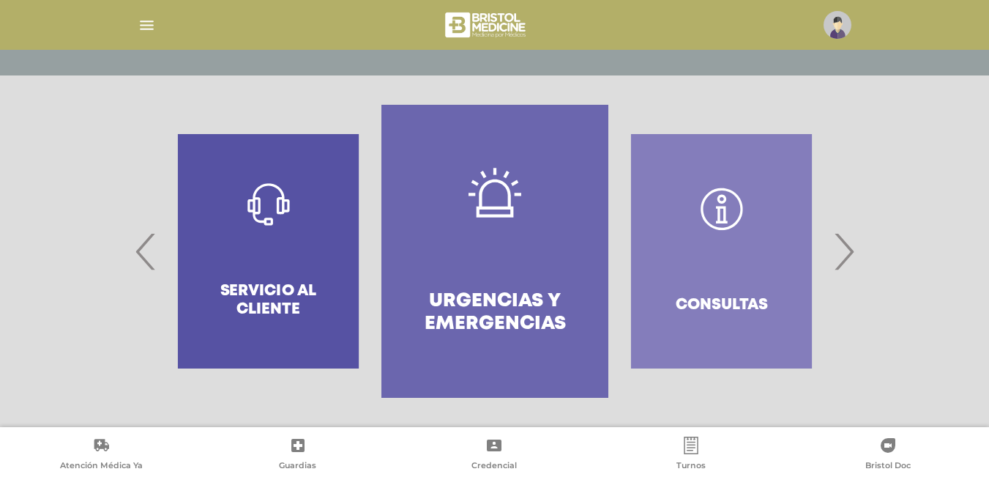
click at [842, 251] on span "›" at bounding box center [843, 251] width 29 height 79
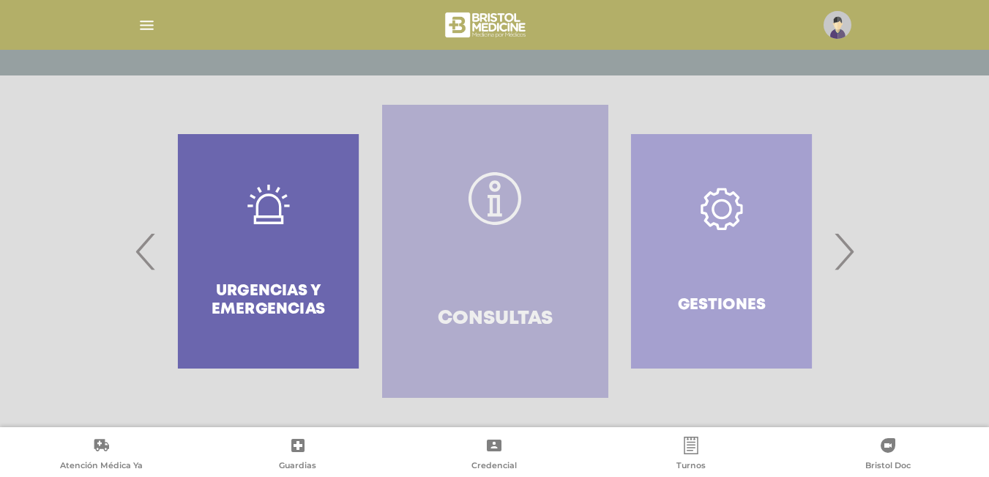
click at [512, 307] on h4 "Consultas" at bounding box center [495, 318] width 115 height 23
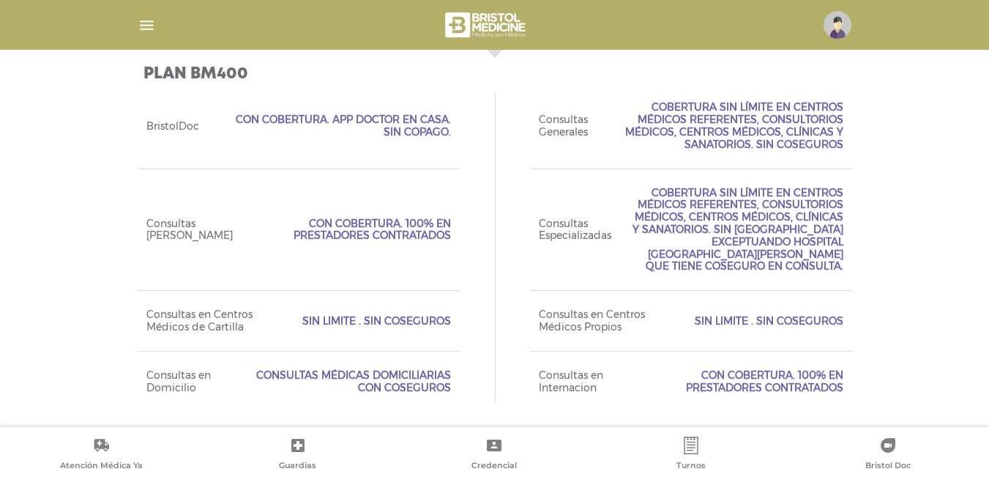
scroll to position [362, 0]
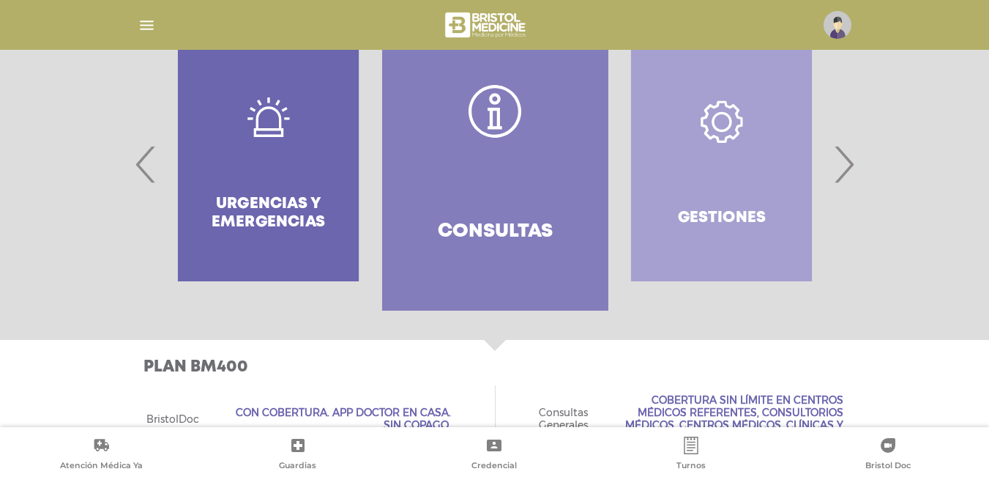
click at [722, 127] on div "Gestiones" at bounding box center [721, 164] width 226 height 293
click at [734, 221] on div "Gestiones" at bounding box center [721, 164] width 226 height 293
click at [851, 157] on span "›" at bounding box center [843, 163] width 29 height 79
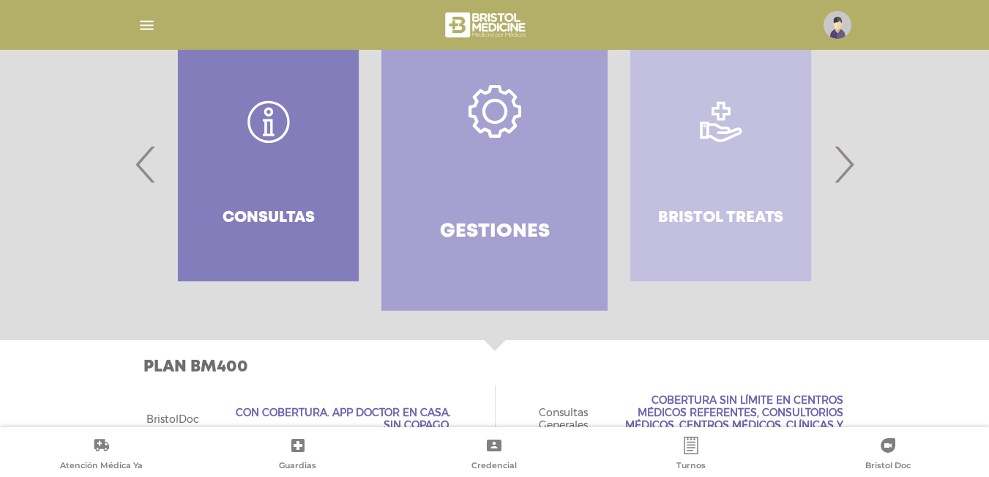
click at [718, 162] on div "Bristol Treats" at bounding box center [721, 164] width 226 height 293
click at [840, 163] on span "›" at bounding box center [843, 163] width 29 height 79
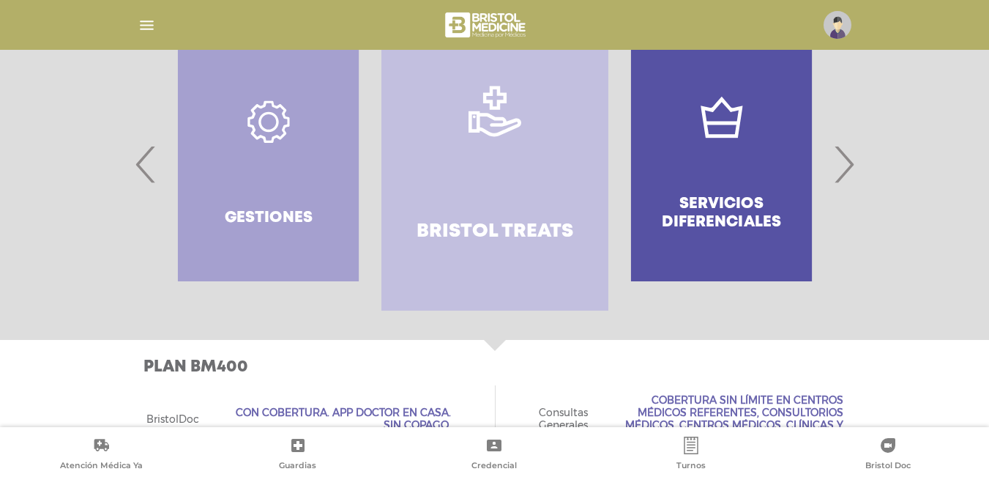
click at [701, 172] on div "Servicios diferenciales" at bounding box center [721, 164] width 226 height 293
click at [712, 120] on div "Servicios diferenciales" at bounding box center [721, 164] width 226 height 293
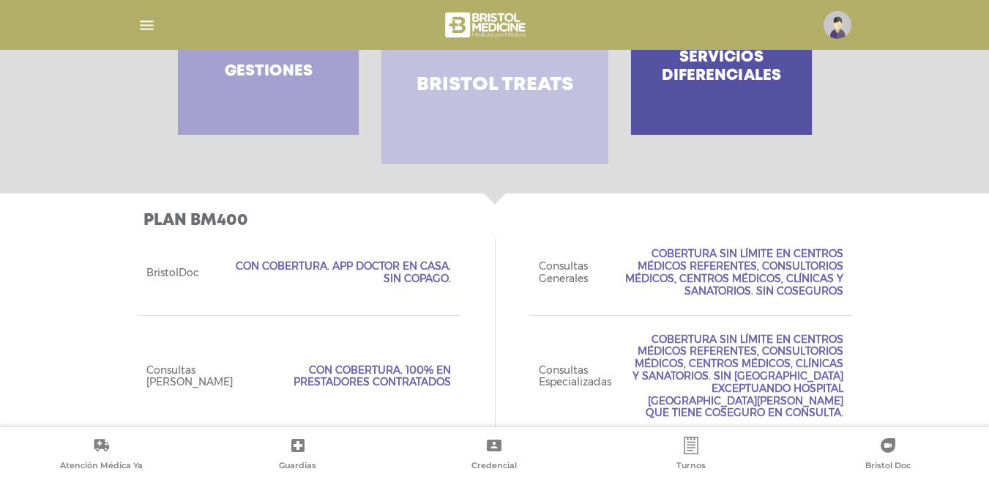
scroll to position [289, 0]
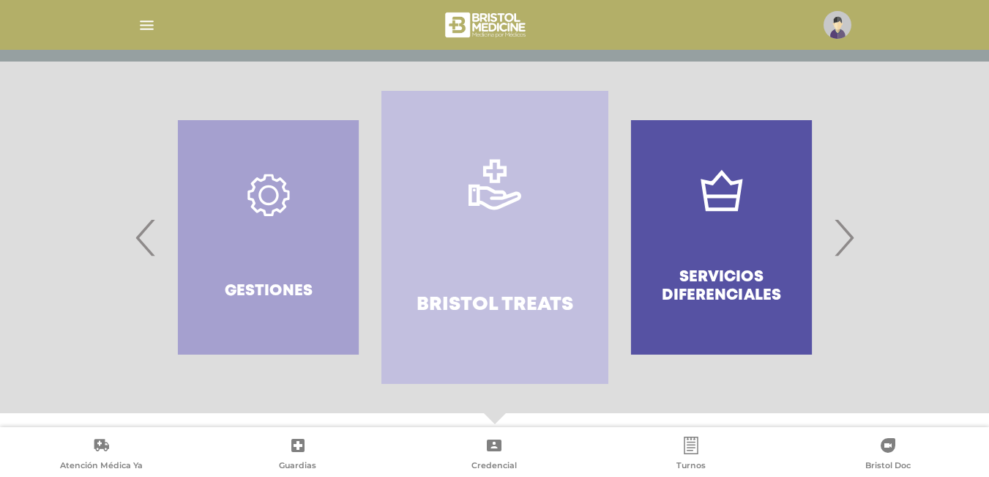
click at [728, 221] on div "Servicios diferenciales" at bounding box center [721, 237] width 226 height 293
click at [834, 241] on div "Servicios diferenciales" at bounding box center [721, 237] width 226 height 293
click at [839, 239] on span "›" at bounding box center [843, 237] width 29 height 79
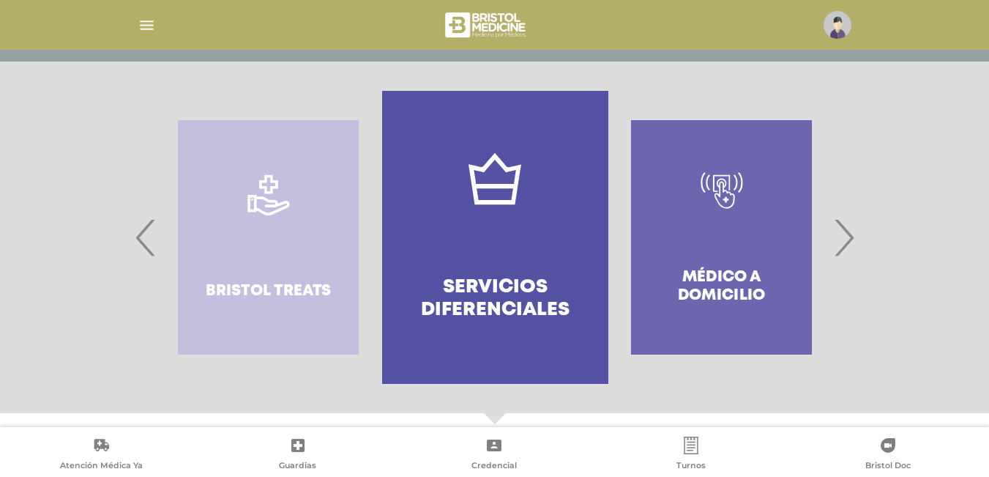
click at [747, 246] on div "Médico a domicilio" at bounding box center [721, 237] width 226 height 293
click at [842, 232] on span "›" at bounding box center [843, 237] width 29 height 79
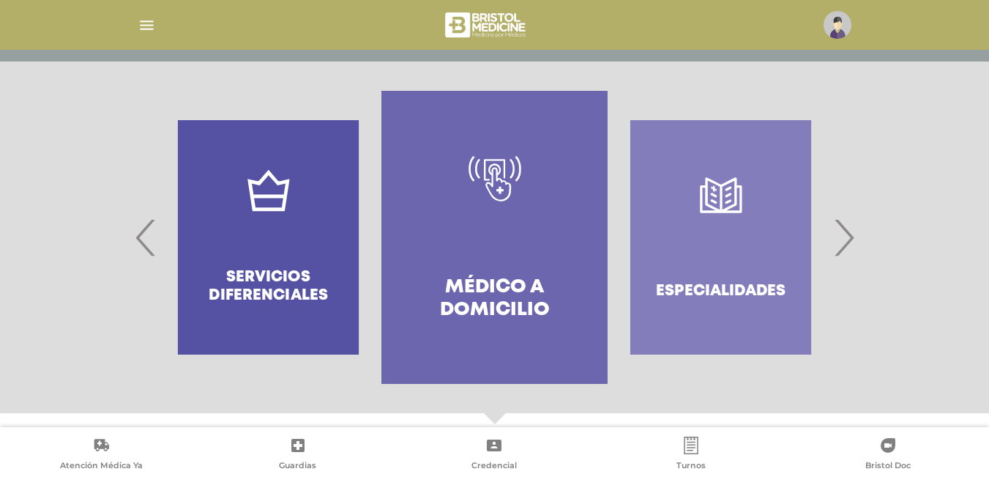
click at [733, 229] on div "Especialidades" at bounding box center [721, 237] width 226 height 293
click at [722, 197] on div "Especialidades" at bounding box center [721, 237] width 226 height 293
click at [743, 308] on div "Especialidades" at bounding box center [721, 237] width 226 height 293
click at [742, 296] on div "Especialidades" at bounding box center [721, 237] width 226 height 293
click at [843, 242] on span "›" at bounding box center [843, 237] width 29 height 79
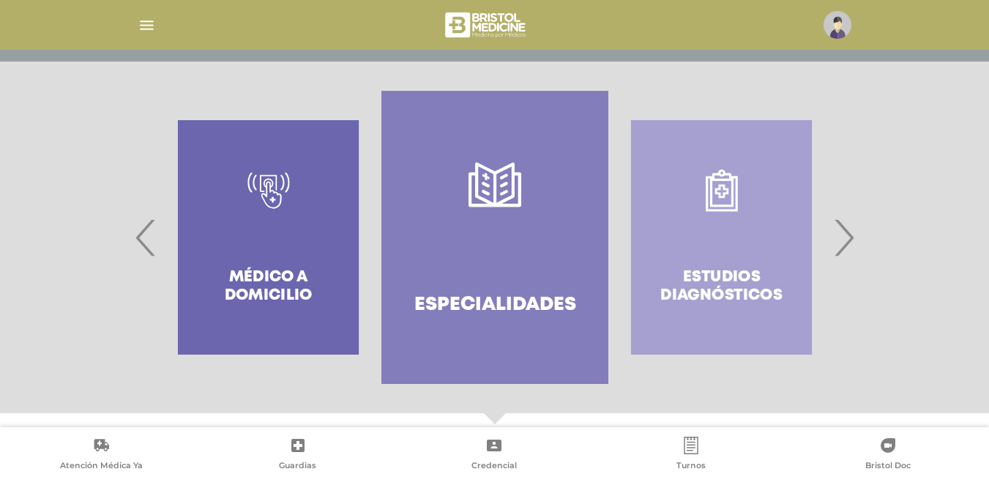
click at [496, 191] on icon at bounding box center [494, 185] width 53 height 45
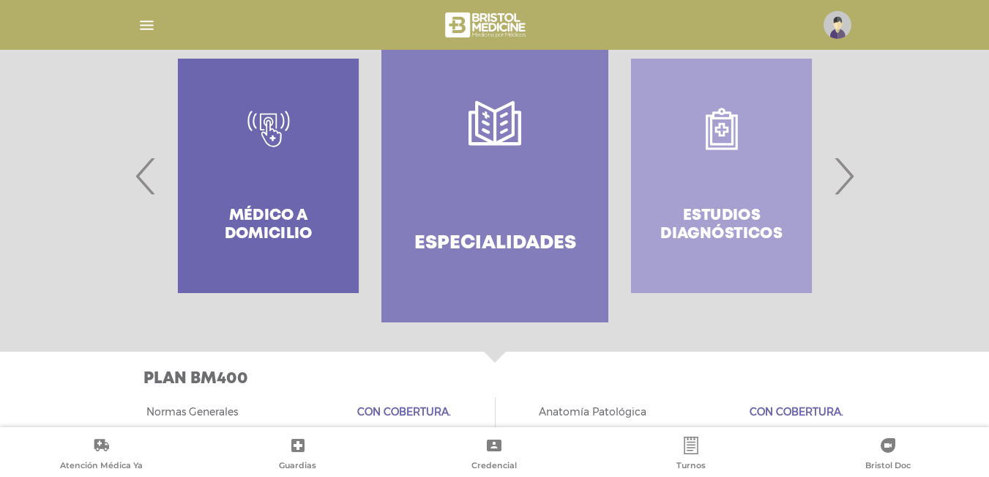
scroll to position [321, 0]
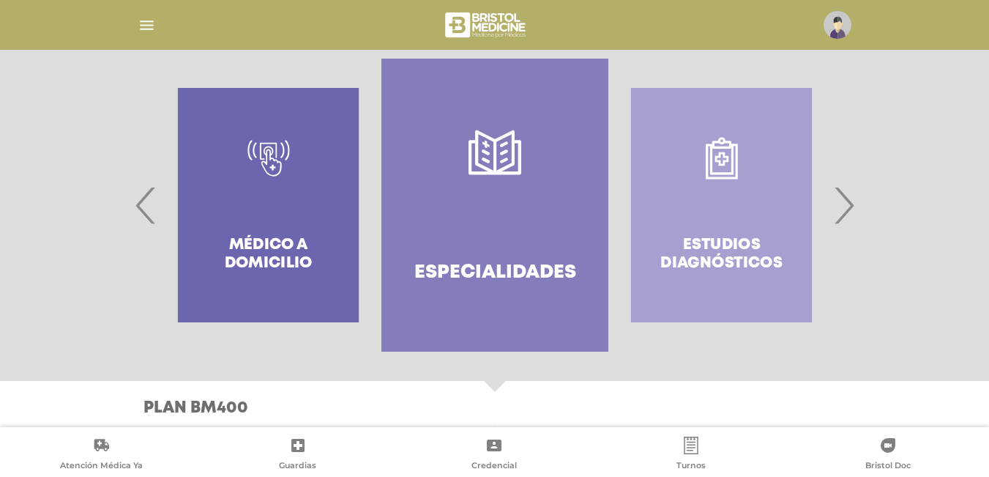
click at [743, 234] on div "Estudios diagnósticos" at bounding box center [721, 205] width 226 height 293
click at [744, 255] on div "Estudios diagnósticos" at bounding box center [721, 205] width 226 height 293
click at [851, 214] on span "›" at bounding box center [843, 204] width 29 height 79
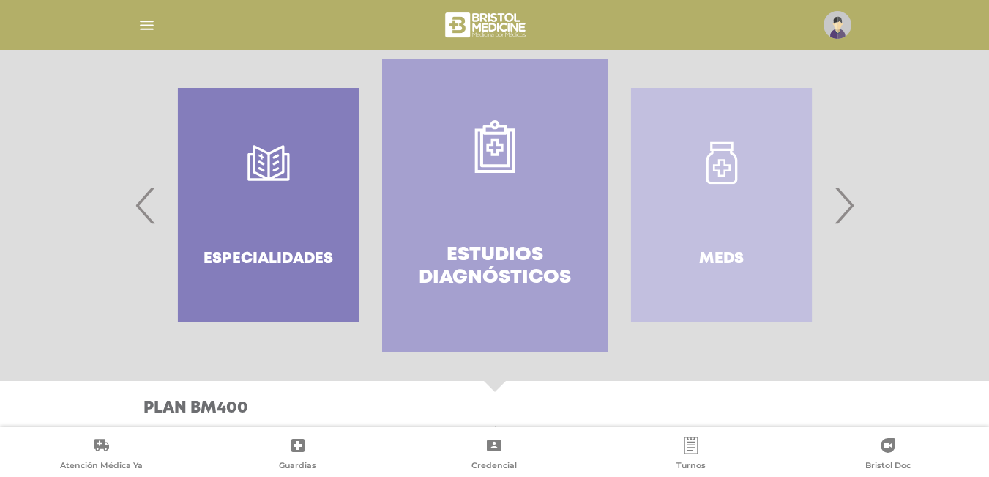
click at [851, 214] on span "›" at bounding box center [843, 204] width 29 height 79
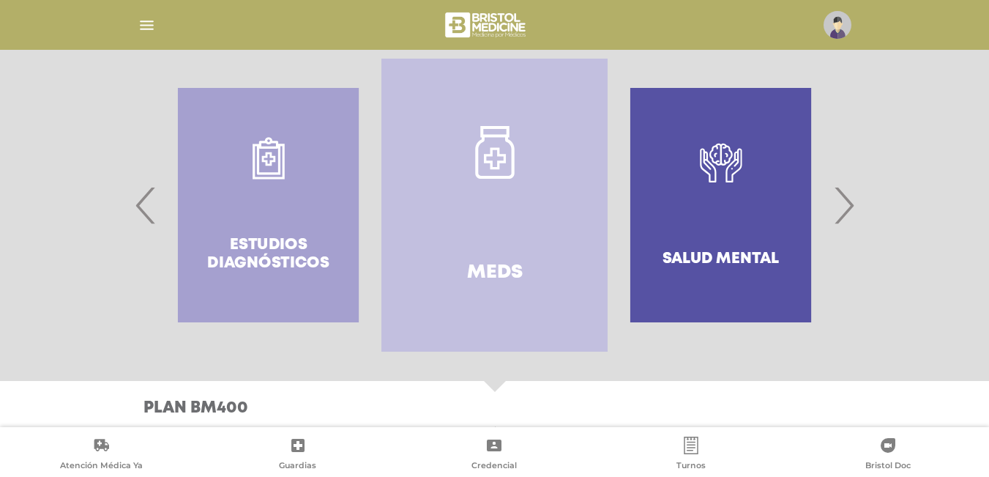
click at [539, 237] on link "Meds" at bounding box center [494, 205] width 226 height 293
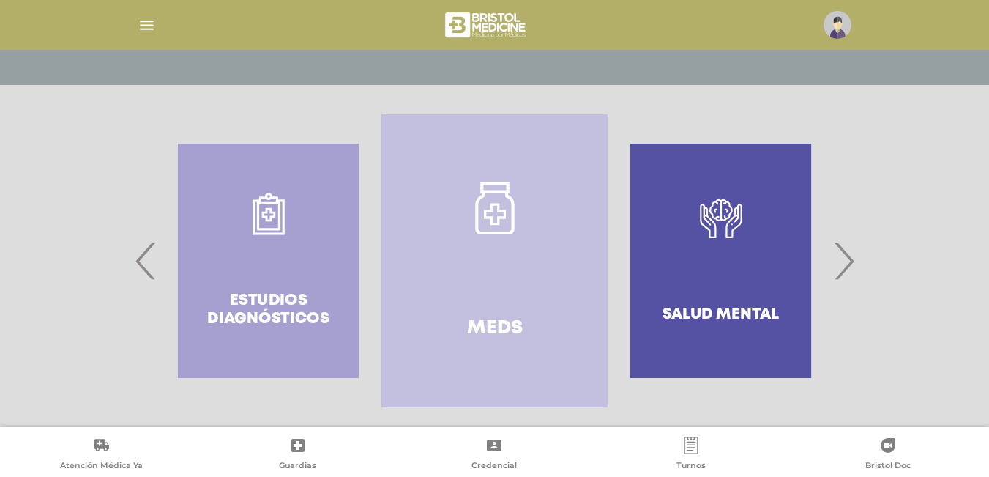
scroll to position [257, 0]
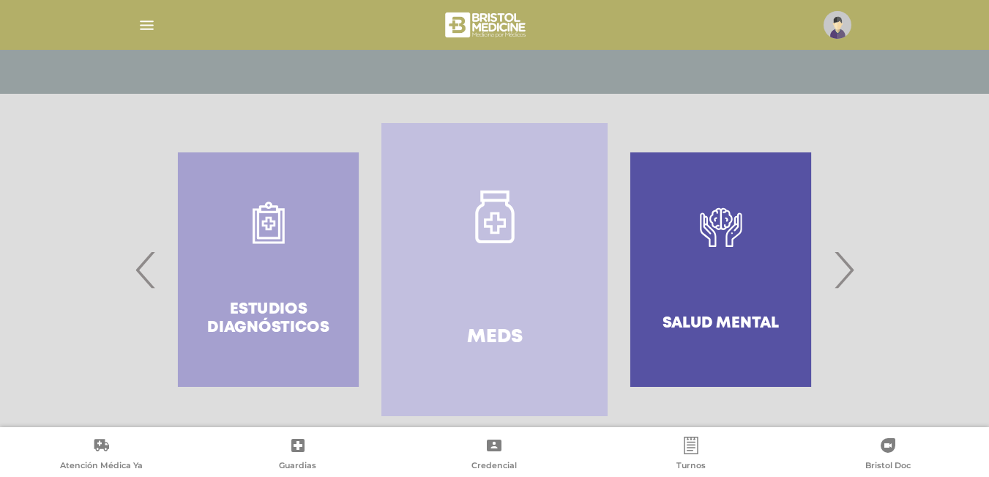
click at [763, 239] on div "Salud mental" at bounding box center [721, 269] width 226 height 293
click at [739, 316] on div "Salud mental" at bounding box center [721, 269] width 226 height 293
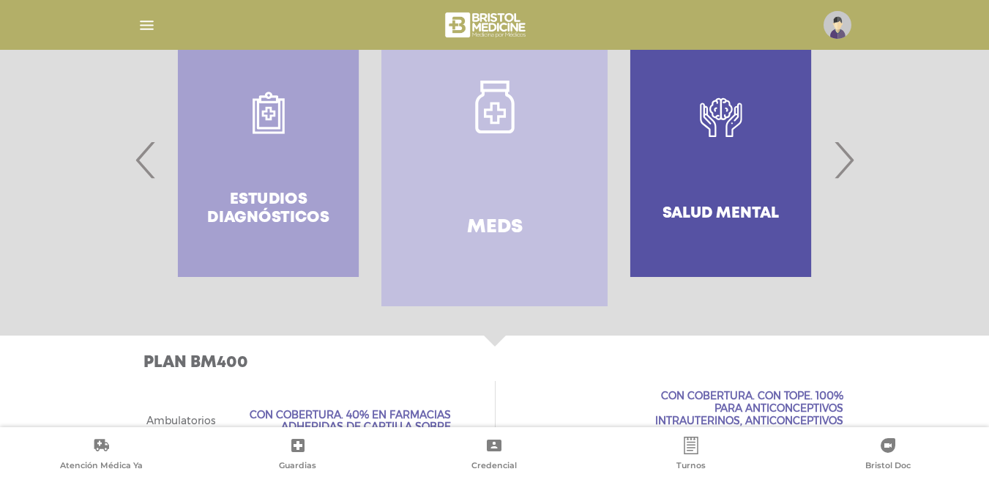
scroll to position [362, 0]
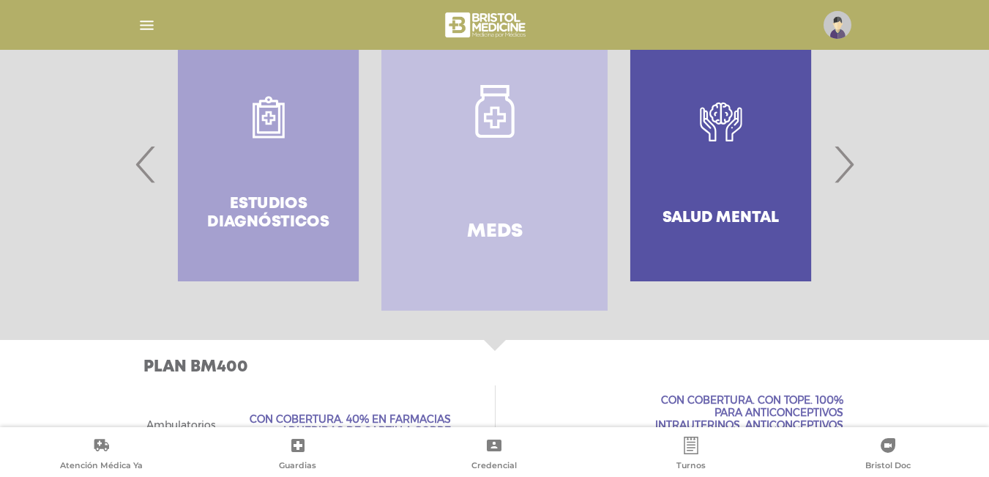
click at [755, 211] on div "Salud mental" at bounding box center [721, 164] width 226 height 293
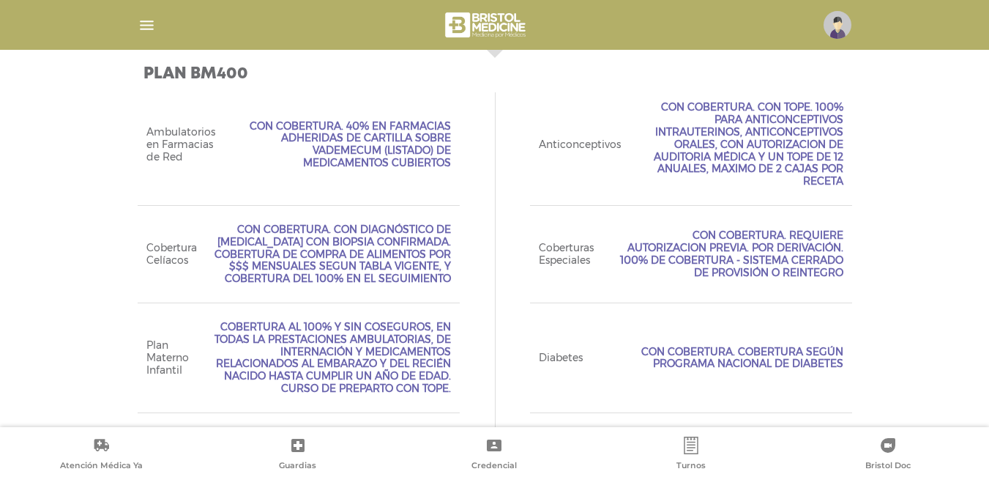
scroll to position [436, 0]
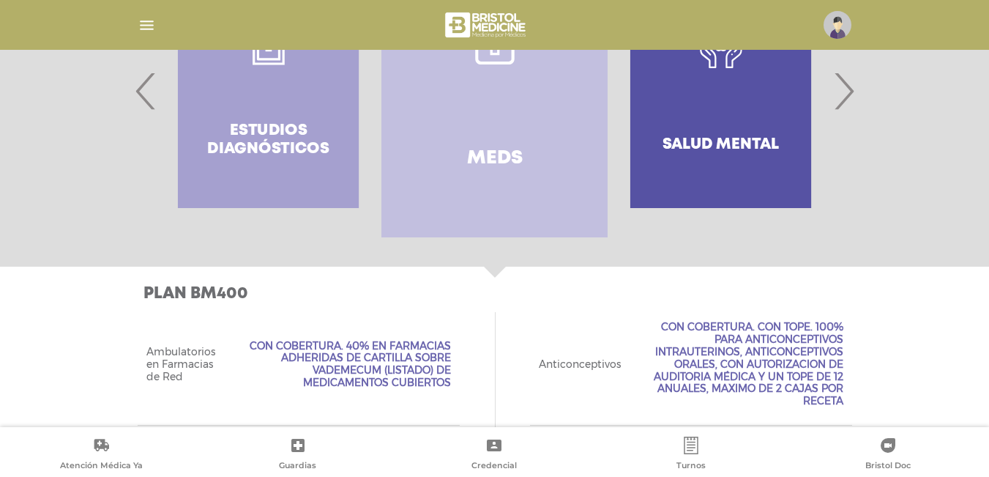
click at [747, 168] on div "Salud mental" at bounding box center [721, 90] width 226 height 293
click at [746, 147] on div "Salud mental" at bounding box center [721, 90] width 226 height 293
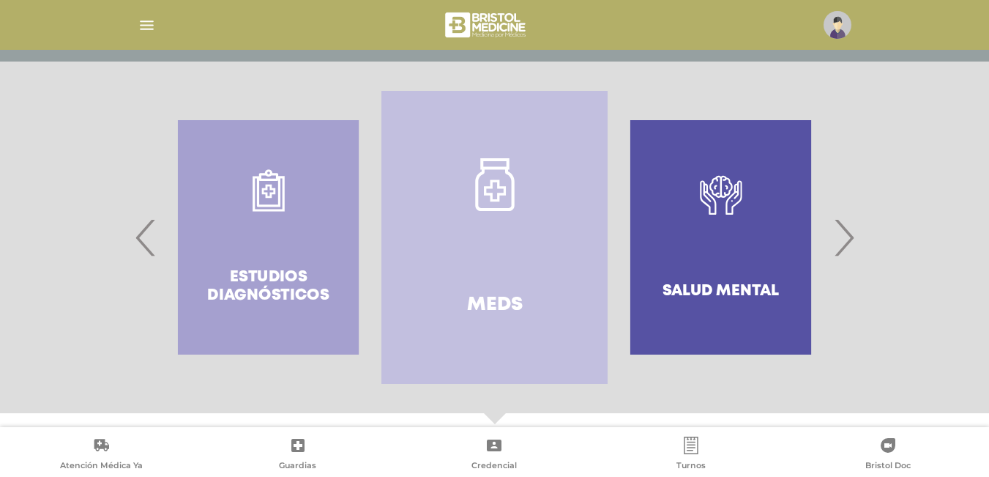
click at [733, 206] on div "Salud mental" at bounding box center [721, 237] width 226 height 293
click at [852, 239] on span "›" at bounding box center [843, 237] width 29 height 79
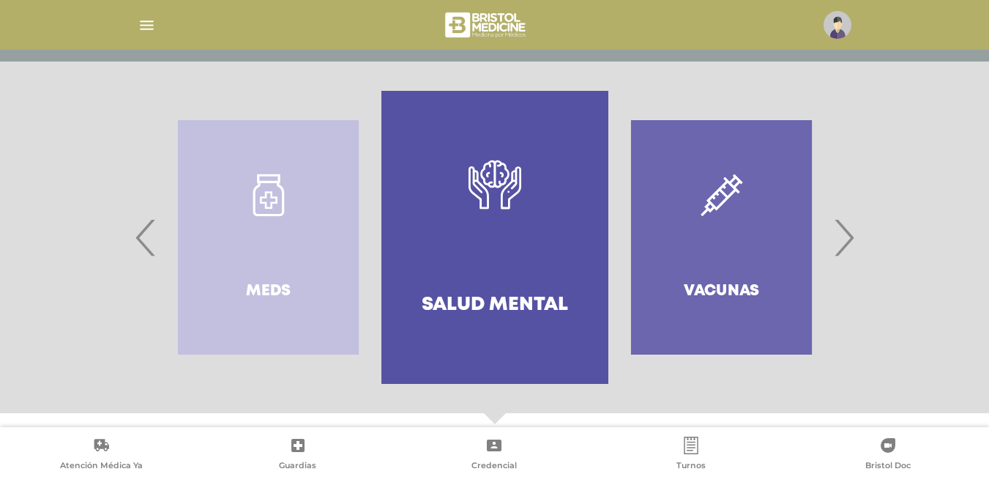
click at [708, 234] on div "Vacunas" at bounding box center [721, 237] width 226 height 293
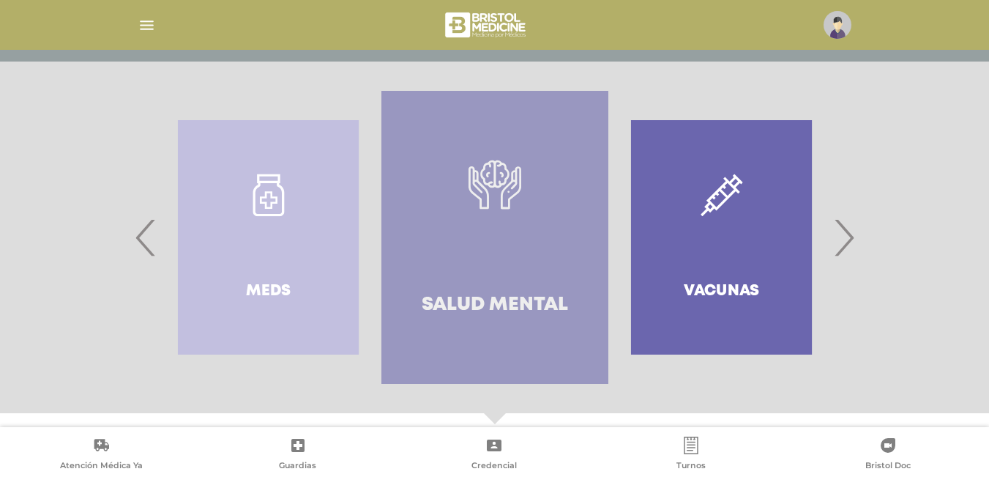
click at [468, 242] on link "Salud mental" at bounding box center [494, 237] width 226 height 293
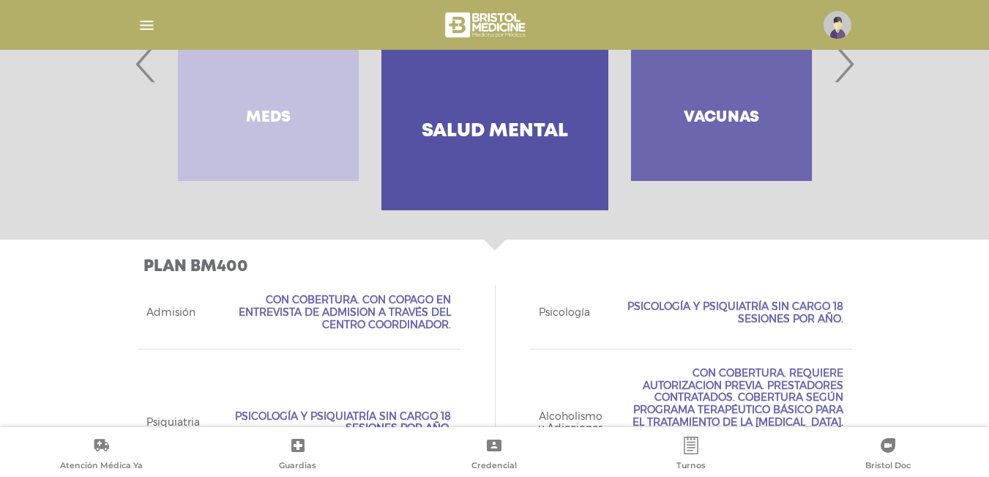
scroll to position [389, 0]
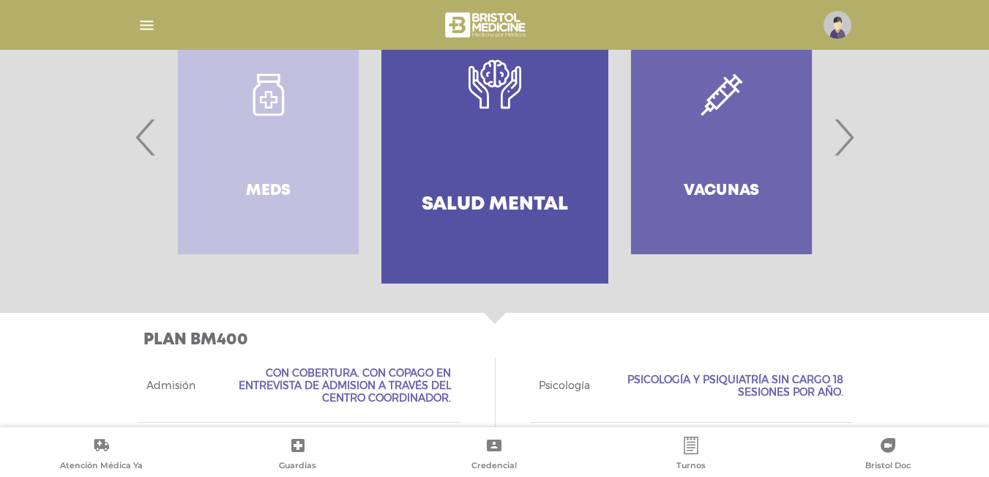
click at [840, 132] on span "›" at bounding box center [843, 136] width 29 height 79
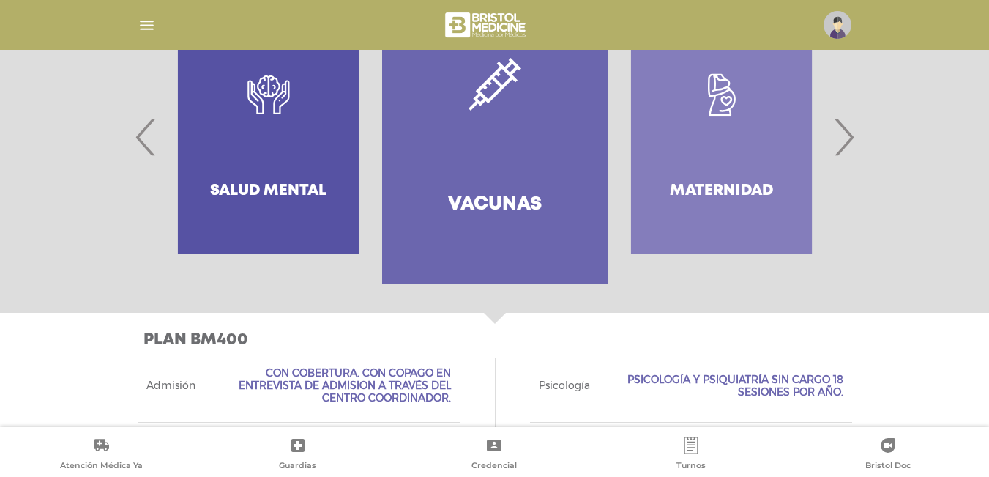
click at [455, 152] on link "Vacunas" at bounding box center [495, 136] width 226 height 293
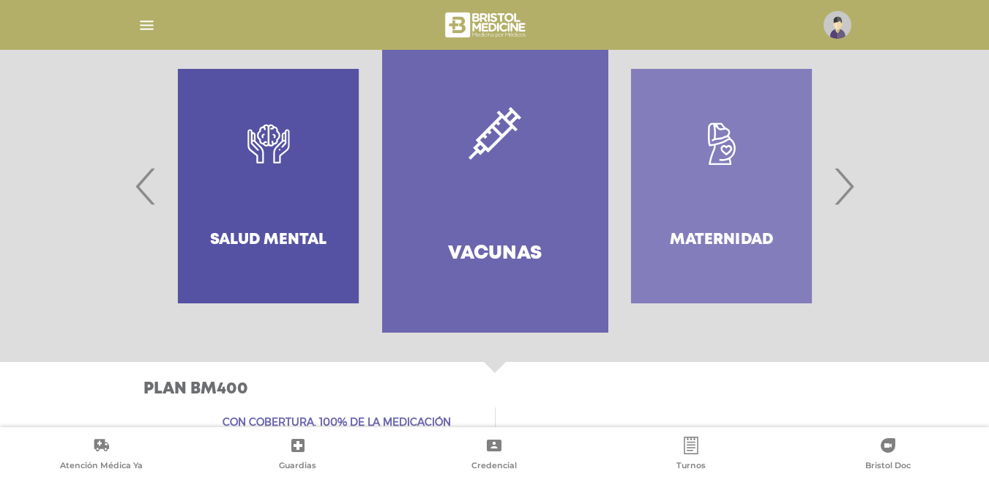
scroll to position [267, 0]
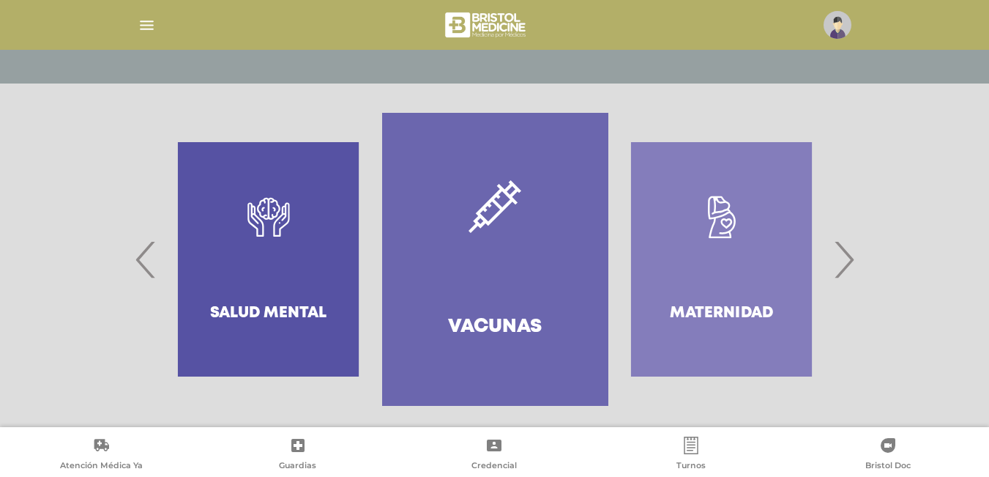
click at [839, 254] on span "›" at bounding box center [843, 259] width 29 height 79
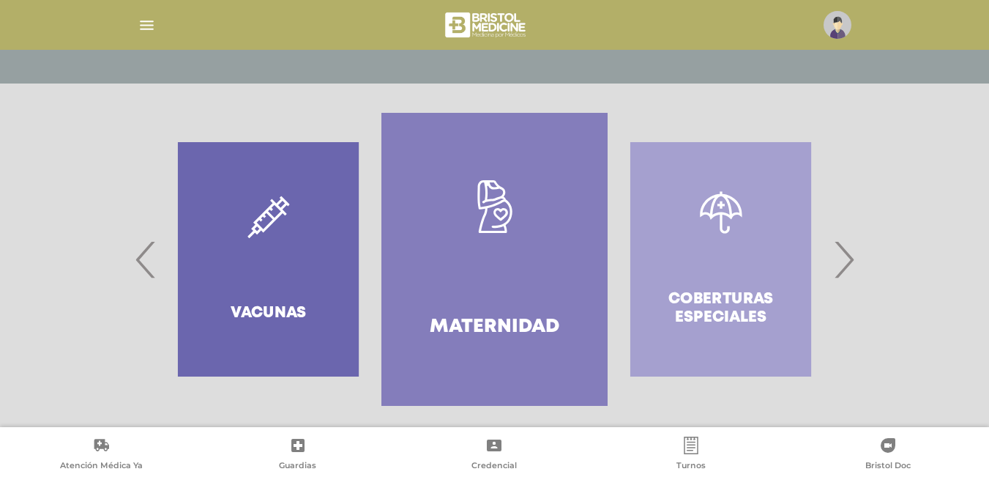
click at [471, 267] on link ".st0{fill:#FFFFFF;} Maternidad" at bounding box center [494, 259] width 226 height 293
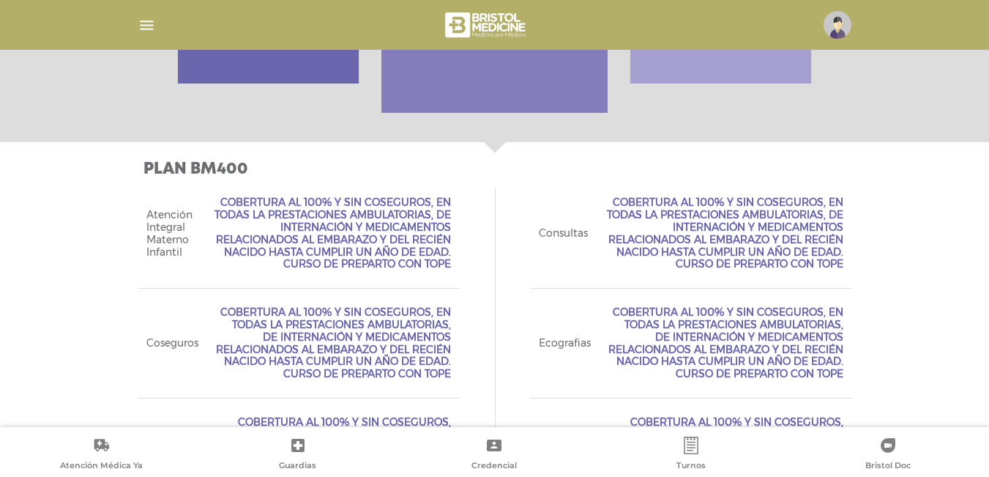
scroll to position [340, 0]
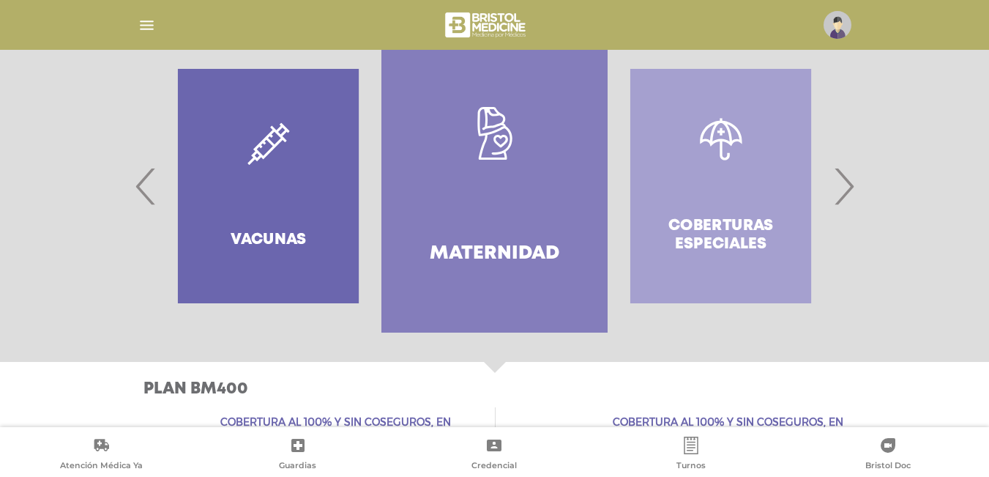
click at [848, 195] on span "›" at bounding box center [843, 185] width 29 height 79
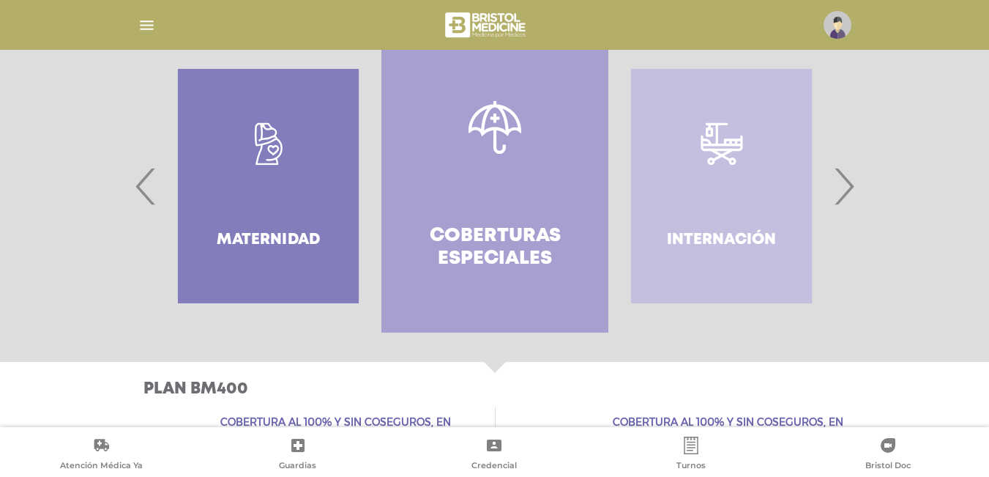
click at [488, 196] on link "Coberturas especiales" at bounding box center [494, 186] width 226 height 293
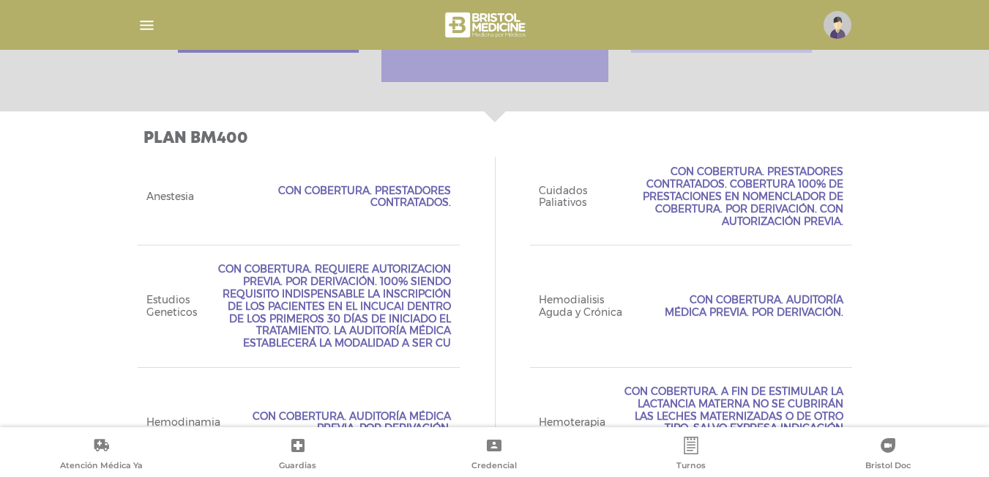
scroll to position [655, 0]
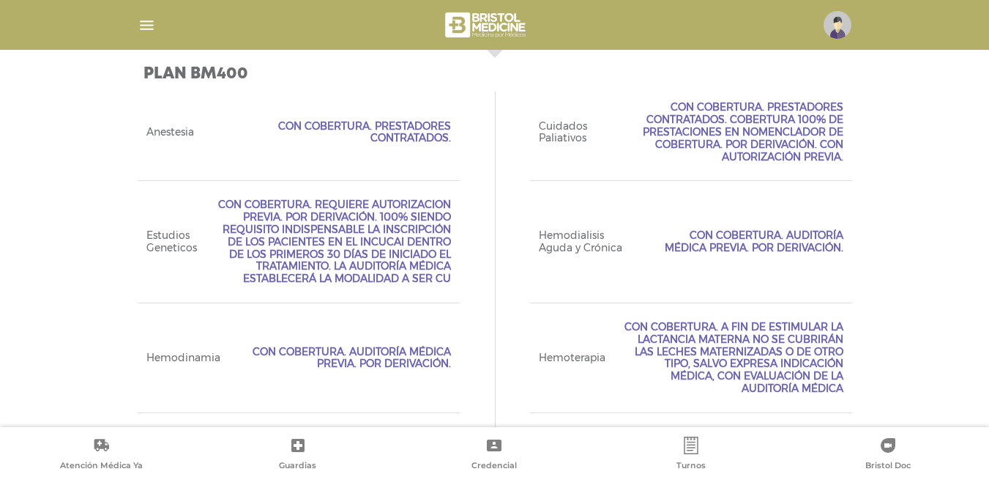
click at [414, 266] on span "Con Cobertura. Requiere Autorizacion Previa. Por Derivación. 100% siendo requis…" at bounding box center [332, 241] width 236 height 86
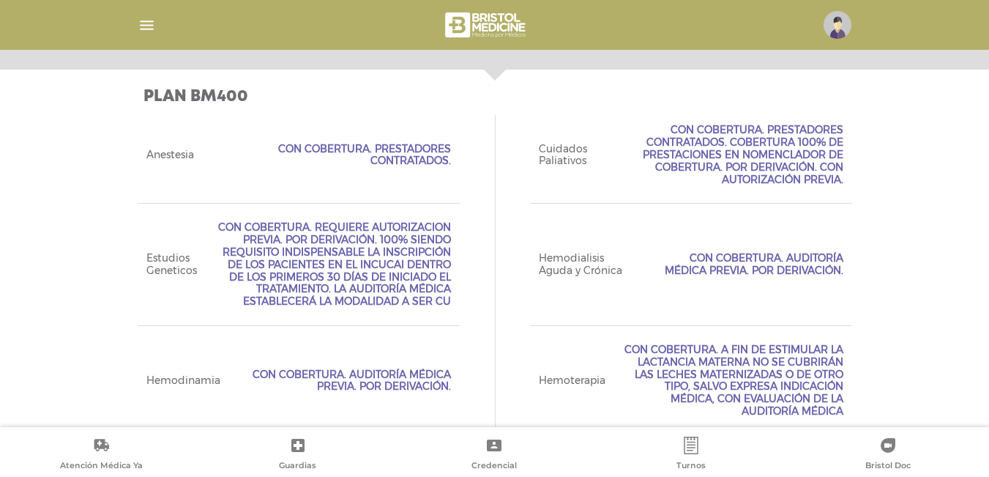
scroll to position [266, 0]
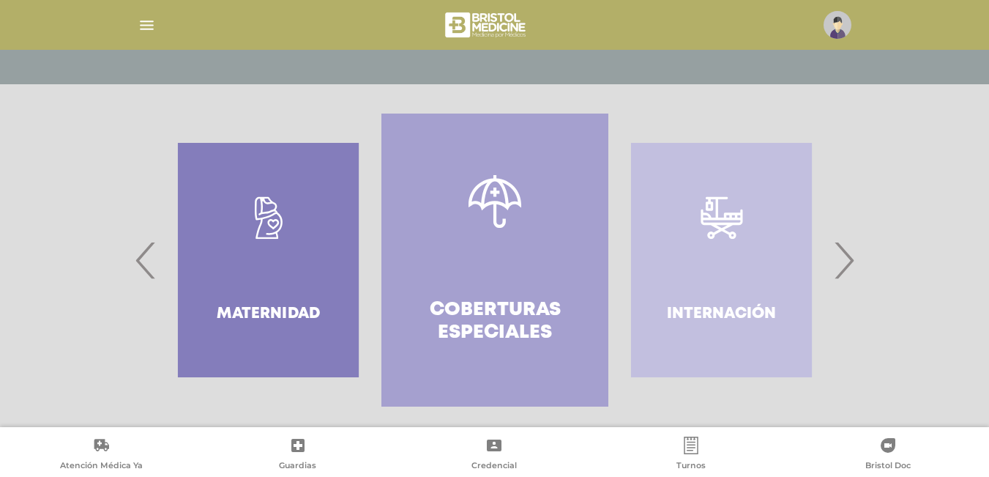
click at [848, 273] on span "›" at bounding box center [843, 259] width 29 height 79
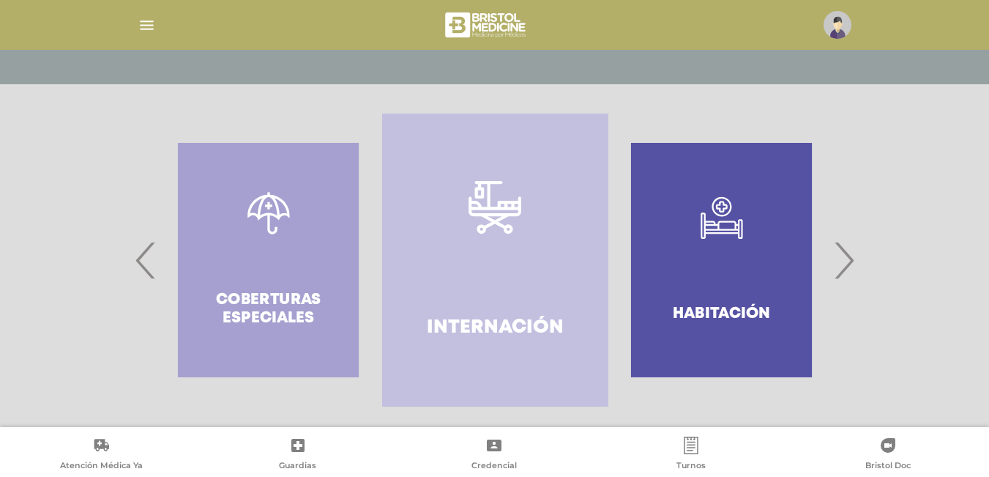
click at [444, 237] on link "Internación" at bounding box center [495, 259] width 226 height 293
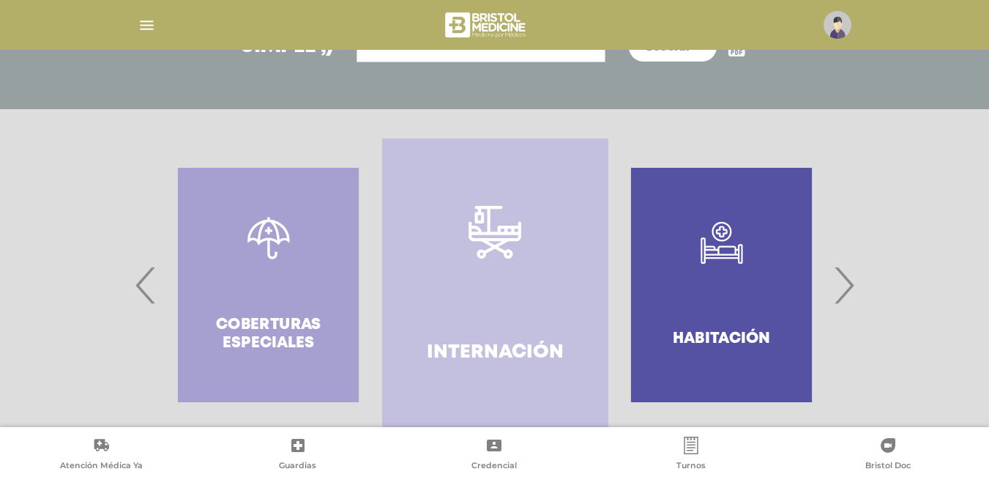
scroll to position [168, 0]
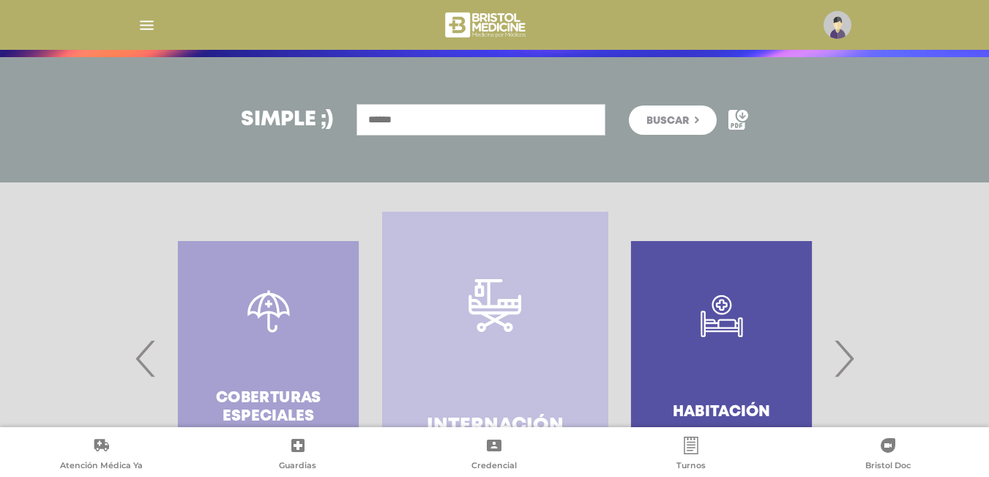
click at [850, 356] on span "›" at bounding box center [843, 357] width 29 height 79
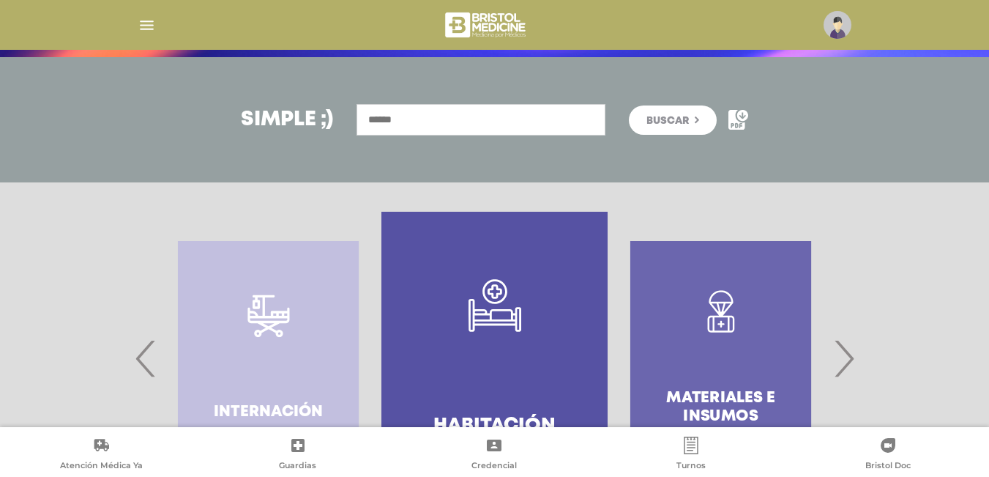
click at [482, 329] on icon ".st0{fill-rule:evenodd;clip-rule:evenodd;fill:#FFFFFF;}" at bounding box center [494, 305] width 53 height 53
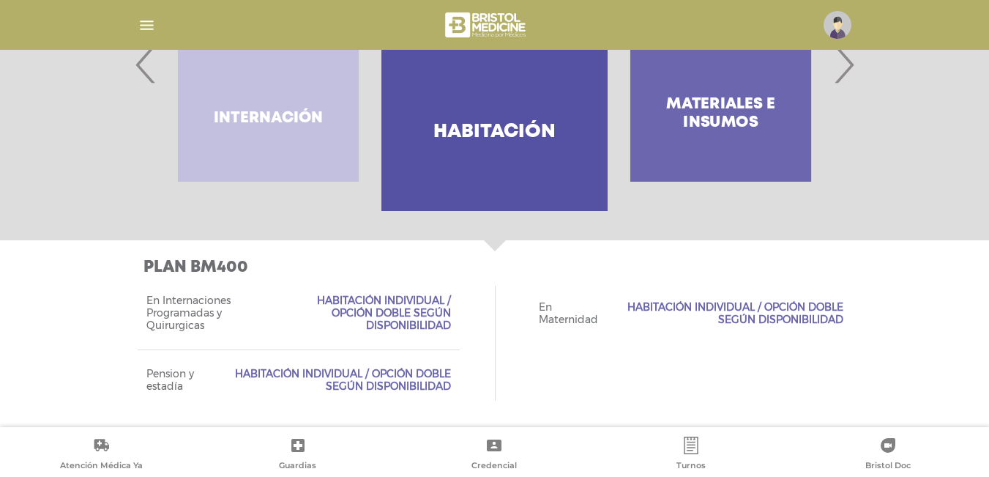
scroll to position [315, 0]
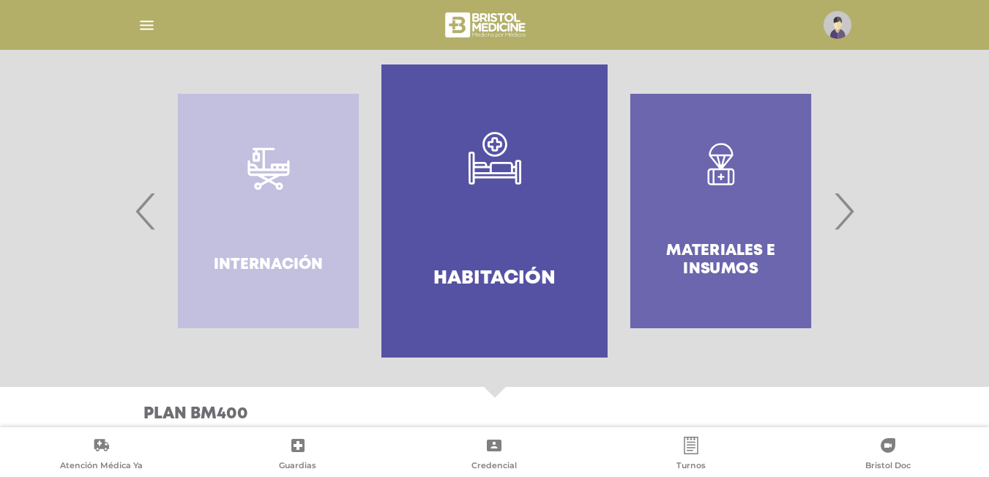
click at [841, 220] on span "›" at bounding box center [843, 210] width 29 height 79
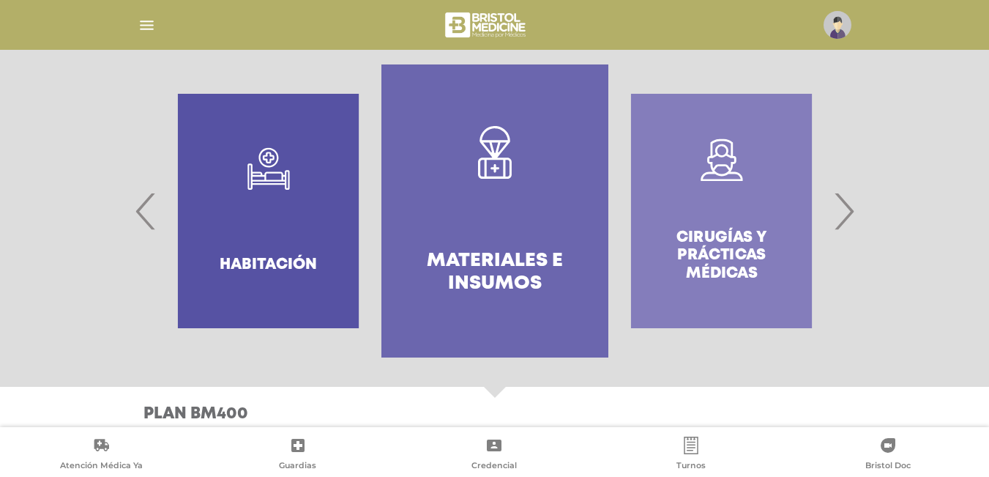
click at [481, 206] on link "Materiales e Insumos" at bounding box center [494, 210] width 226 height 293
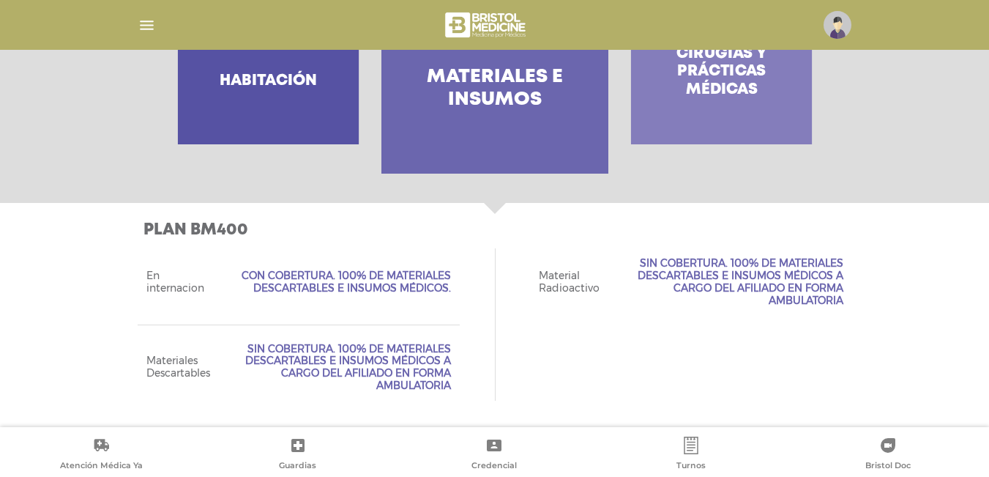
scroll to position [353, 0]
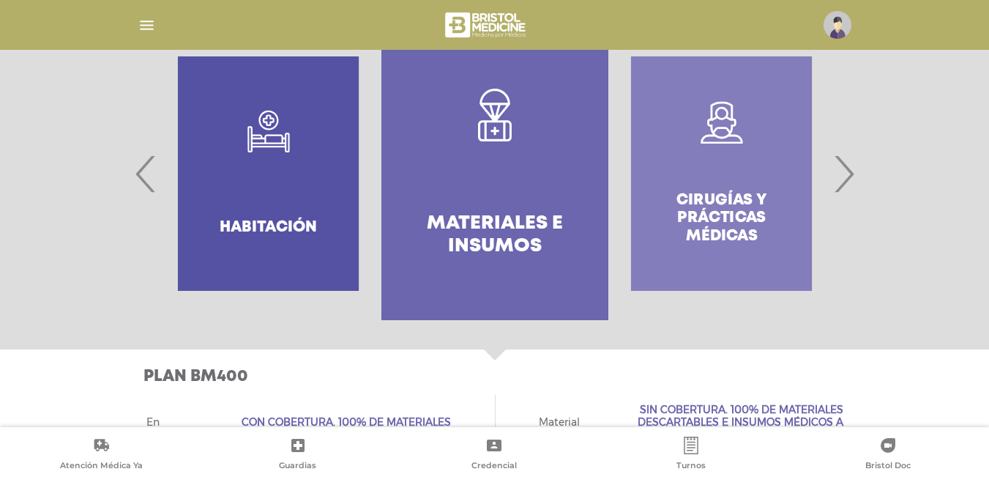
click at [710, 190] on div "Cirugías y Prácticas Médicas" at bounding box center [721, 173] width 226 height 293
click at [848, 171] on span "›" at bounding box center [843, 173] width 29 height 79
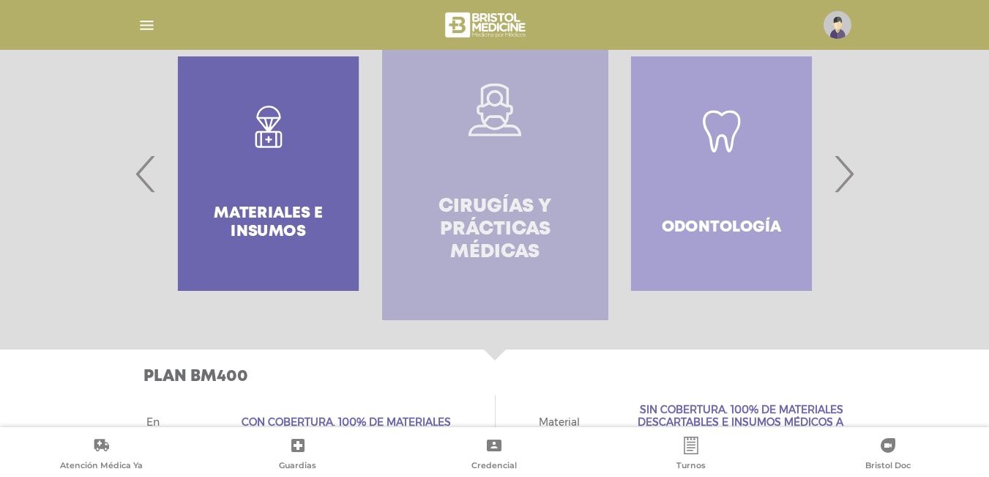
click at [520, 179] on link "Cirugías y Prácticas Médicas" at bounding box center [495, 173] width 226 height 293
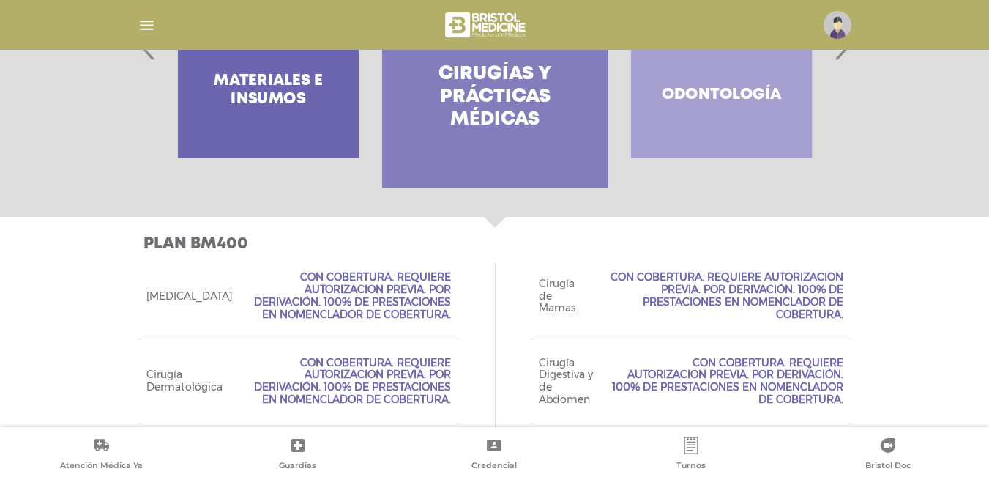
scroll to position [193, 0]
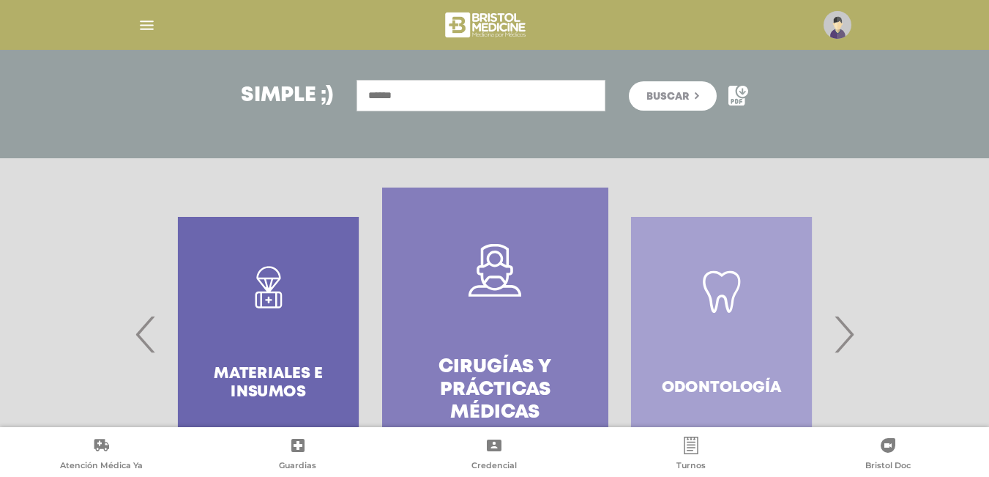
click at [845, 334] on span "›" at bounding box center [843, 333] width 29 height 79
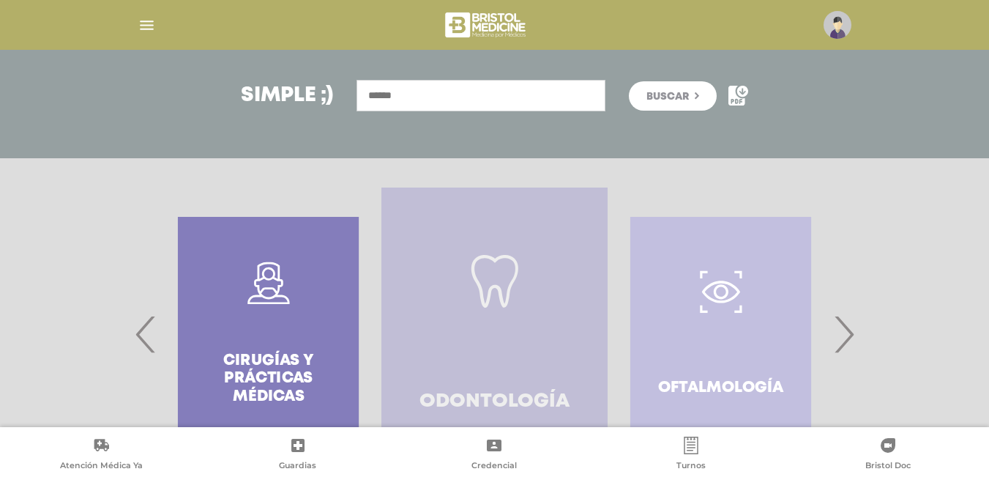
click at [512, 318] on link "Odontología" at bounding box center [494, 333] width 226 height 293
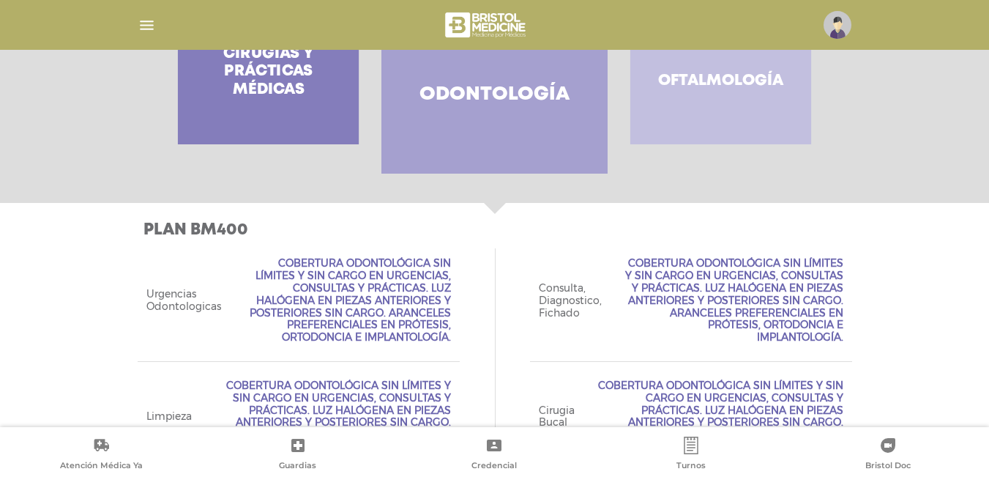
scroll to position [426, 0]
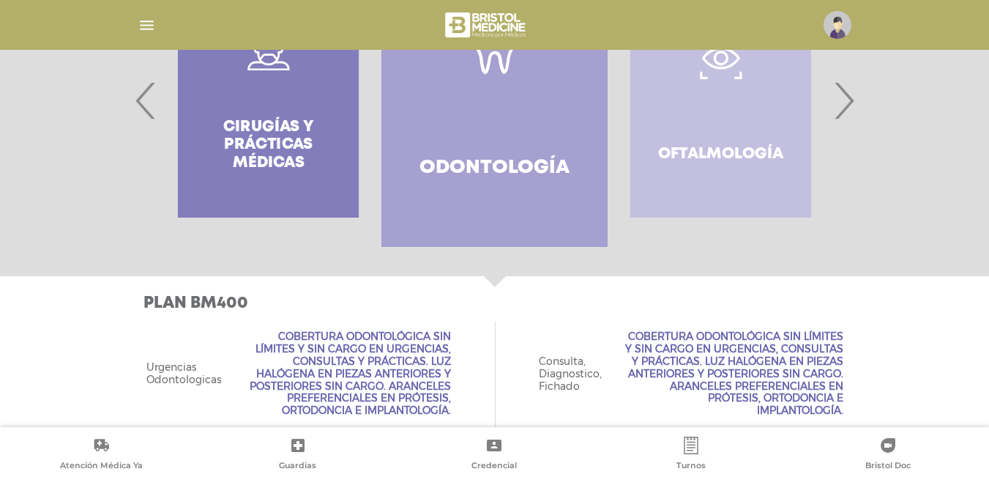
click at [852, 106] on span "›" at bounding box center [843, 100] width 29 height 79
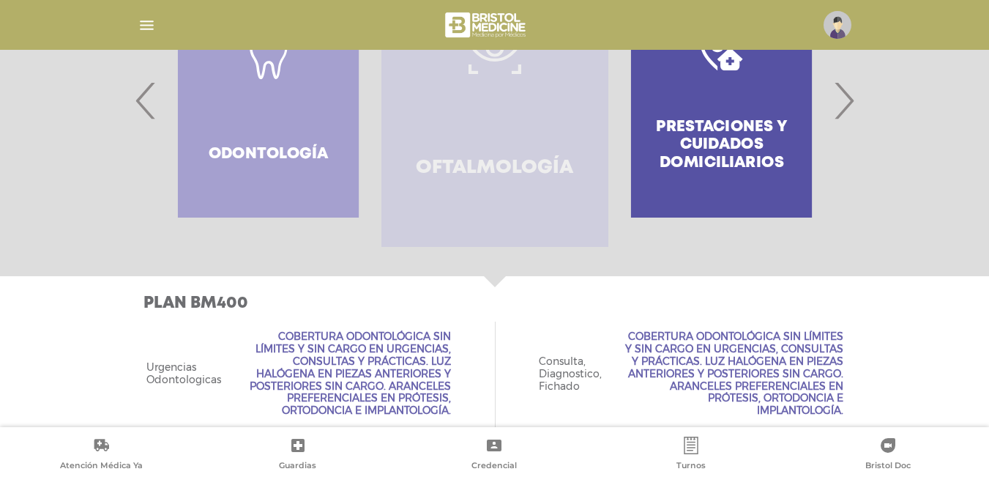
click at [496, 124] on link "Oftalmología" at bounding box center [494, 100] width 226 height 293
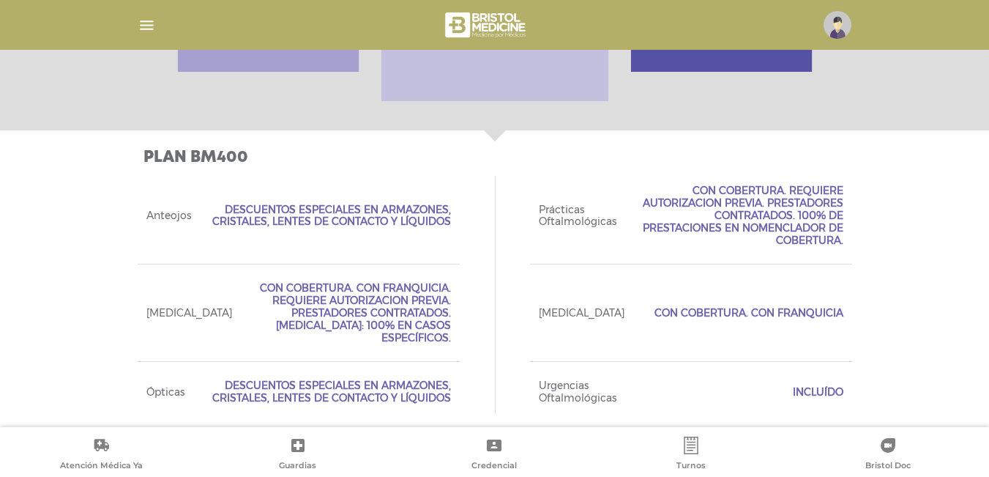
scroll to position [352, 0]
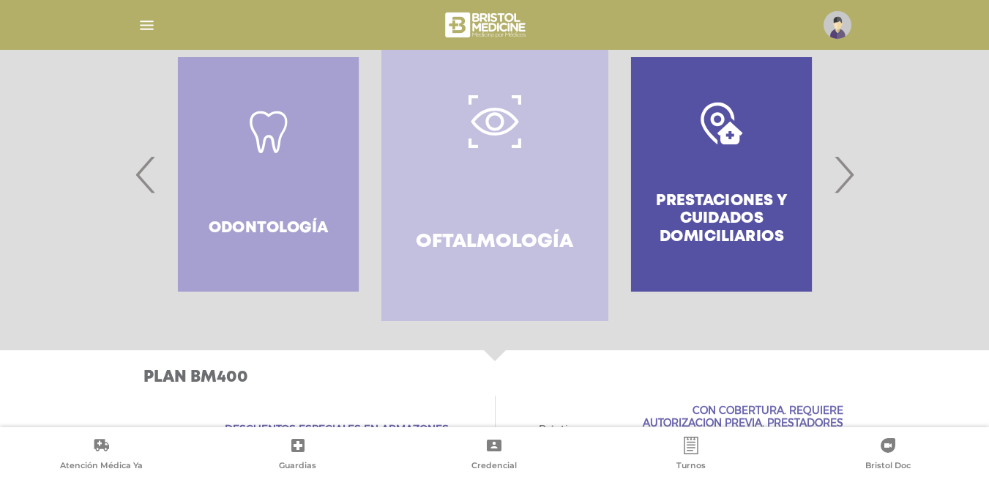
click at [841, 174] on span "›" at bounding box center [843, 174] width 29 height 79
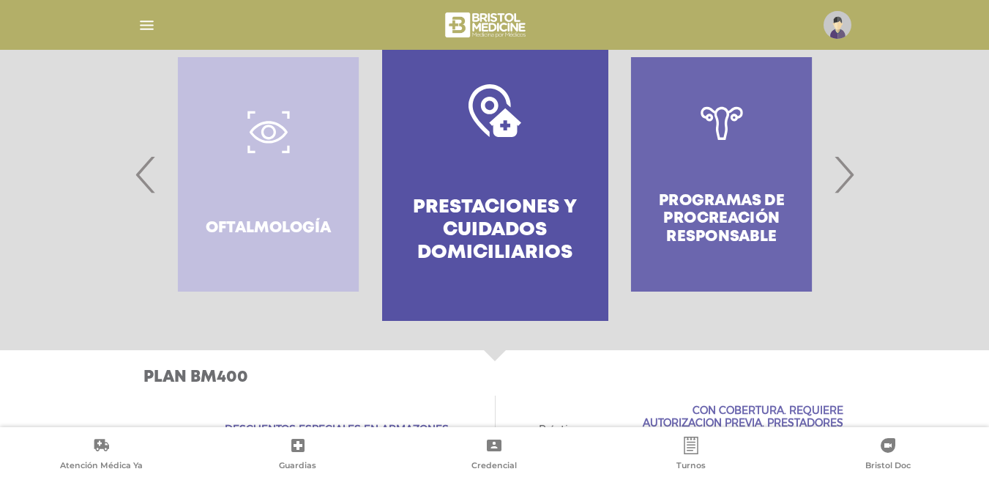
click at [841, 174] on span "›" at bounding box center [843, 174] width 29 height 79
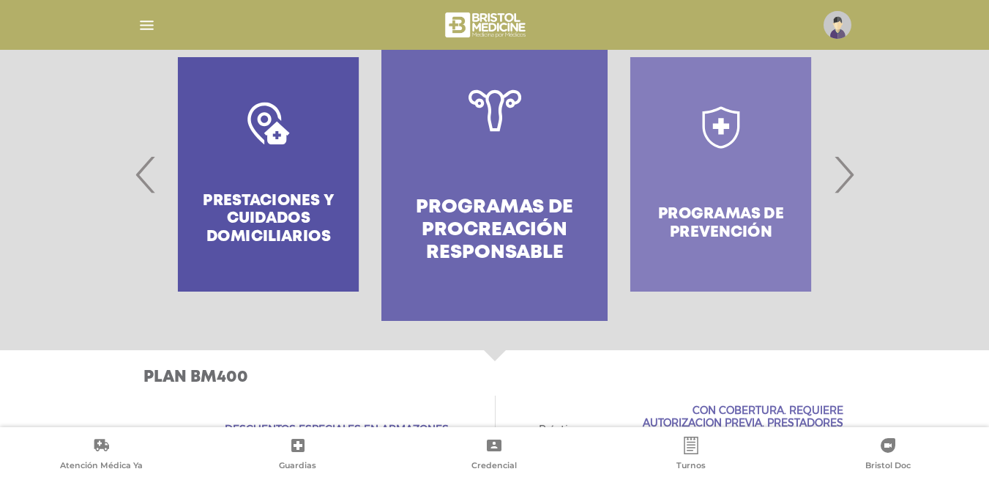
click at [841, 175] on span "›" at bounding box center [843, 174] width 29 height 79
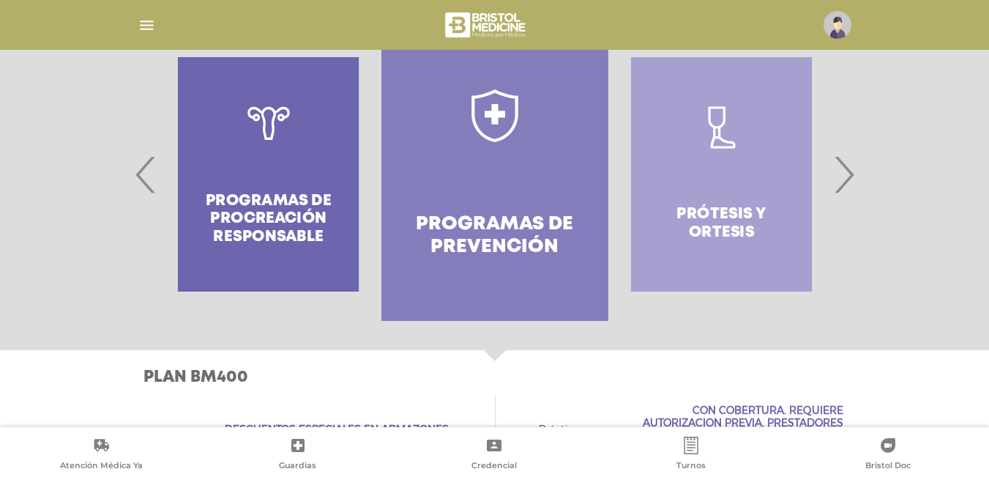
click at [841, 175] on span "›" at bounding box center [843, 174] width 29 height 79
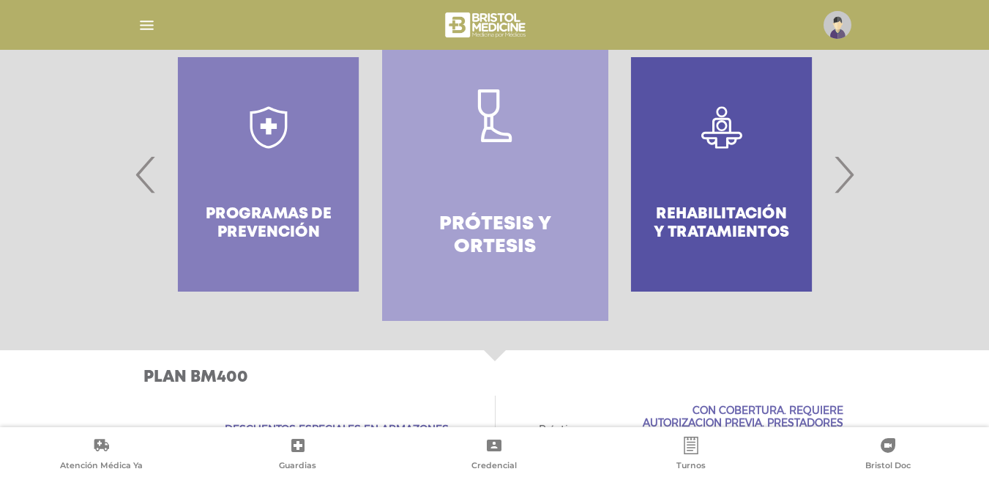
click at [845, 180] on span "›" at bounding box center [843, 174] width 29 height 79
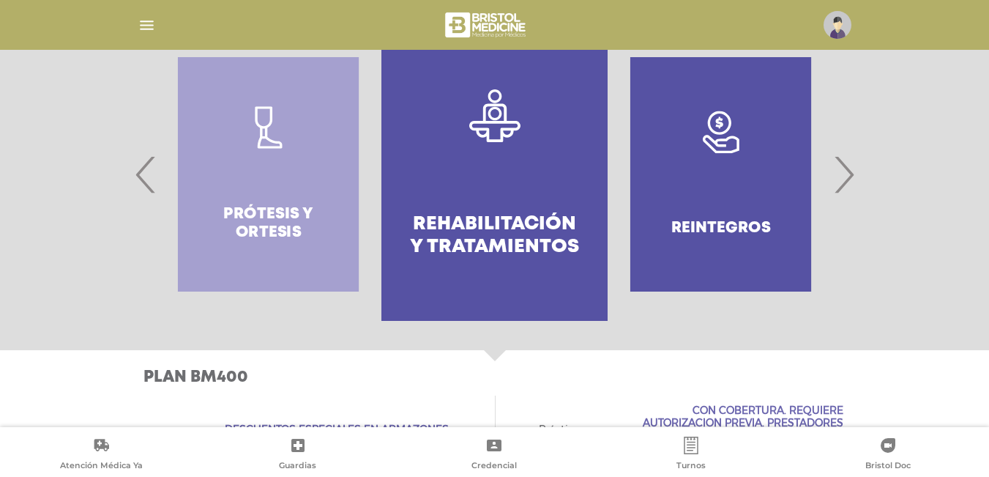
click at [515, 159] on link ".st0{fill:#FFFFFF;} Rehabilitación y Tratamientos" at bounding box center [494, 174] width 226 height 293
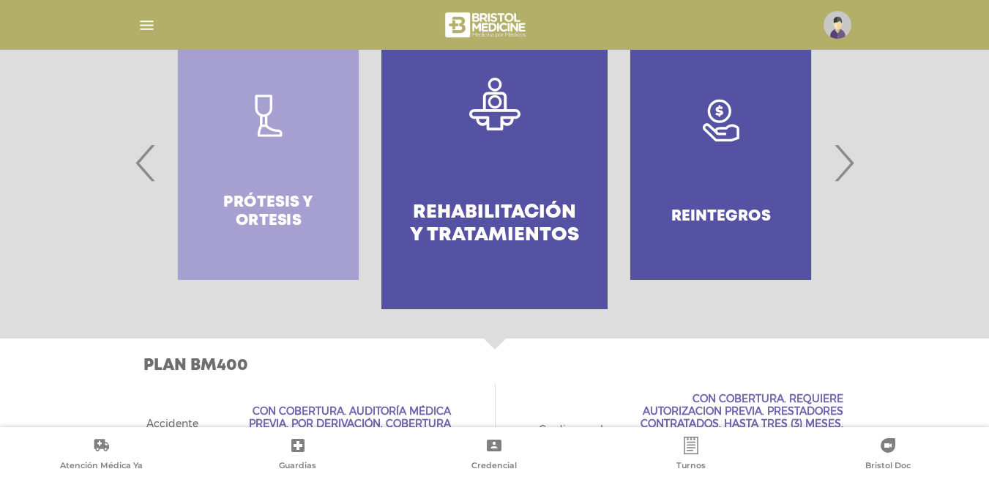
scroll to position [291, 0]
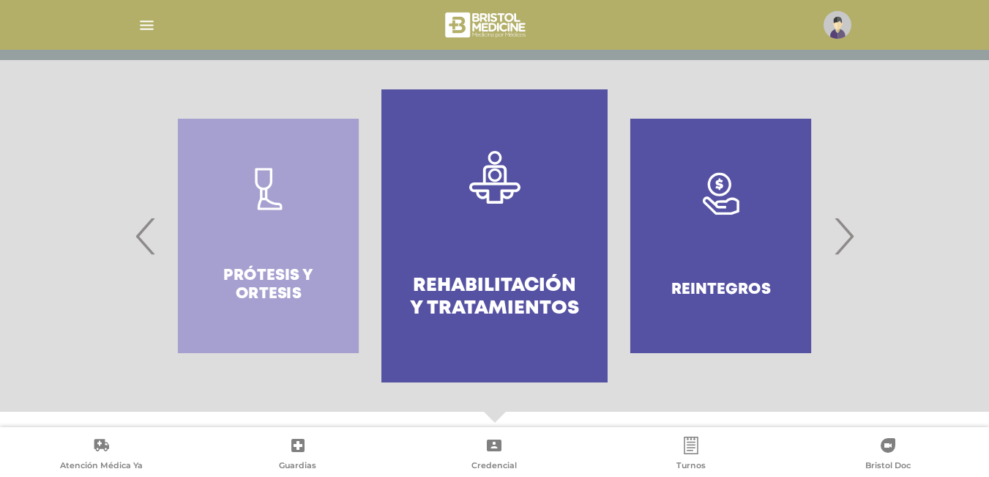
click at [845, 243] on span "›" at bounding box center [843, 235] width 29 height 79
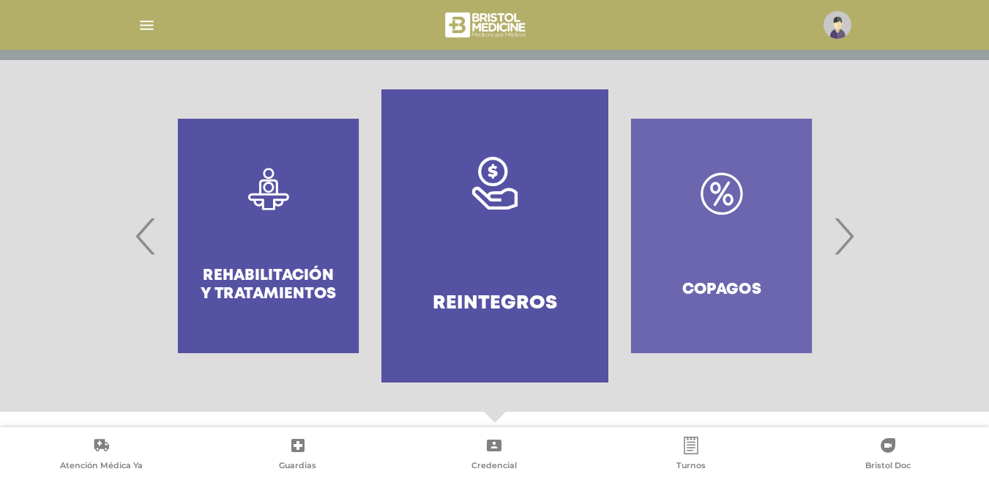
click at [512, 191] on icon at bounding box center [494, 198] width 45 height 23
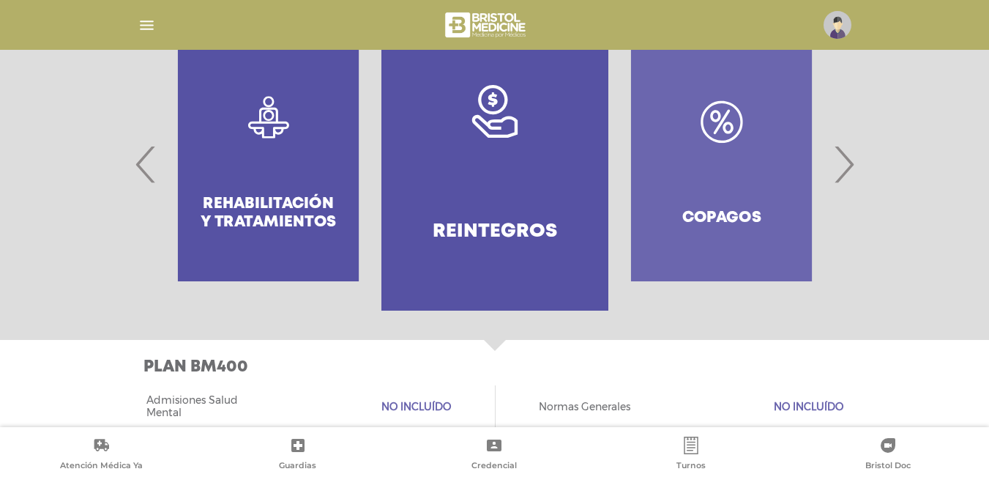
scroll to position [289, 0]
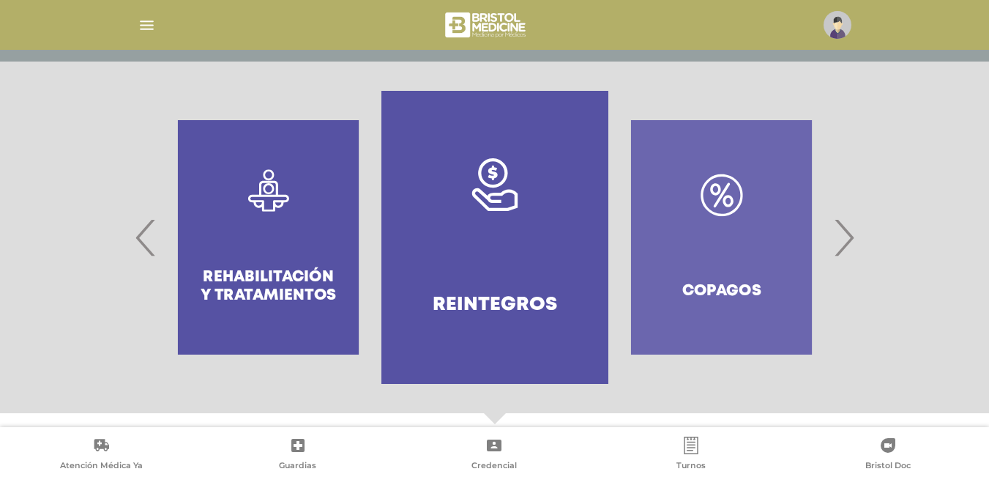
click at [840, 255] on span "›" at bounding box center [843, 237] width 29 height 79
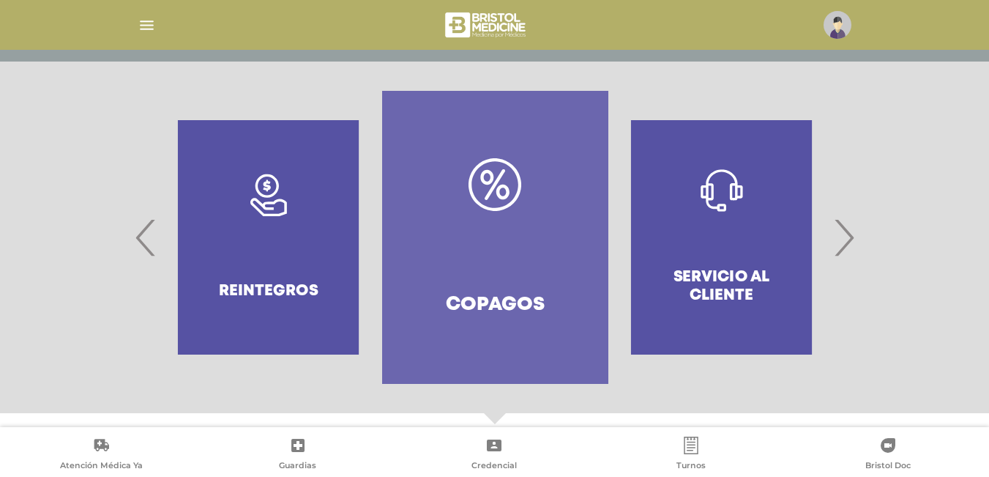
click at [536, 217] on link "Copagos" at bounding box center [495, 237] width 226 height 293
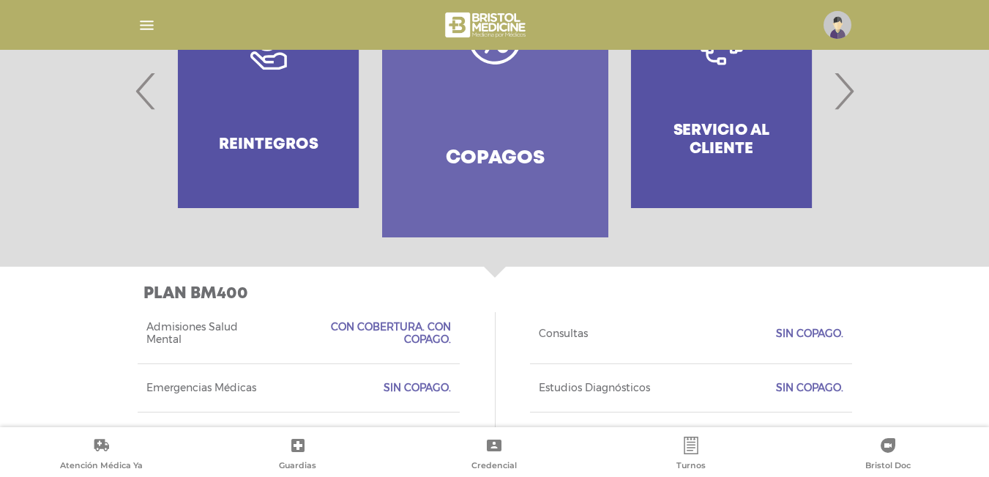
scroll to position [362, 0]
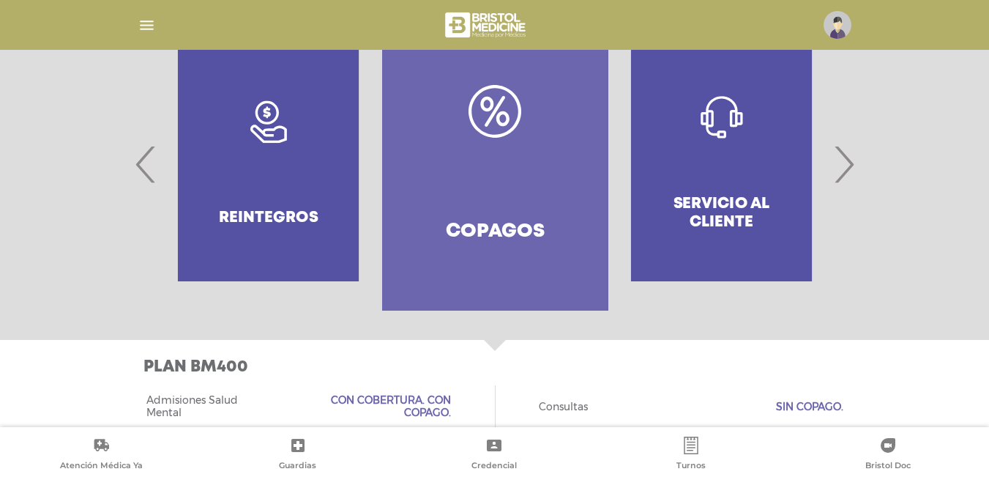
click at [836, 175] on span "›" at bounding box center [843, 163] width 29 height 79
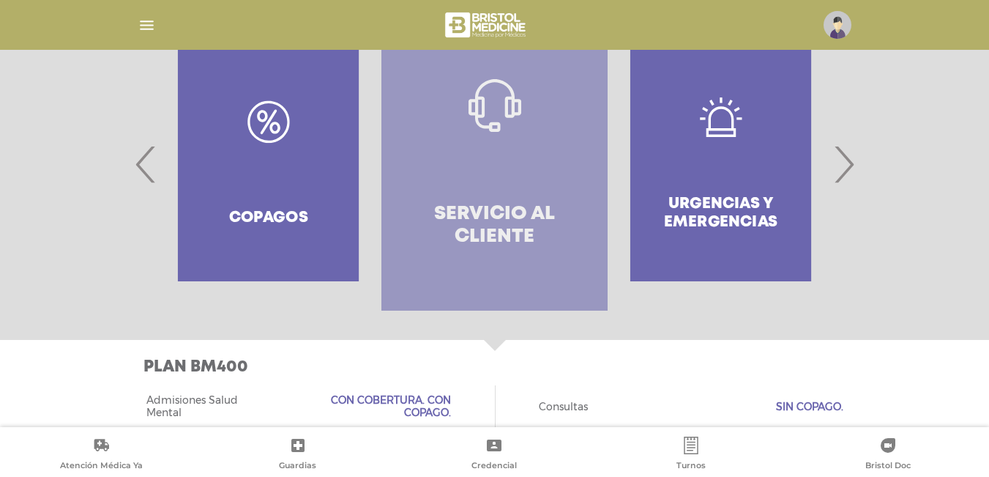
click at [468, 170] on link "Servicio al Cliente" at bounding box center [494, 164] width 226 height 293
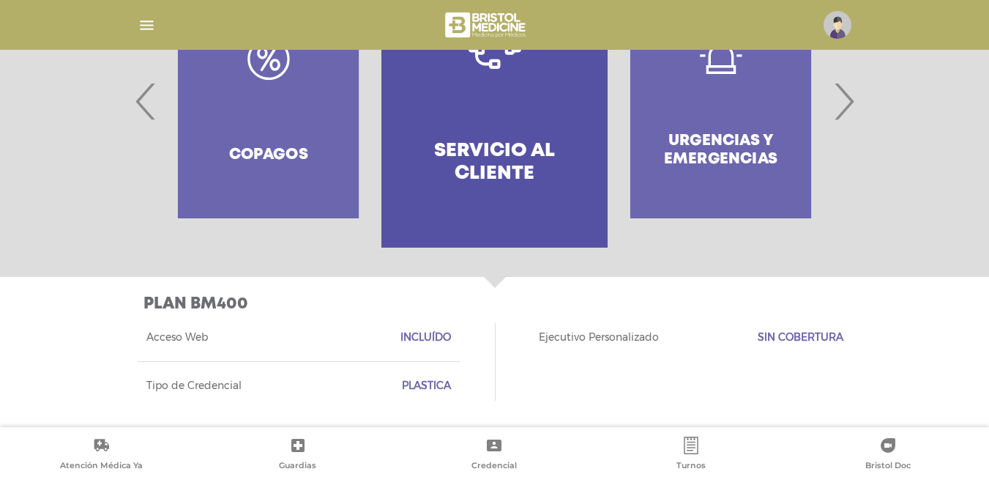
scroll to position [279, 0]
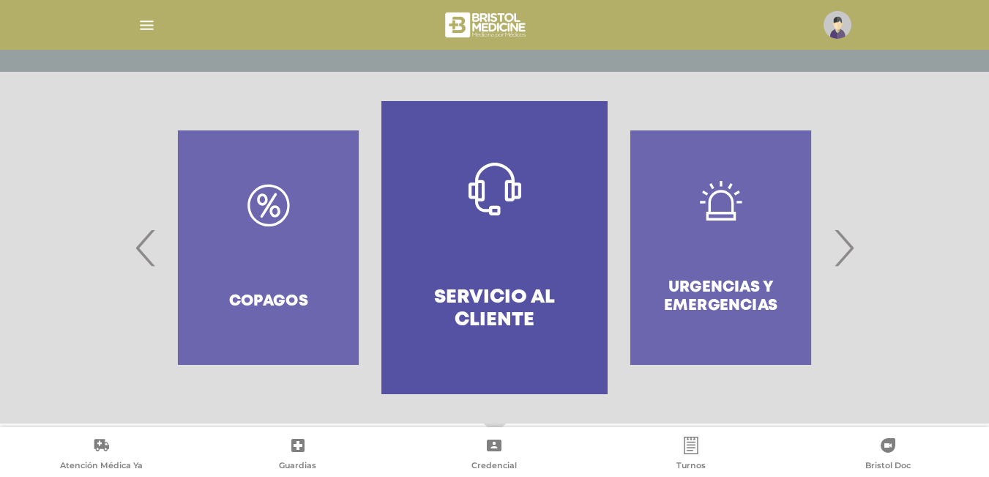
click at [862, 250] on div at bounding box center [495, 247] width 750 height 293
click at [850, 245] on span "›" at bounding box center [843, 247] width 29 height 79
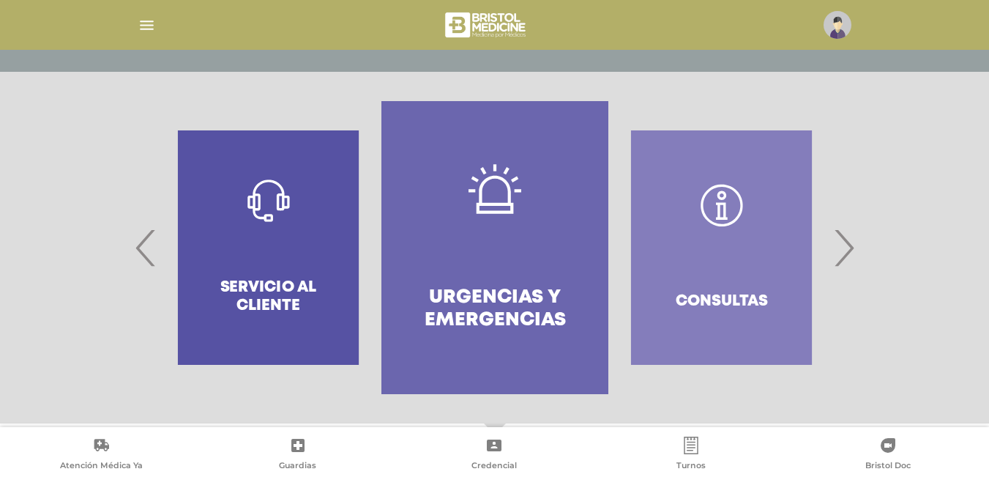
click at [462, 200] on link "Urgencias y emergencias" at bounding box center [494, 247] width 226 height 293
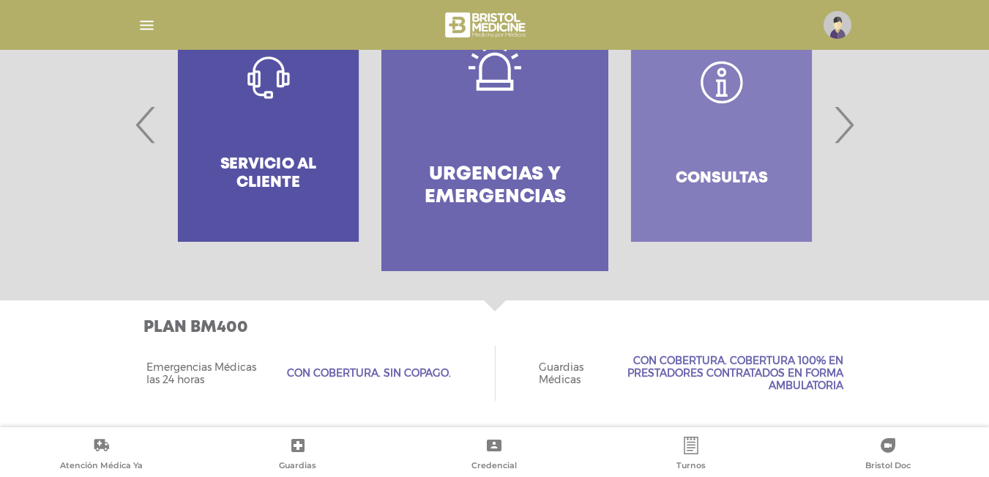
click at [848, 134] on span "›" at bounding box center [843, 124] width 29 height 79
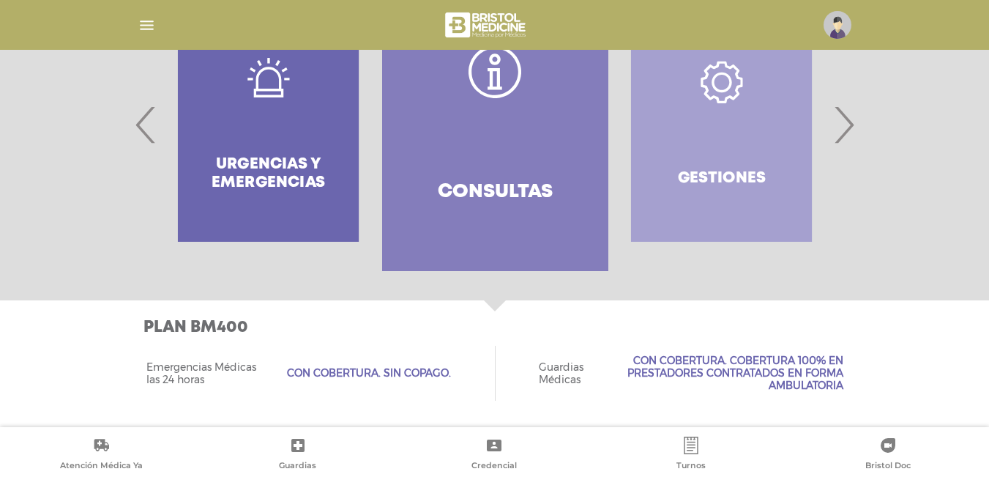
click at [518, 117] on link "Consultas" at bounding box center [495, 124] width 226 height 293
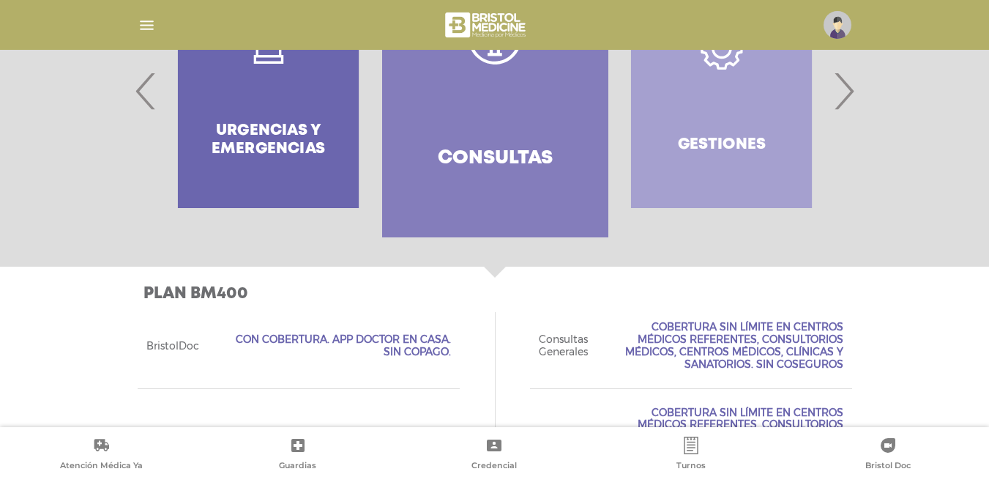
scroll to position [362, 0]
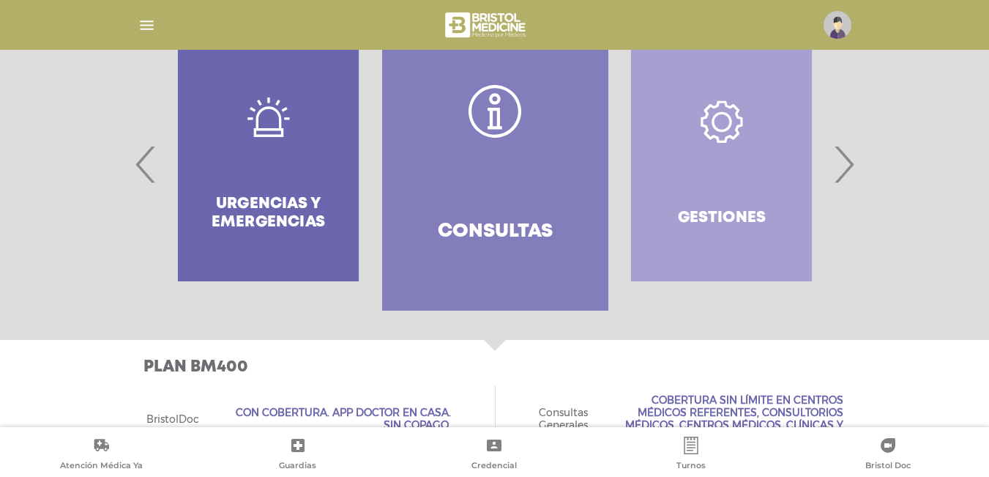
click at [851, 158] on span "›" at bounding box center [843, 163] width 29 height 79
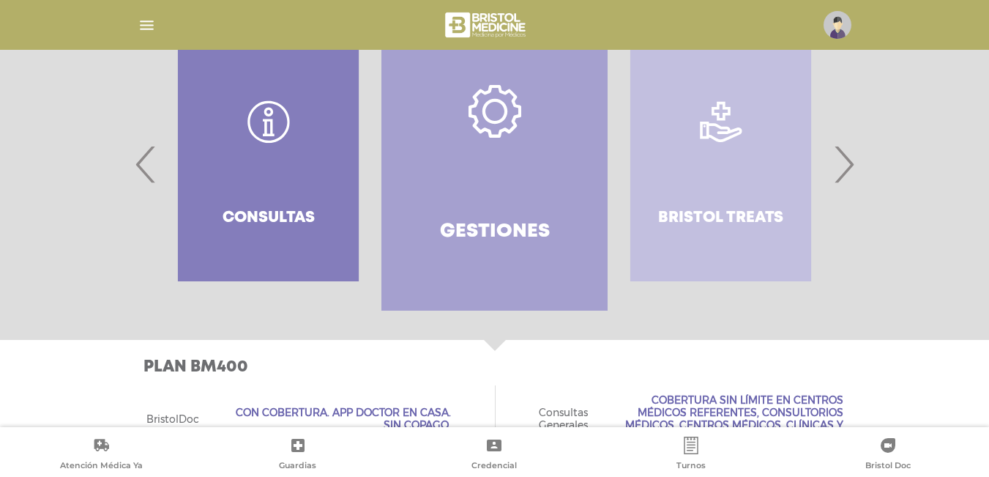
click at [469, 131] on icon at bounding box center [494, 111] width 53 height 53
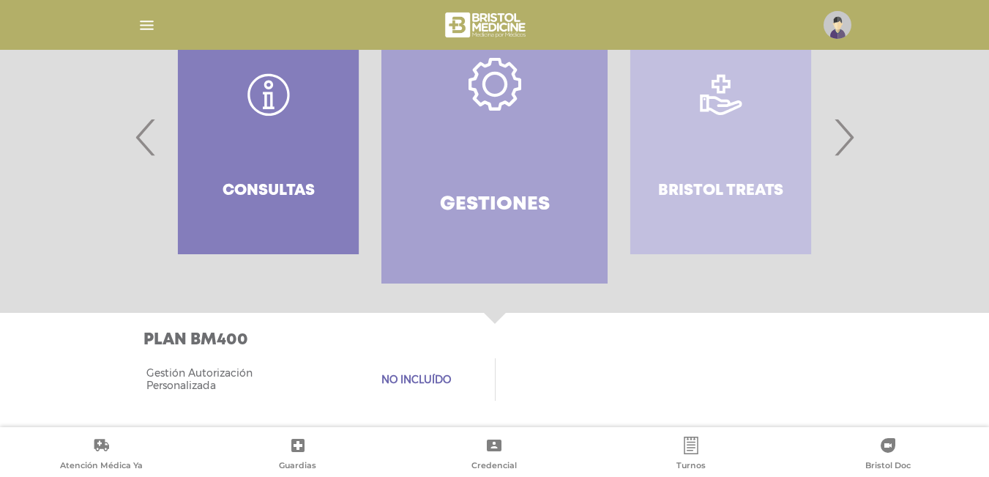
click at [839, 130] on span "›" at bounding box center [843, 136] width 29 height 79
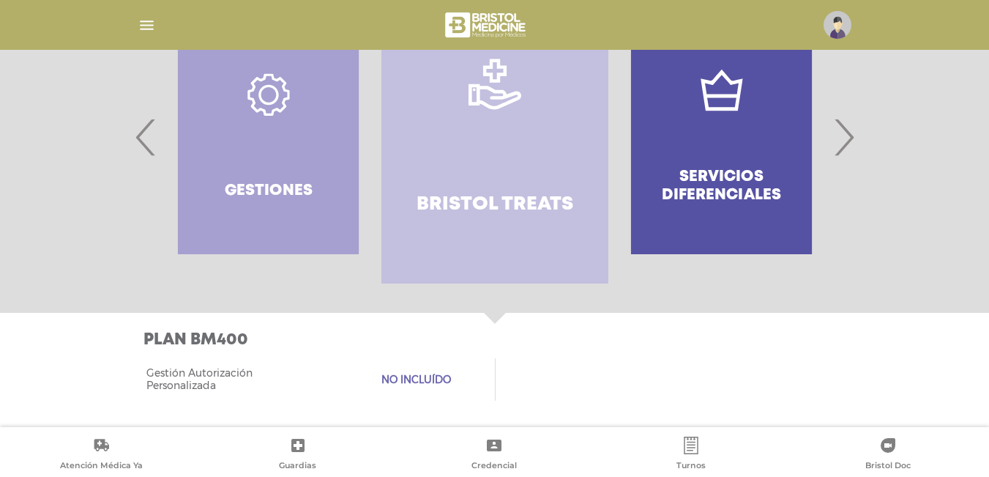
click at [512, 140] on link "Bristol Treats" at bounding box center [494, 136] width 226 height 293
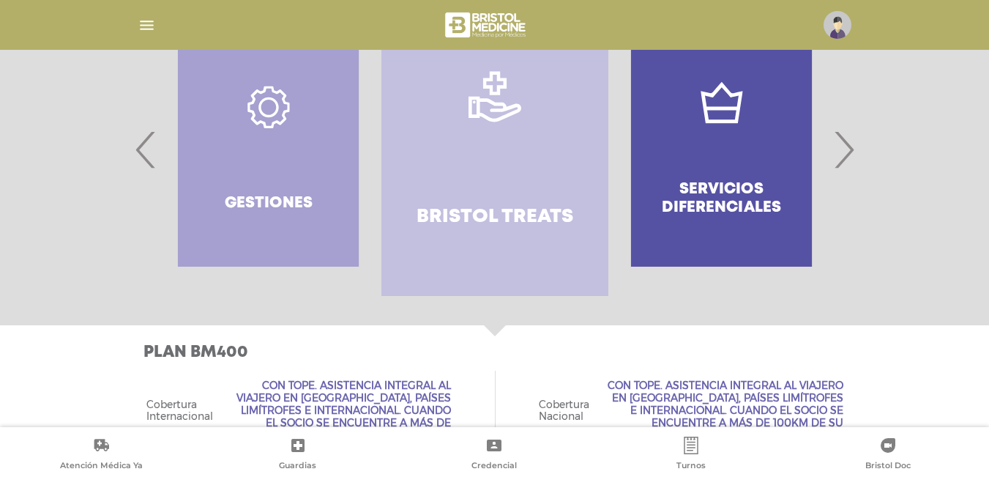
scroll to position [304, 0]
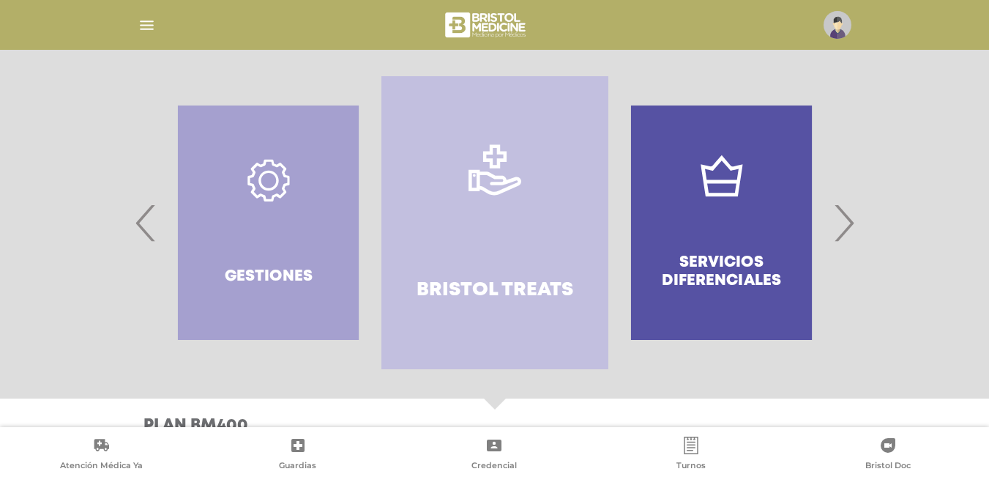
click at [837, 214] on span "›" at bounding box center [843, 222] width 29 height 79
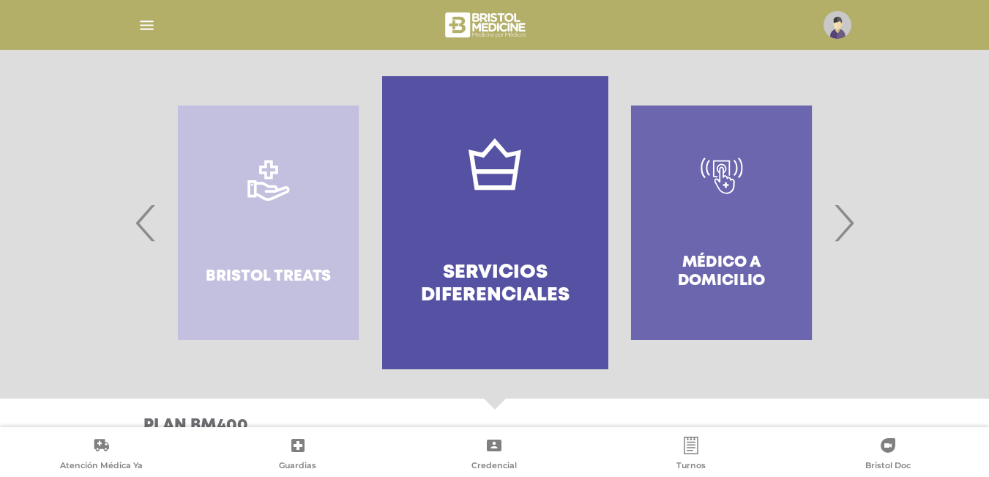
click at [538, 195] on link "Servicios diferenciales" at bounding box center [495, 222] width 226 height 293
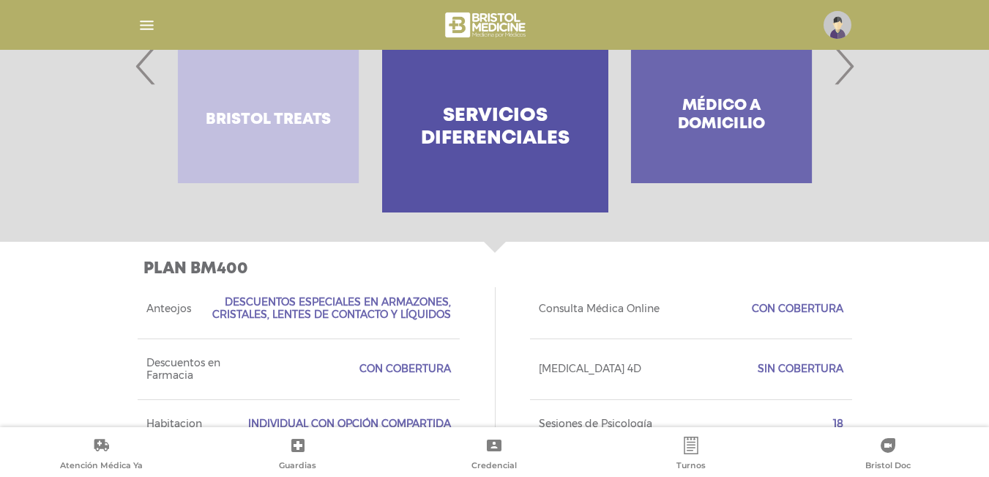
scroll to position [387, 0]
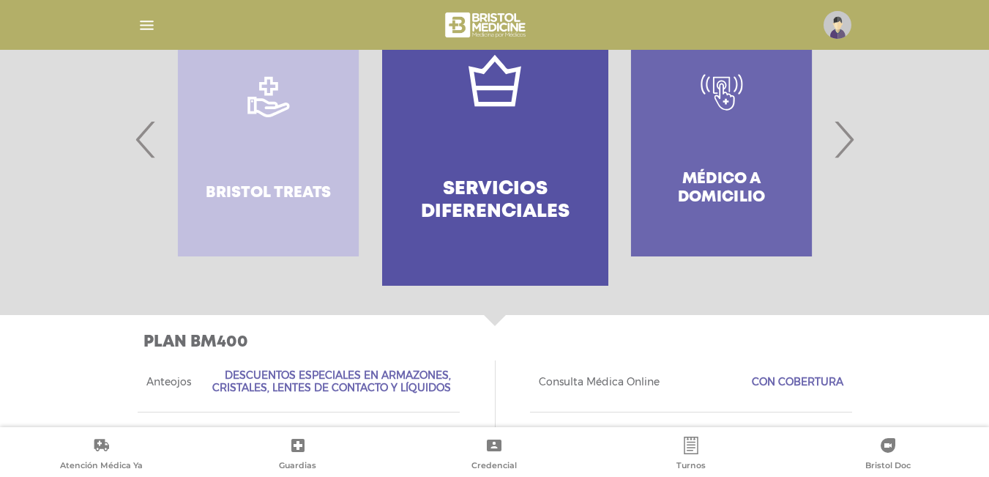
click at [843, 137] on span "›" at bounding box center [843, 139] width 29 height 79
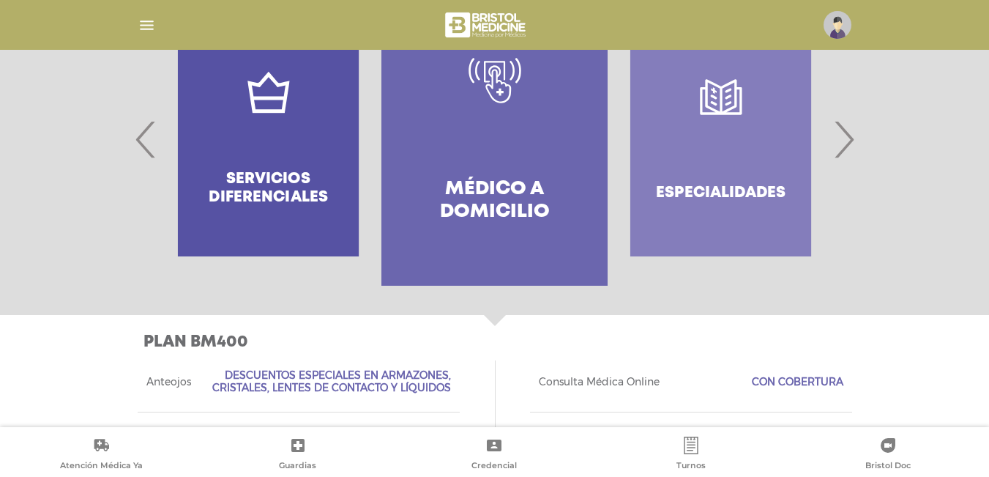
click at [474, 141] on link "Médico a domicilio" at bounding box center [494, 139] width 226 height 293
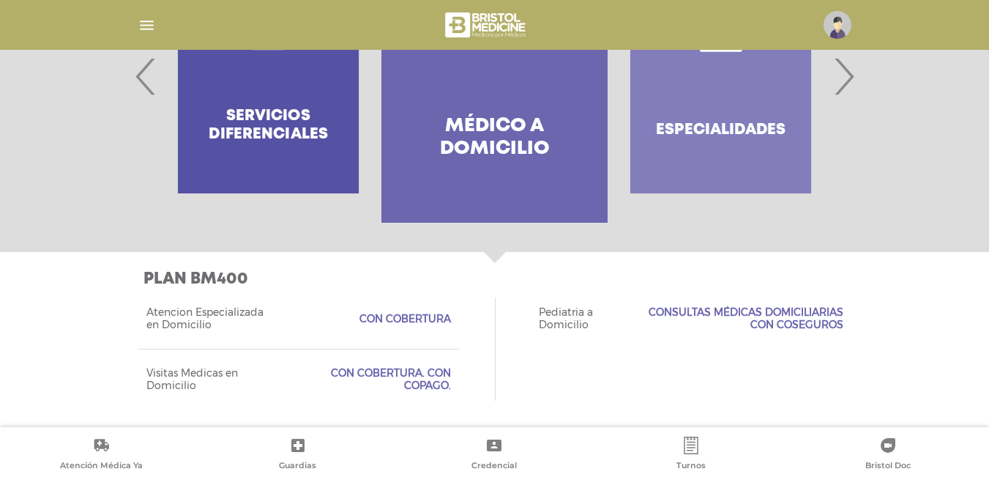
scroll to position [377, 0]
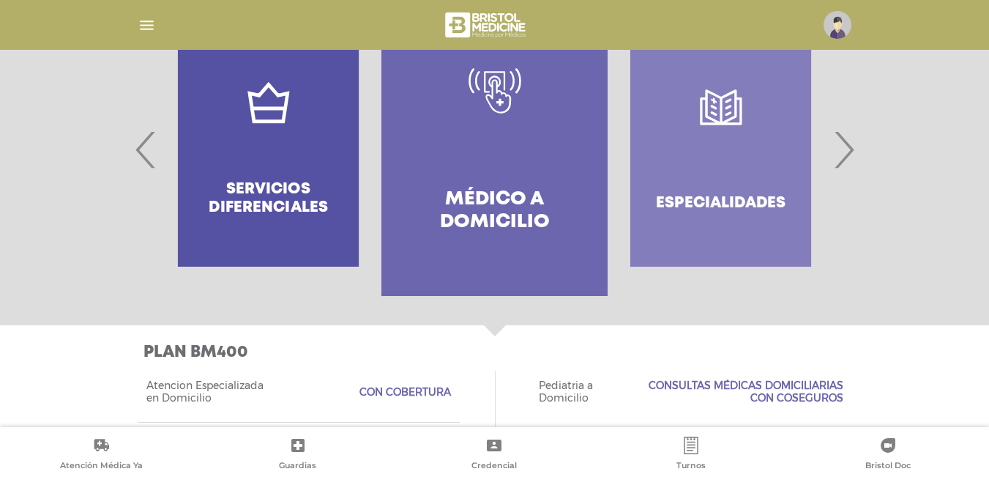
click at [845, 138] on span "›" at bounding box center [843, 149] width 29 height 79
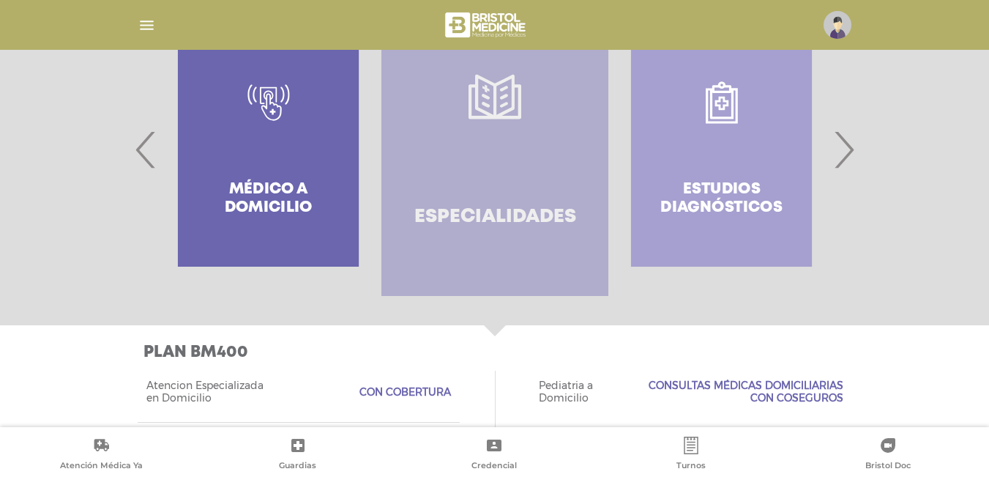
click at [504, 146] on link "Especialidades" at bounding box center [494, 149] width 226 height 293
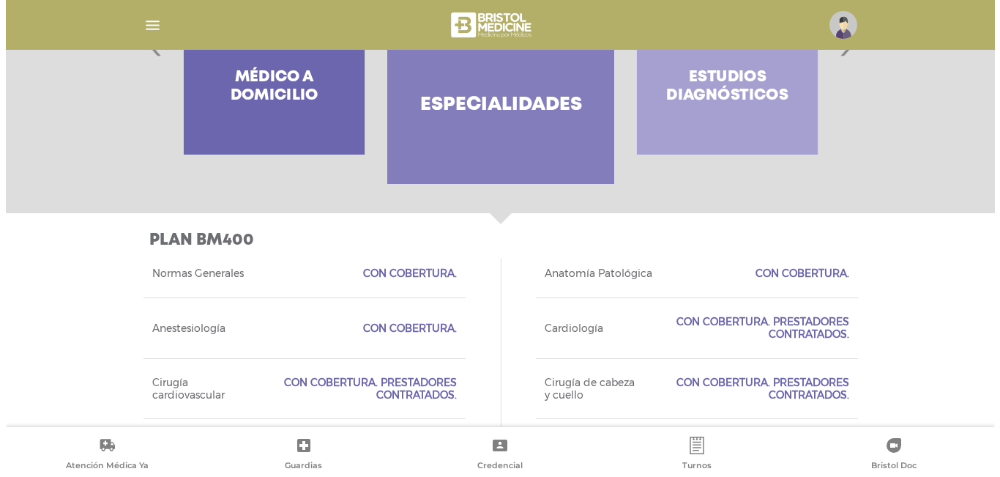
scroll to position [50, 0]
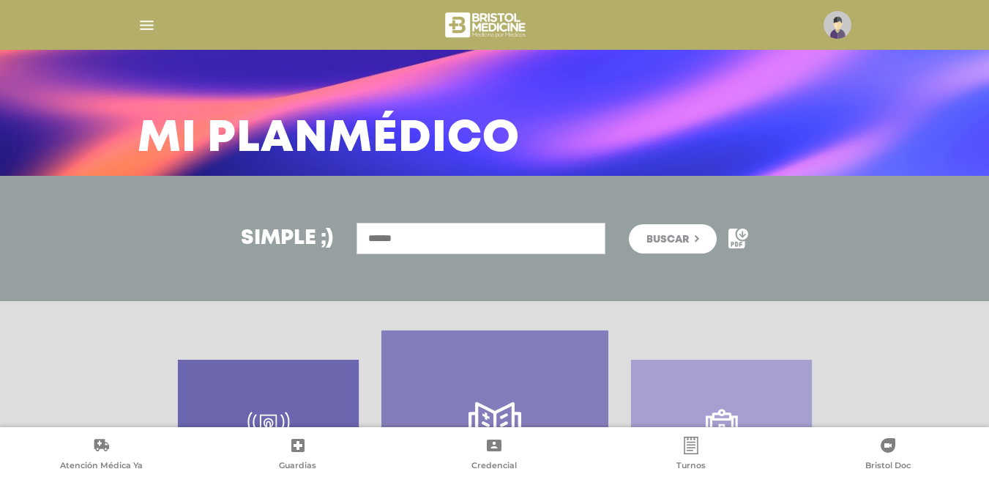
click at [157, 20] on div at bounding box center [495, 24] width 750 height 35
click at [154, 20] on img "button" at bounding box center [147, 25] width 18 height 18
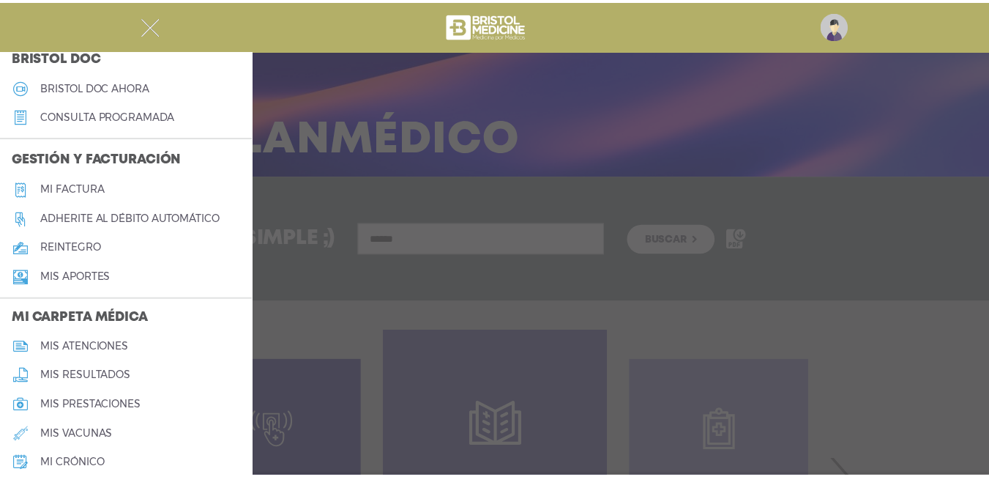
scroll to position [512, 0]
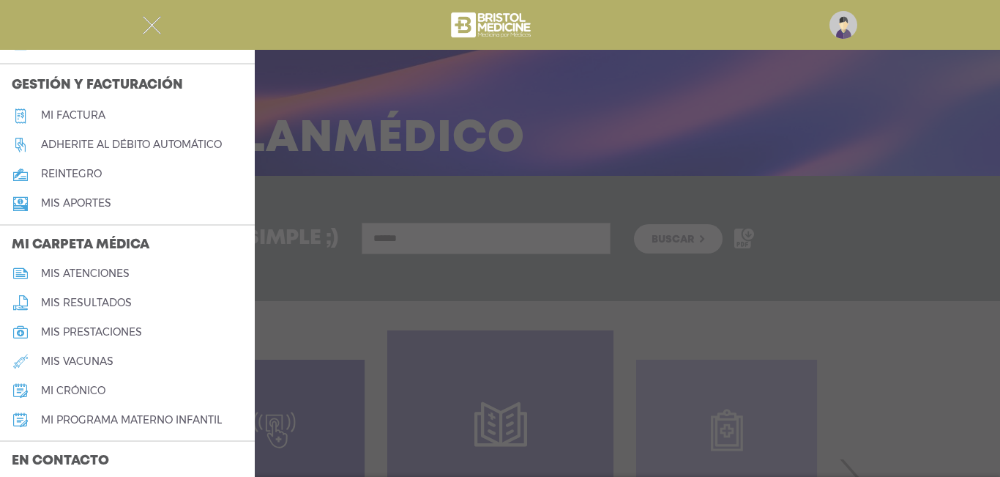
click at [102, 272] on h5 "mis atenciones" at bounding box center [85, 273] width 89 height 12
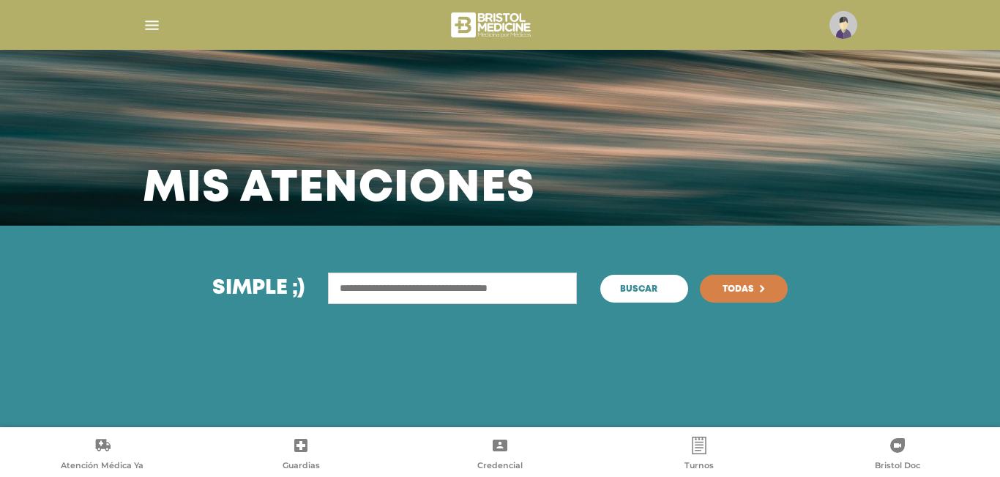
click at [631, 291] on span "Buscar" at bounding box center [638, 289] width 37 height 9
click at [764, 285] on icon at bounding box center [762, 288] width 4 height 7
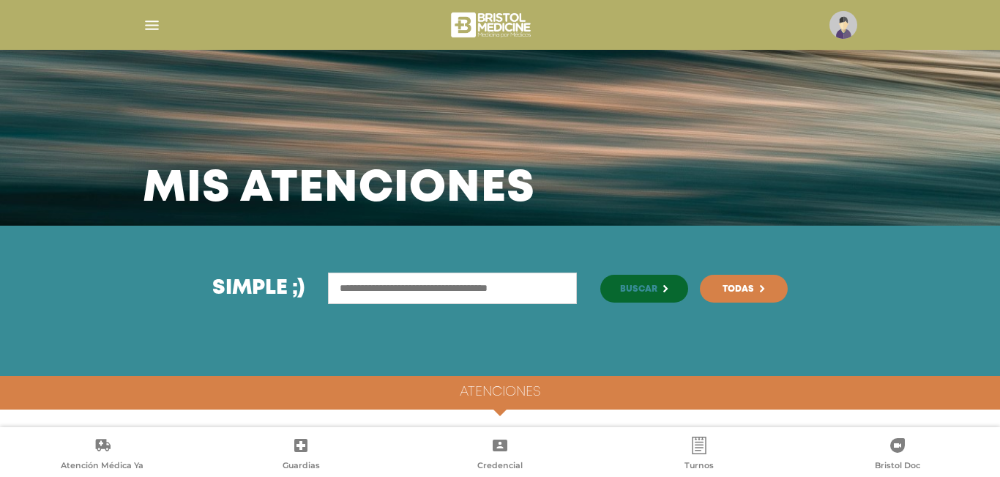
click at [559, 390] on div "Atenciones" at bounding box center [500, 393] width 1000 height 34
click at [500, 397] on h4 "Atenciones" at bounding box center [500, 392] width 81 height 16
click at [146, 32] on img "button" at bounding box center [152, 25] width 18 height 18
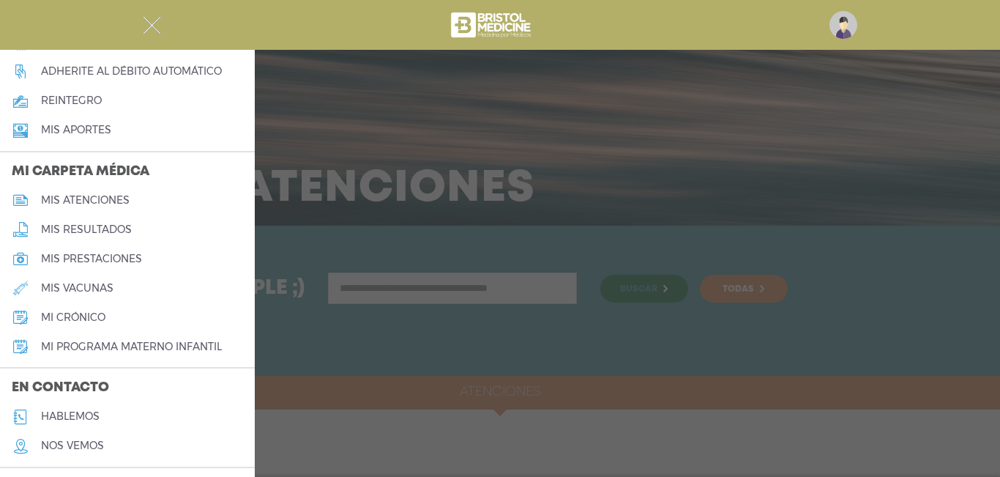
scroll to position [624, 0]
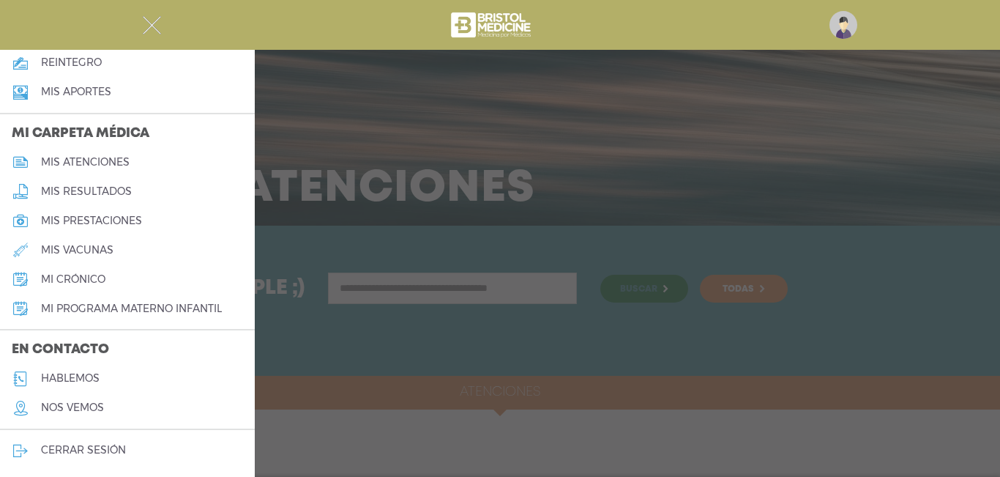
click at [95, 187] on h5 "mis resultados" at bounding box center [86, 191] width 91 height 12
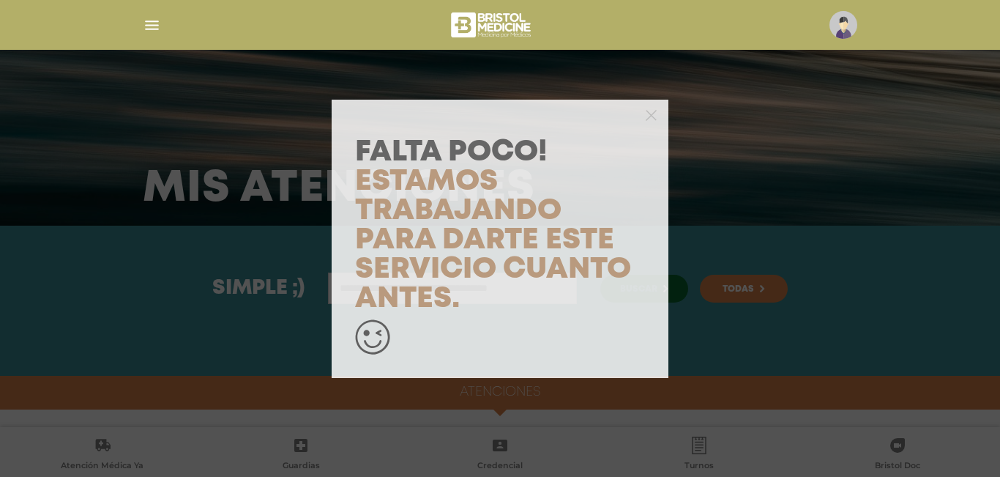
click at [496, 296] on p "Falta Poco! Estamos trabajando para darte este servicio cuanto antes." at bounding box center [500, 226] width 290 height 176
click at [648, 115] on icon "button" at bounding box center [651, 115] width 11 height 11
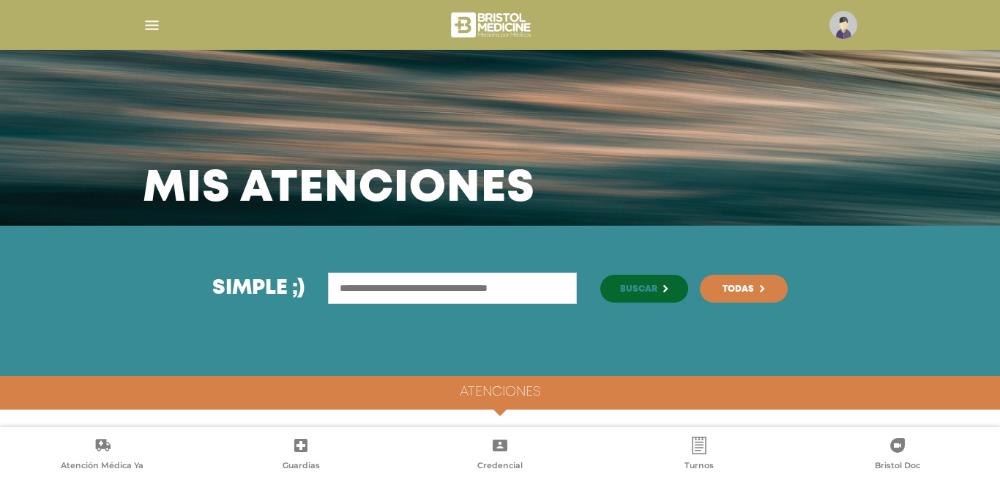
click at [154, 23] on img "button" at bounding box center [152, 25] width 18 height 18
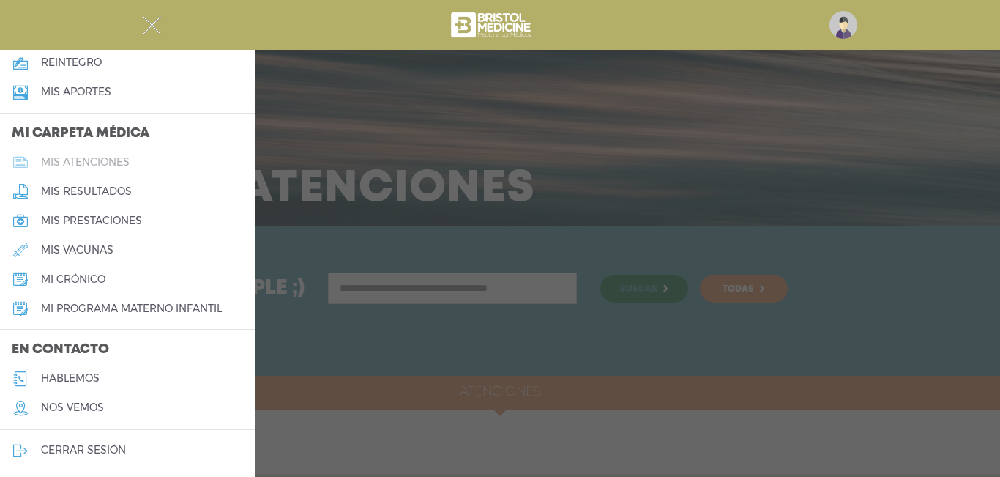
click at [122, 157] on h5 "mis atenciones" at bounding box center [85, 162] width 89 height 12
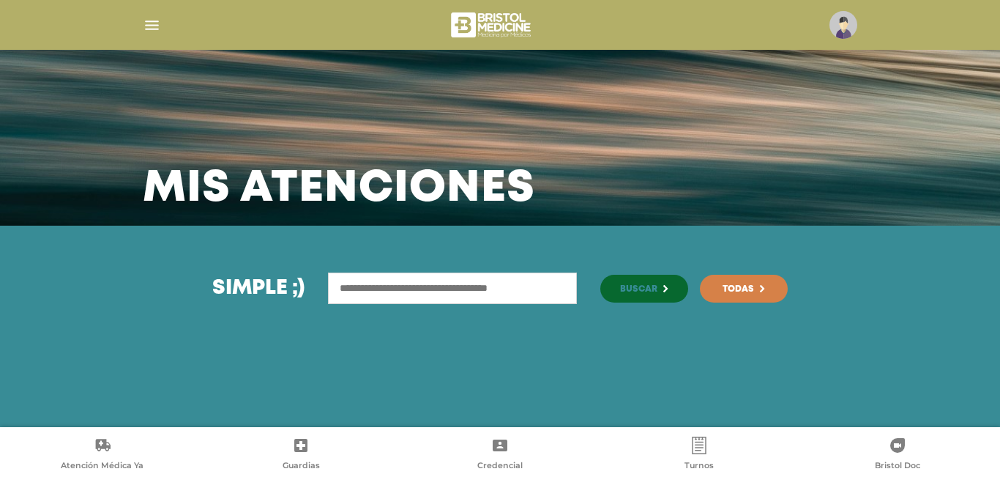
click at [695, 444] on icon at bounding box center [699, 445] width 18 height 18
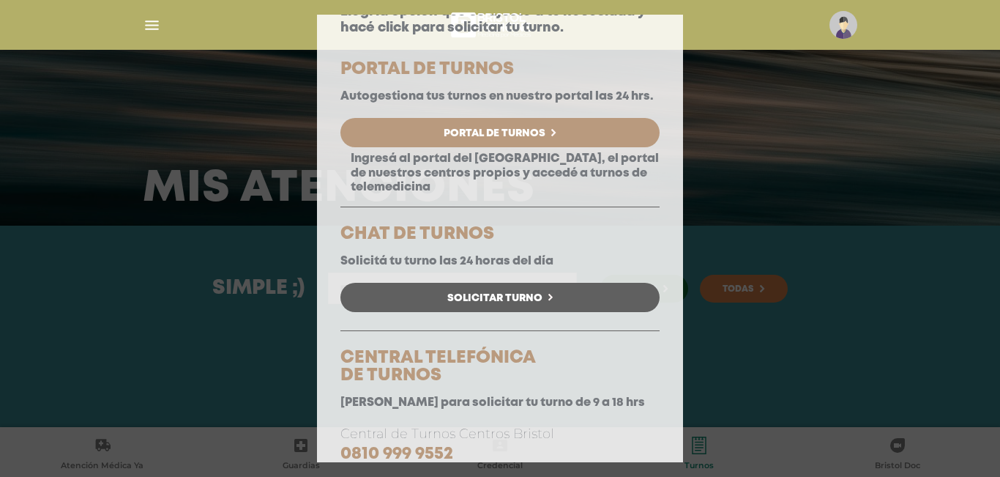
scroll to position [146, 0]
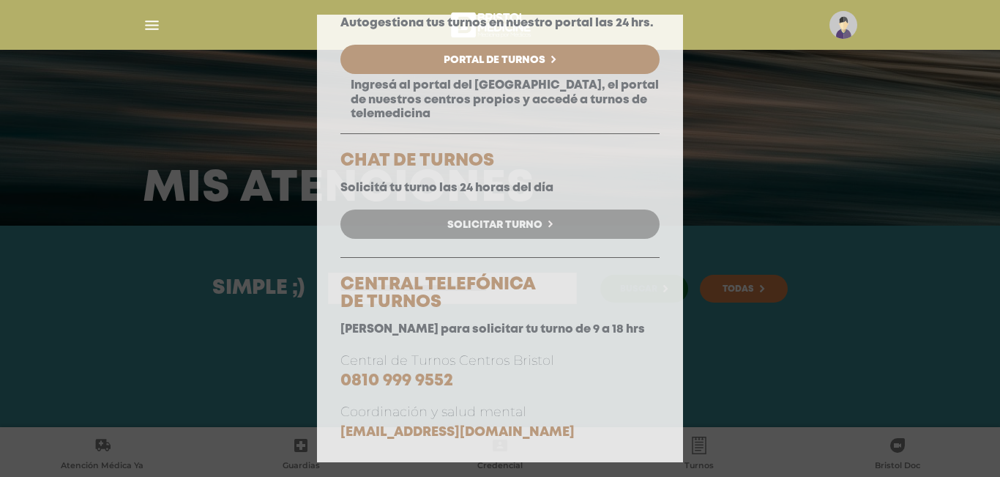
click at [519, 230] on span "Solicitar Turno" at bounding box center [494, 225] width 95 height 10
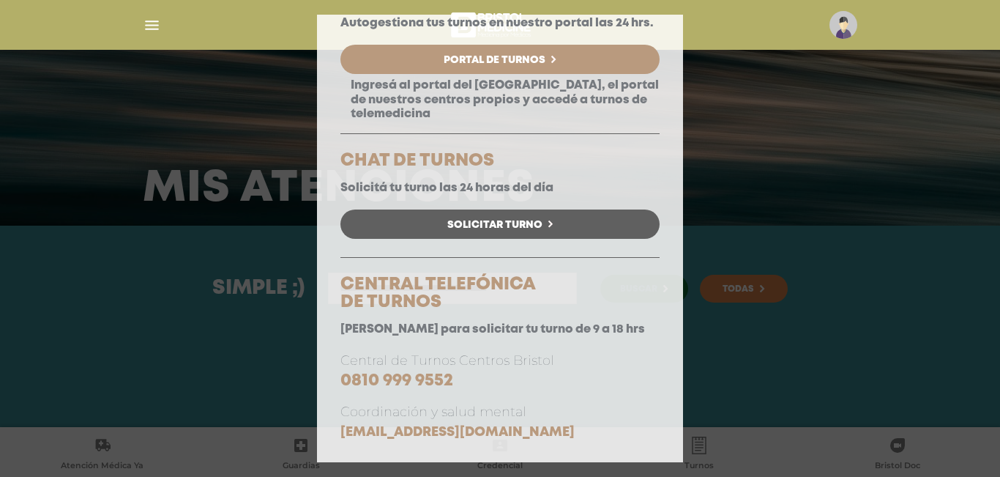
click at [553, 234] on link "Solicitar Turno" at bounding box center [499, 223] width 319 height 29
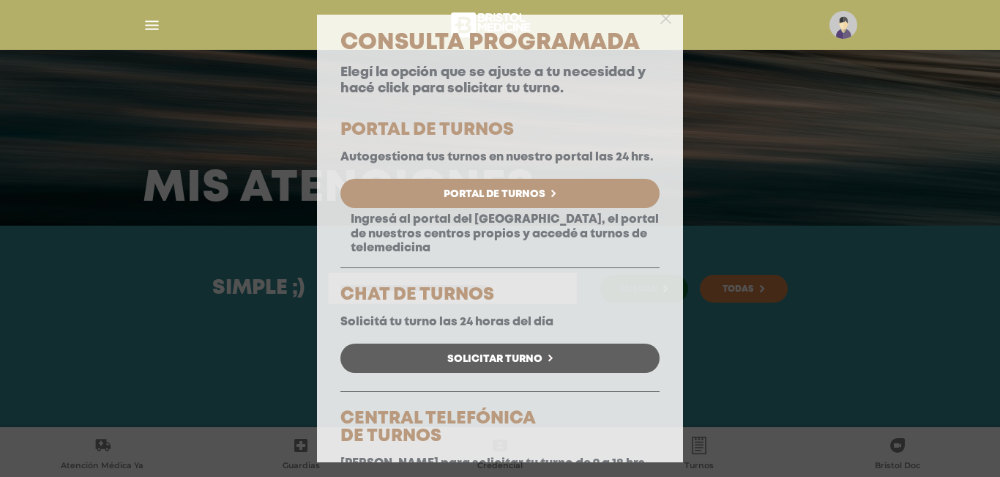
scroll to position [0, 0]
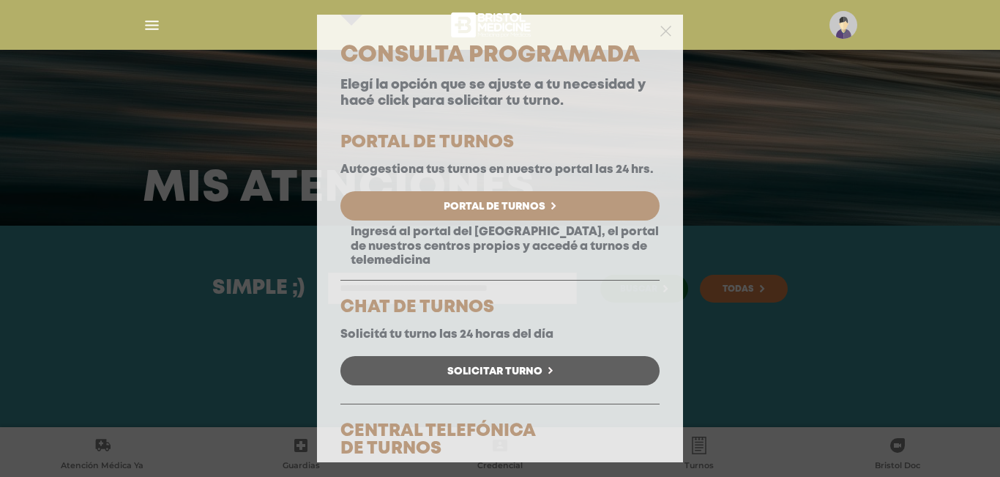
click at [574, 215] on link "Portal de Turnos" at bounding box center [499, 205] width 319 height 29
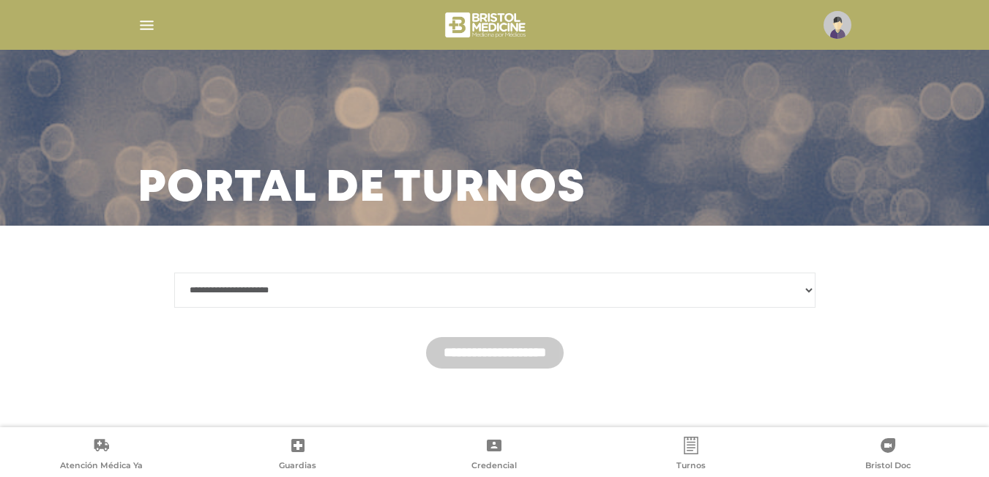
click at [444, 291] on select "**********" at bounding box center [494, 289] width 641 height 35
select select "*******"
click at [174, 272] on select "**********" at bounding box center [494, 289] width 641 height 35
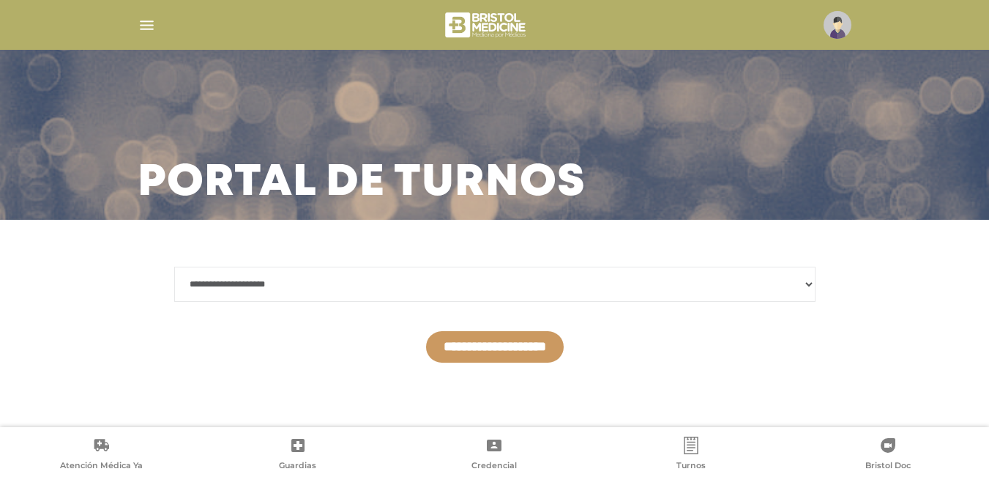
click at [541, 349] on input "**********" at bounding box center [495, 346] width 138 height 31
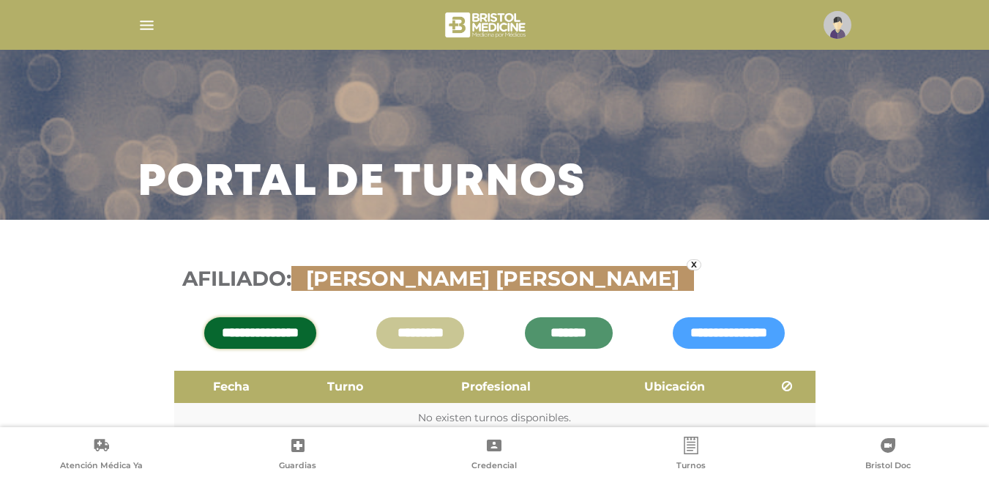
scroll to position [77, 0]
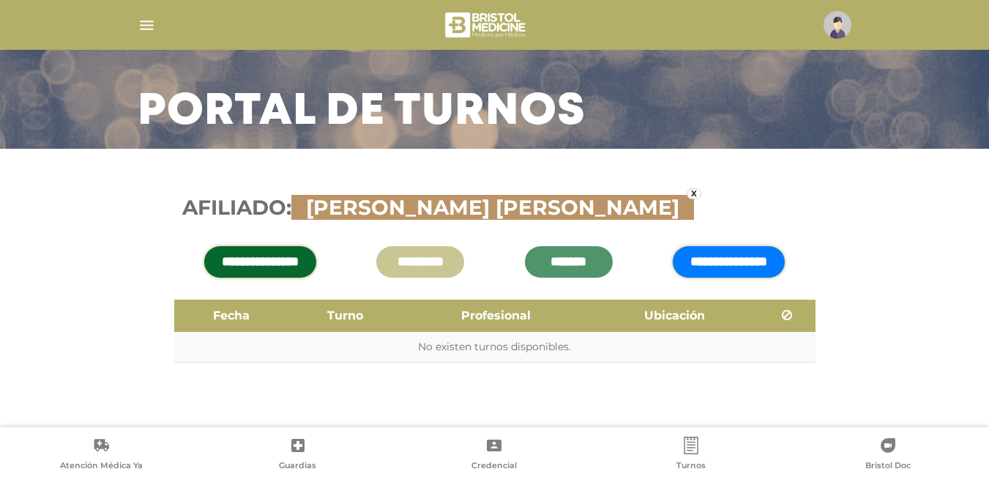
click at [752, 256] on input "**********" at bounding box center [729, 261] width 112 height 31
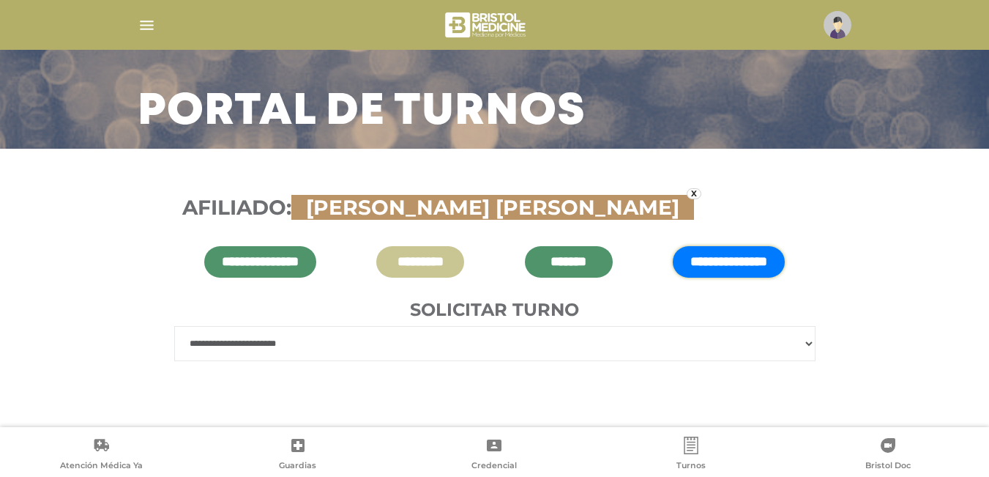
click at [601, 346] on select "**********" at bounding box center [494, 343] width 641 height 35
click at [174, 326] on select "**********" at bounding box center [494, 343] width 641 height 35
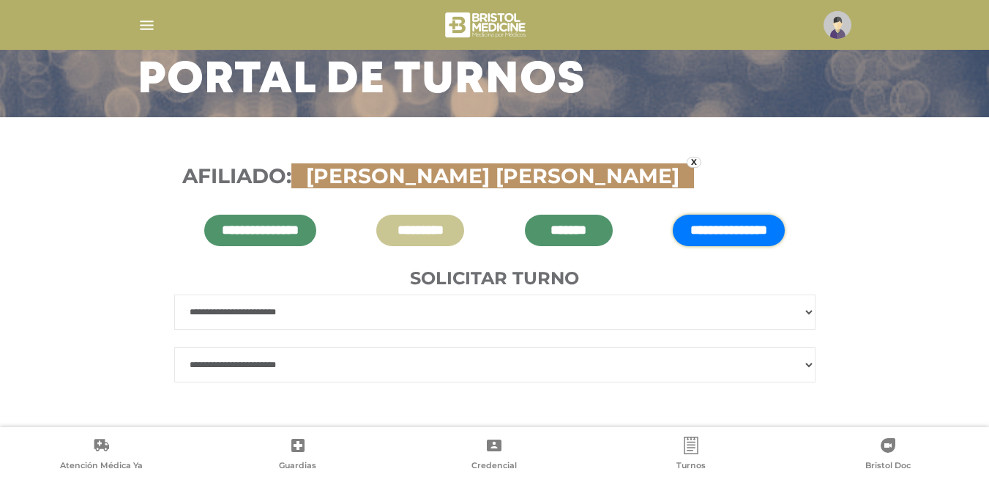
scroll to position [128, 0]
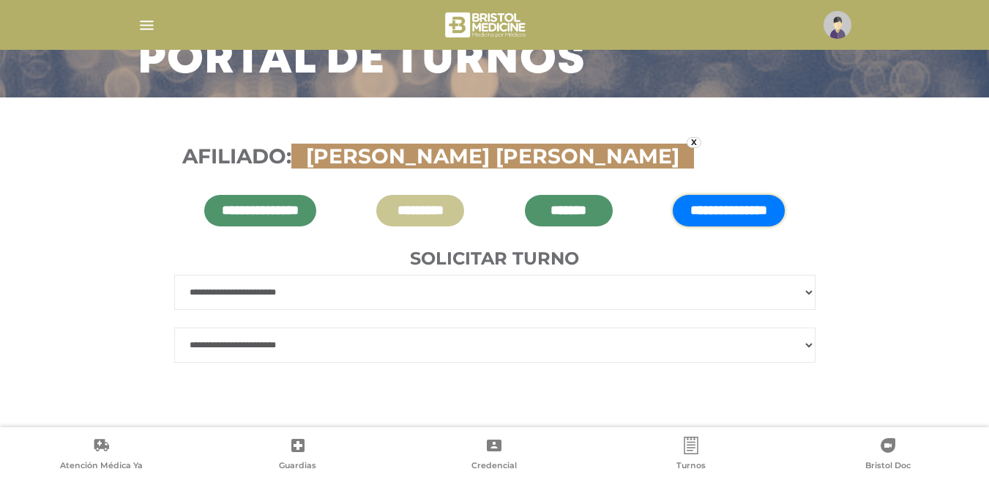
click at [645, 347] on select "**********" at bounding box center [494, 344] width 641 height 35
click at [119, 258] on div "**********" at bounding box center [494, 261] width 989 height 329
click at [310, 285] on select "**********" at bounding box center [494, 292] width 641 height 35
select select "***"
click at [174, 310] on select "**********" at bounding box center [494, 292] width 641 height 35
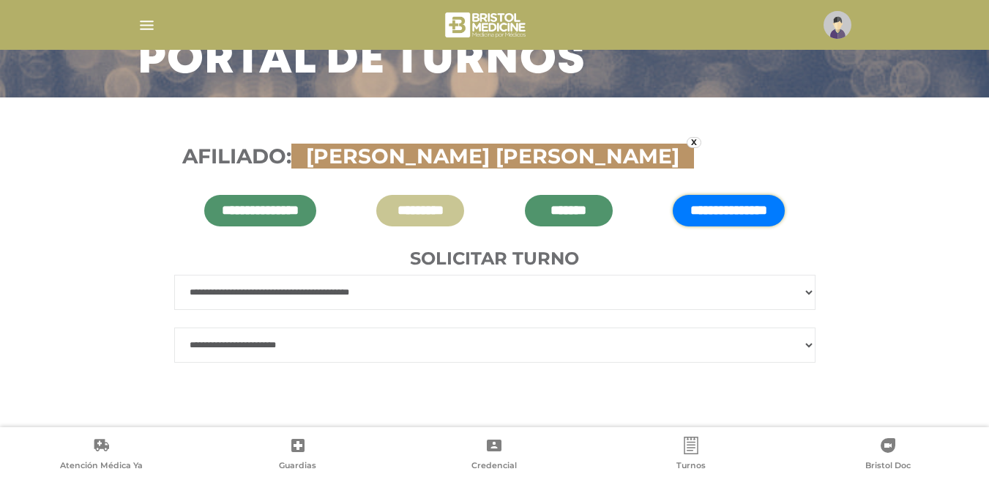
click at [308, 340] on select "**********" at bounding box center [494, 344] width 641 height 35
click at [101, 200] on div "**********" at bounding box center [494, 261] width 989 height 329
click at [346, 297] on select "**********" at bounding box center [494, 292] width 641 height 35
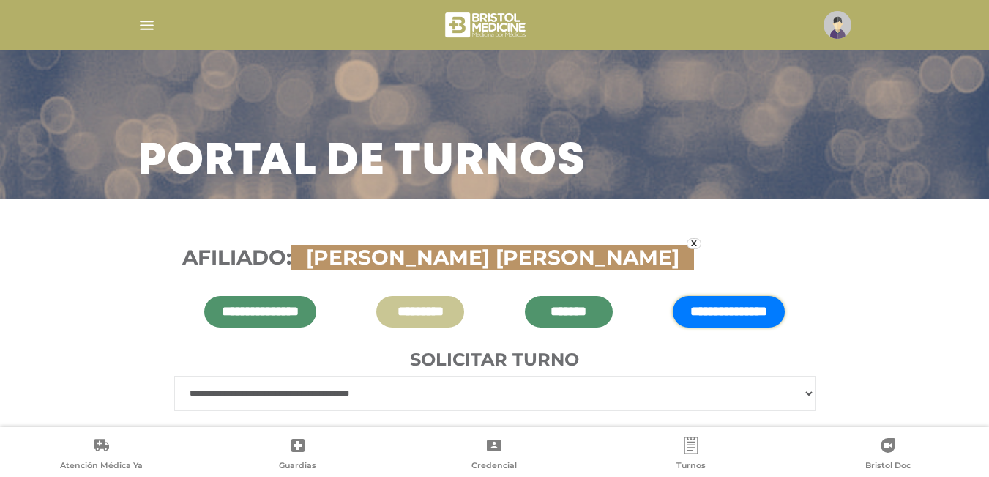
scroll to position [24, 0]
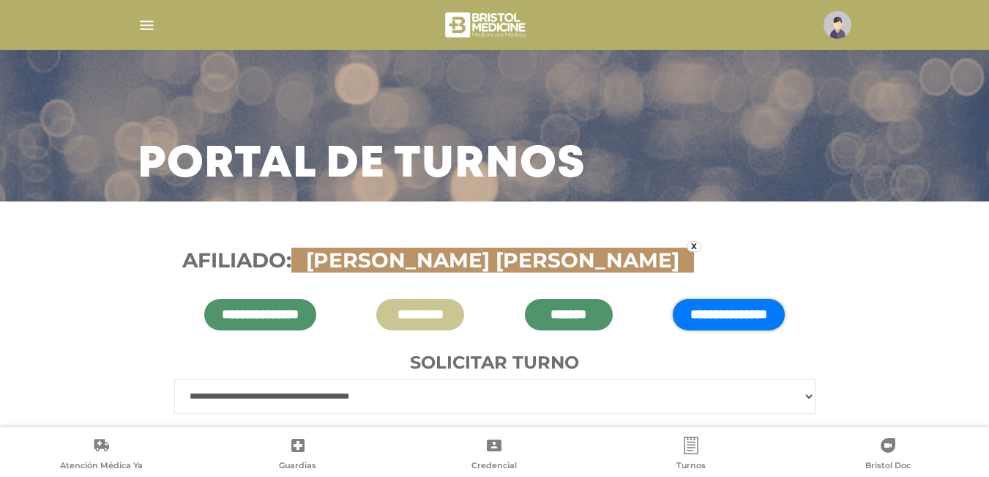
click at [149, 18] on img "button" at bounding box center [147, 25] width 18 height 18
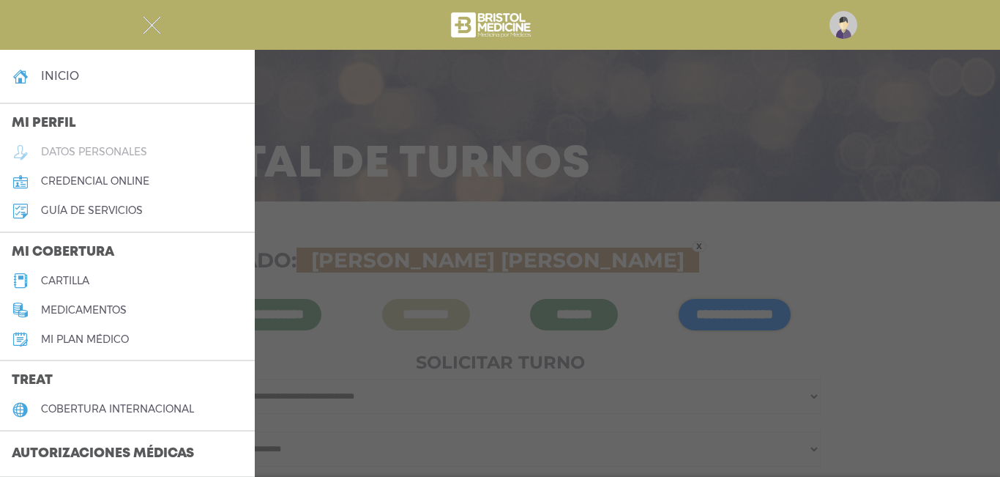
click at [100, 146] on h5 "datos personales" at bounding box center [94, 152] width 106 height 12
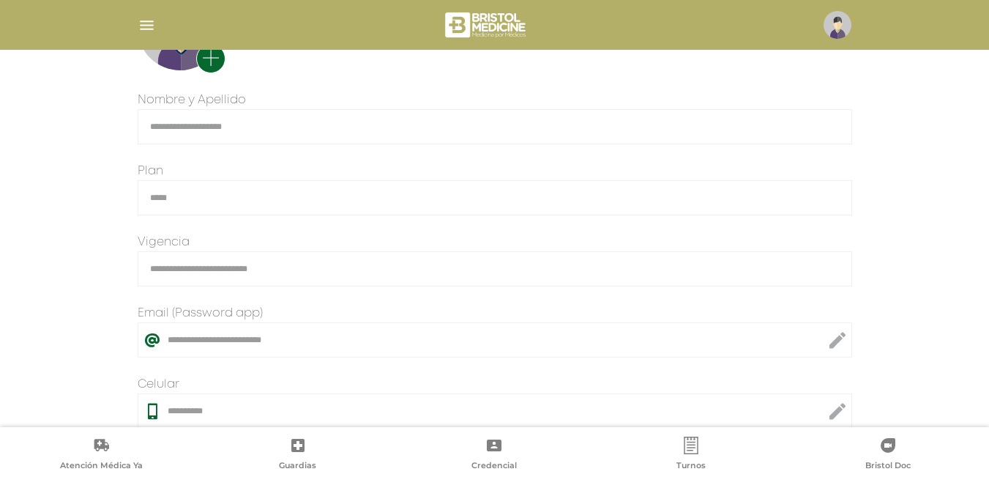
scroll to position [366, 0]
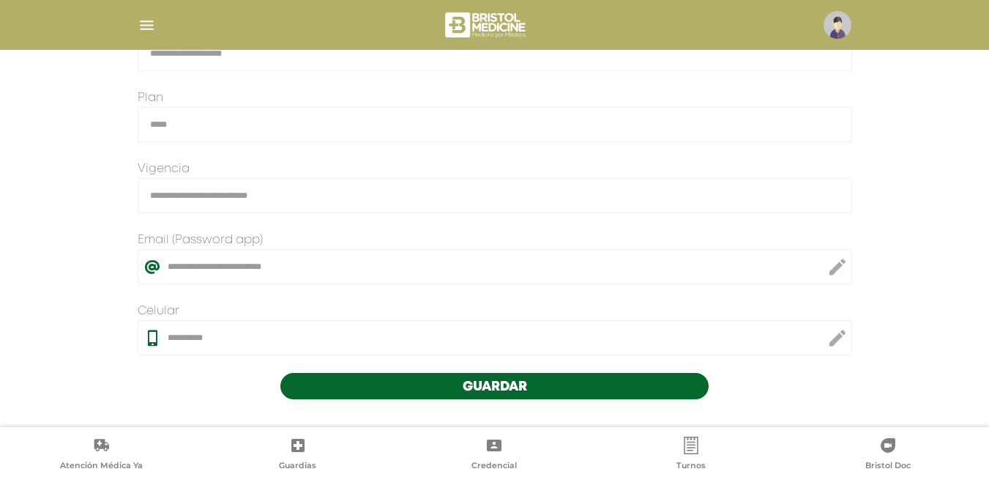
click at [832, 331] on icon at bounding box center [838, 337] width 18 height 35
click at [334, 332] on input "**********" at bounding box center [495, 337] width 714 height 35
type input "**********"
click at [544, 381] on button "Guardar" at bounding box center [494, 386] width 429 height 26
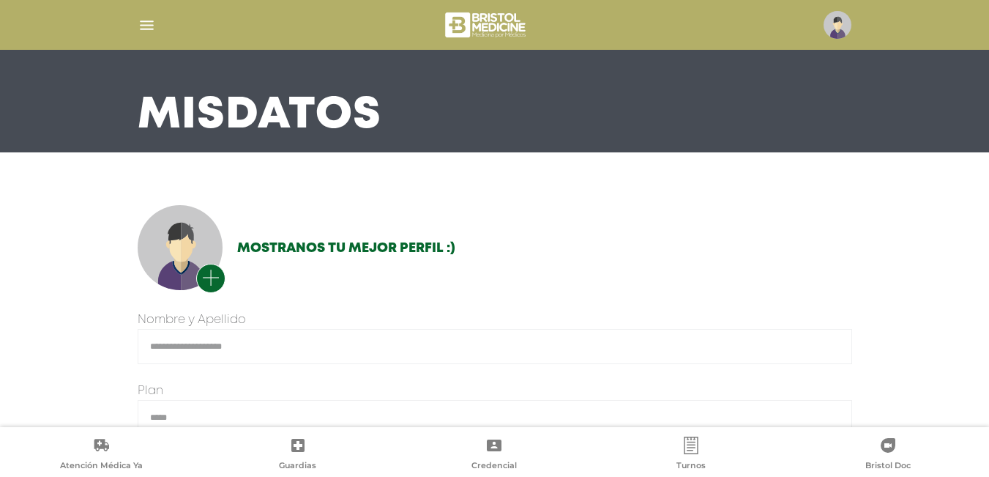
scroll to position [146, 0]
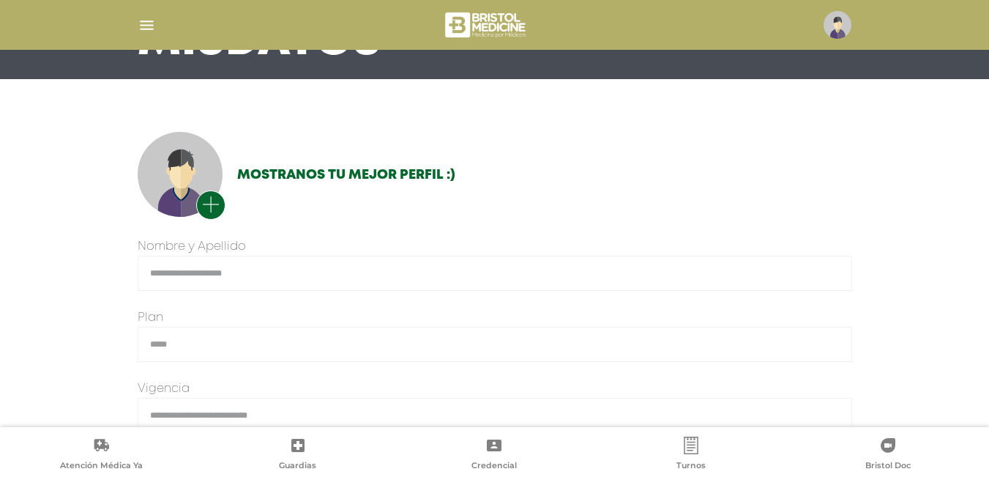
click at [217, 206] on icon "button" at bounding box center [211, 204] width 18 height 18
click at [0, 0] on input "file" at bounding box center [0, 0] width 0 height 0
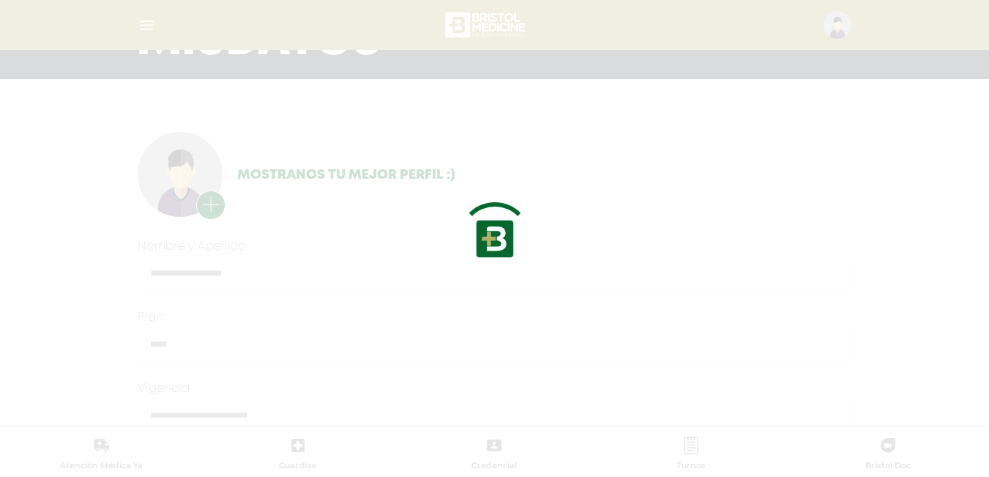
type input "**********"
type input "*******"
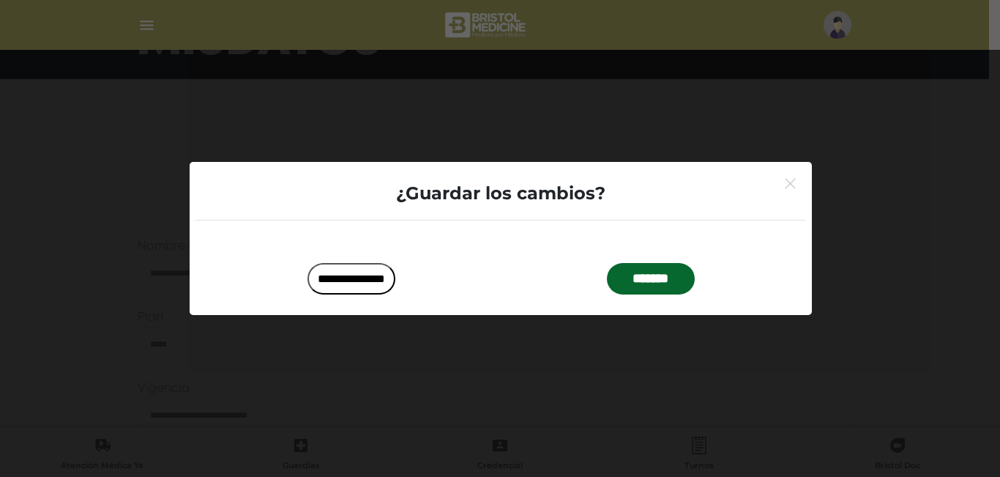
click at [673, 283] on input "*******" at bounding box center [651, 278] width 88 height 31
